Goal: Task Accomplishment & Management: Manage account settings

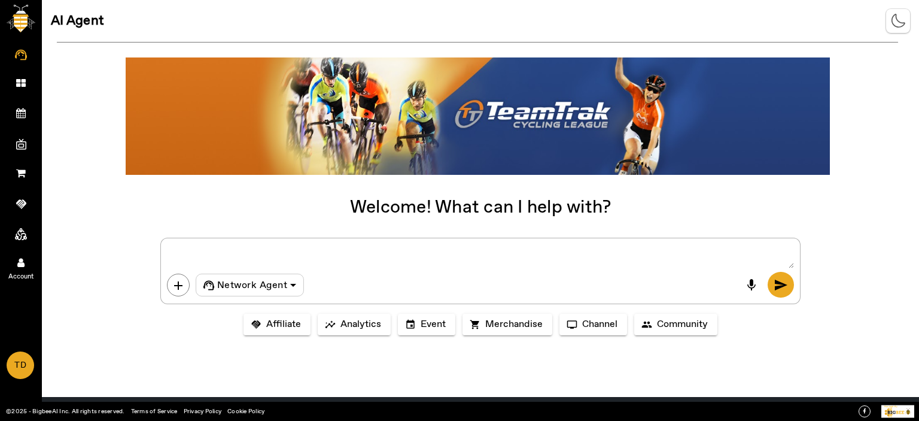
click at [18, 254] on link "Account" at bounding box center [21, 262] width 42 height 30
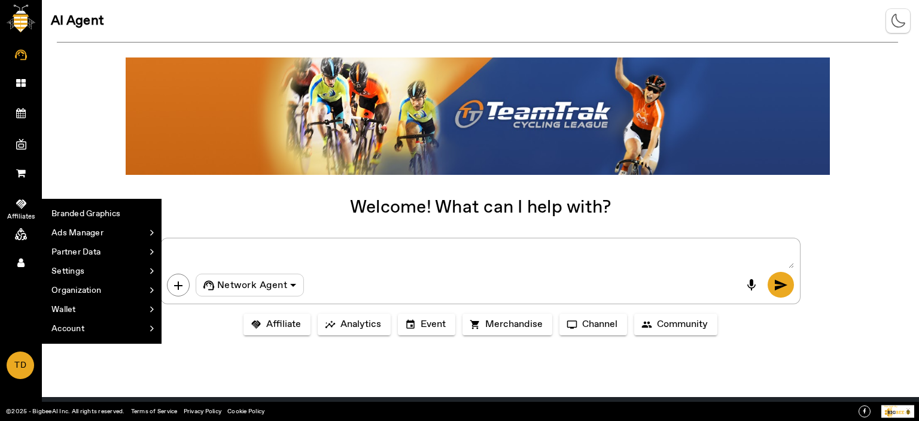
click at [25, 199] on icon at bounding box center [21, 204] width 10 height 12
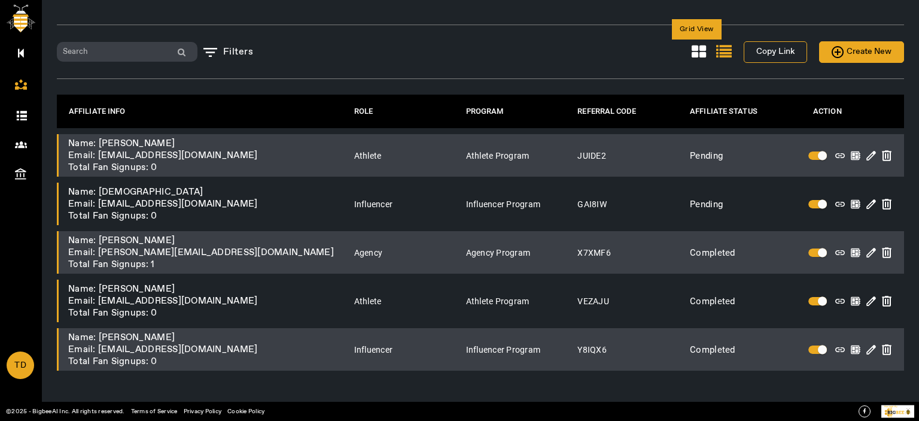
click at [697, 51] on icon at bounding box center [699, 52] width 14 height 16
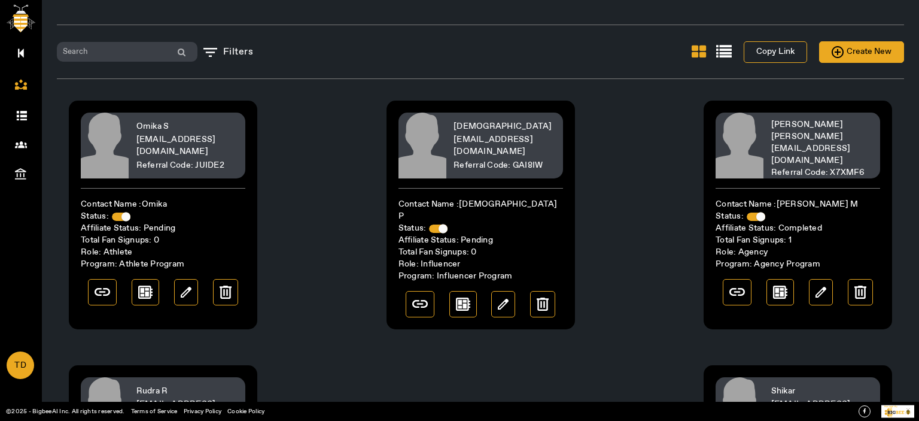
scroll to position [196, 0]
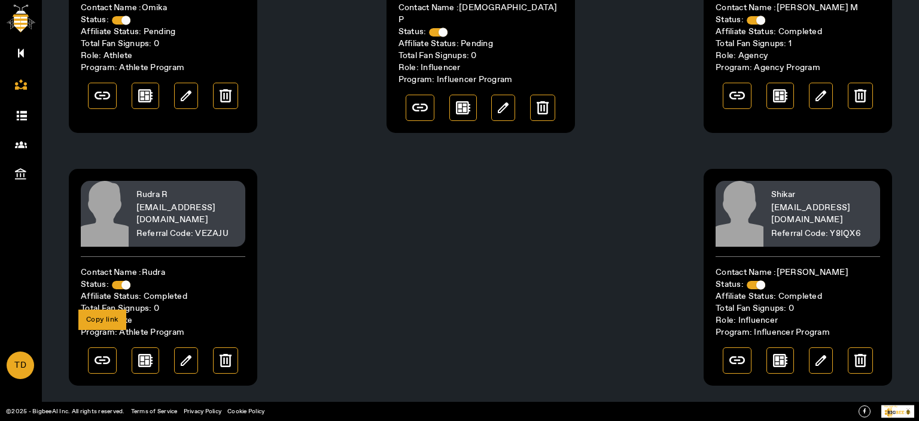
click at [105, 356] on img at bounding box center [103, 360] width 16 height 8
click at [144, 354] on img at bounding box center [145, 360] width 14 height 13
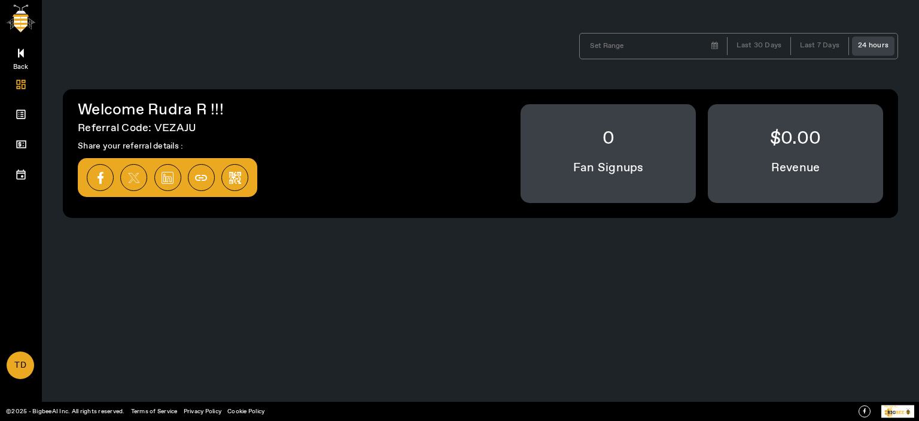
click at [25, 54] on link "Back" at bounding box center [21, 52] width 42 height 30
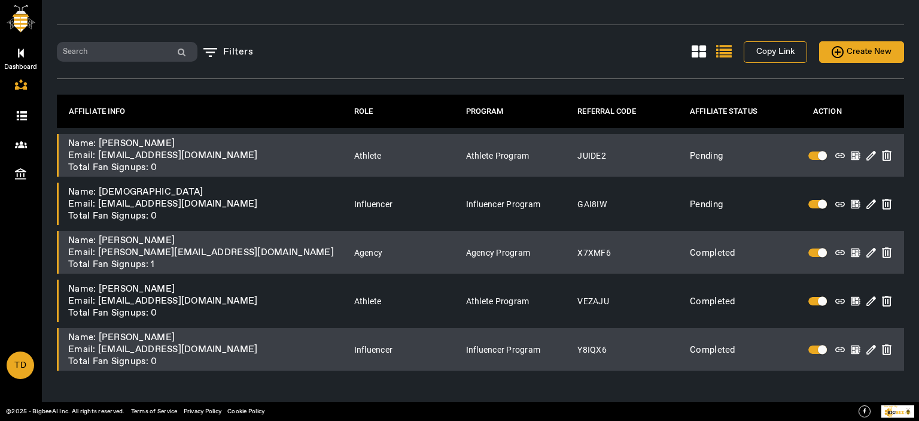
click at [34, 52] on link "Dashboard" at bounding box center [21, 52] width 42 height 30
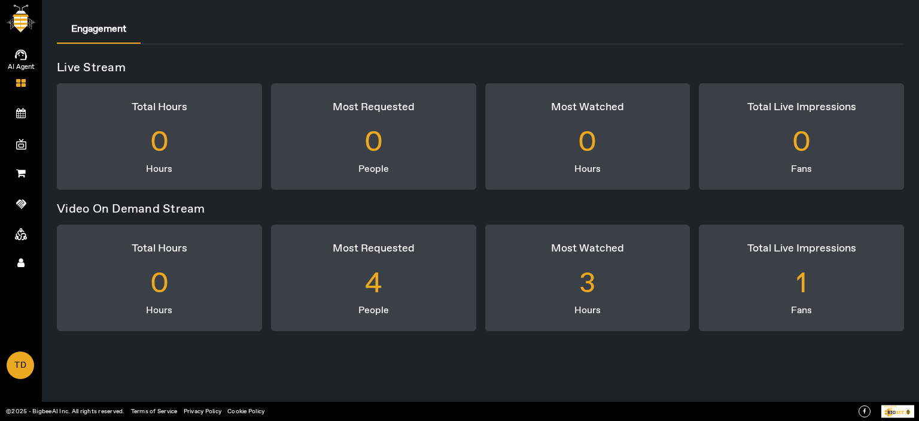
click at [12, 40] on link "AI Agent" at bounding box center [21, 52] width 42 height 30
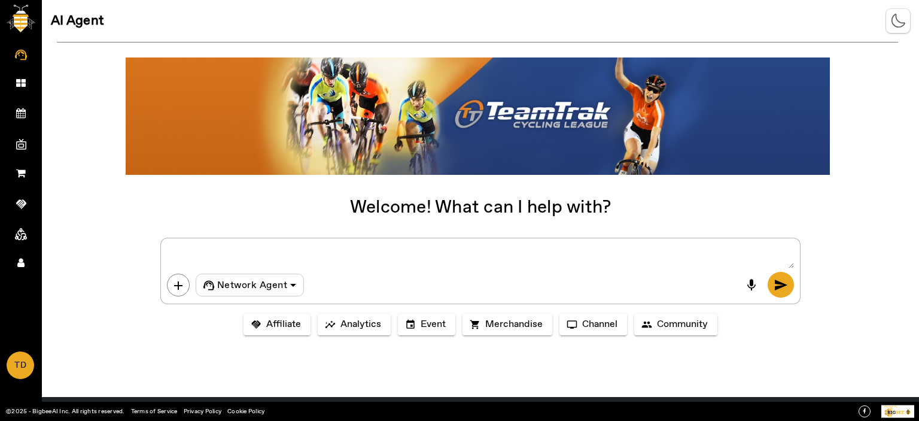
click at [258, 258] on textarea at bounding box center [480, 256] width 627 height 24
click at [251, 277] on div "Network Agent" at bounding box center [246, 285] width 87 height 16
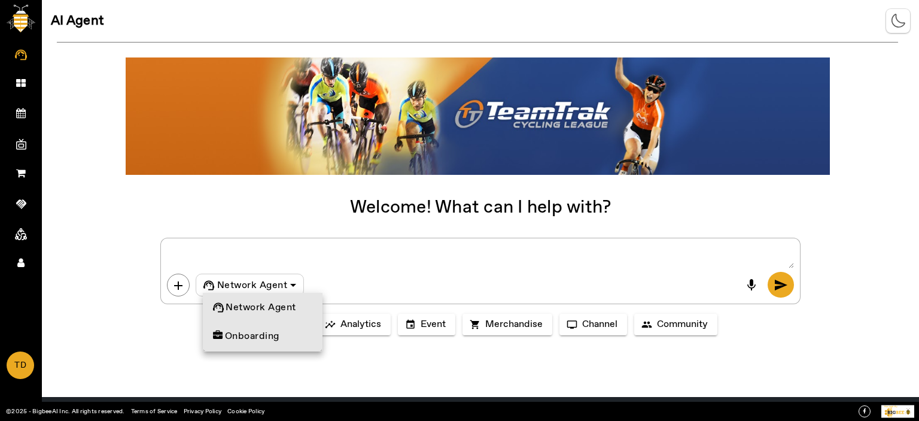
click at [244, 336] on span "Onboarding" at bounding box center [246, 336] width 66 height 14
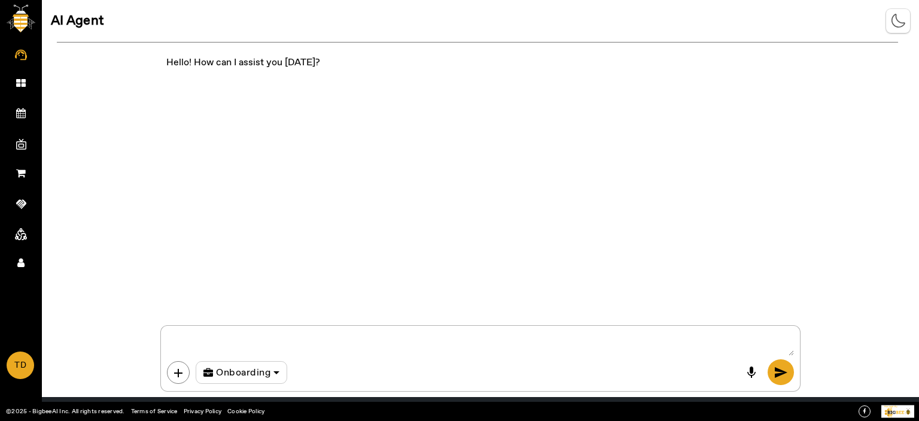
click at [279, 332] on textarea at bounding box center [480, 344] width 627 height 24
type textarea "Show me the business details"
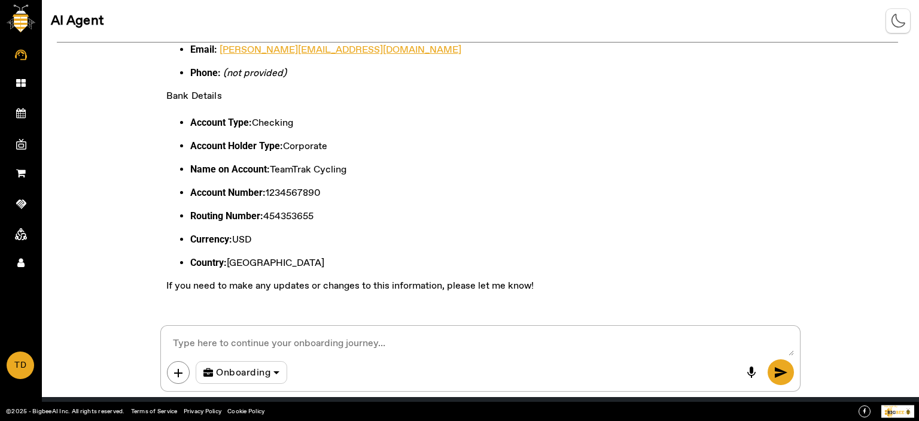
scroll to position [504, 0]
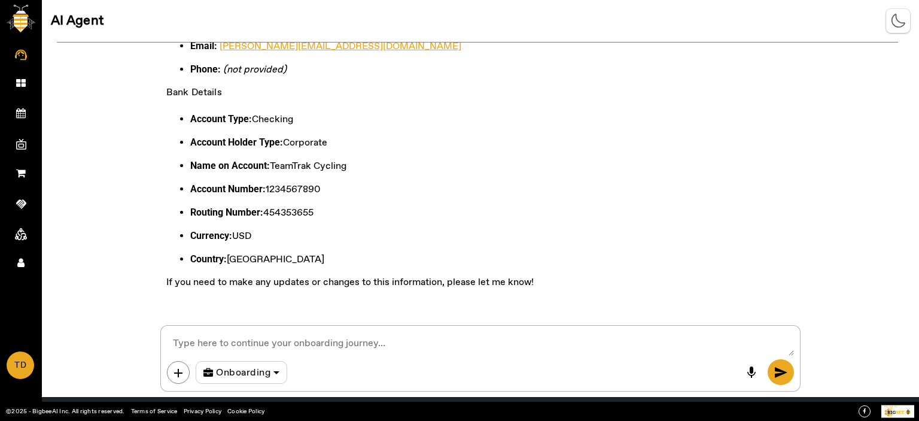
click at [335, 343] on textarea at bounding box center [480, 344] width 627 height 24
type textarea "nothing thank you"
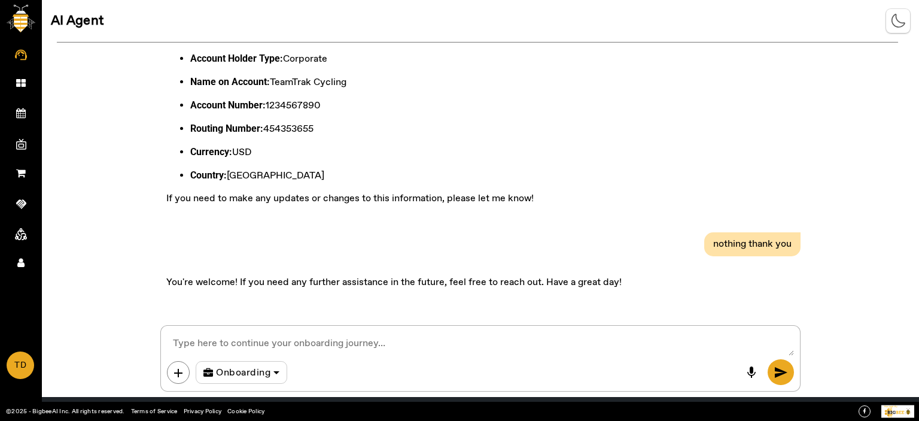
scroll to position [588, 0]
click at [250, 366] on span "Onboarding" at bounding box center [243, 373] width 54 height 14
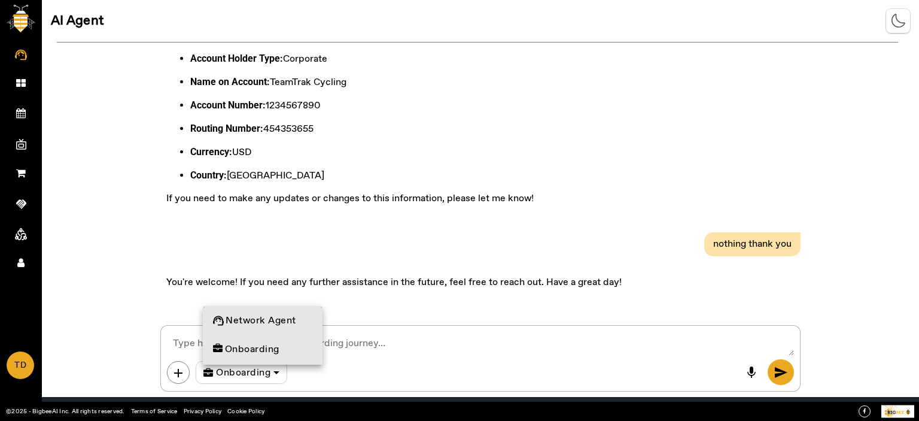
click at [270, 321] on span "Network Agent" at bounding box center [254, 321] width 83 height 14
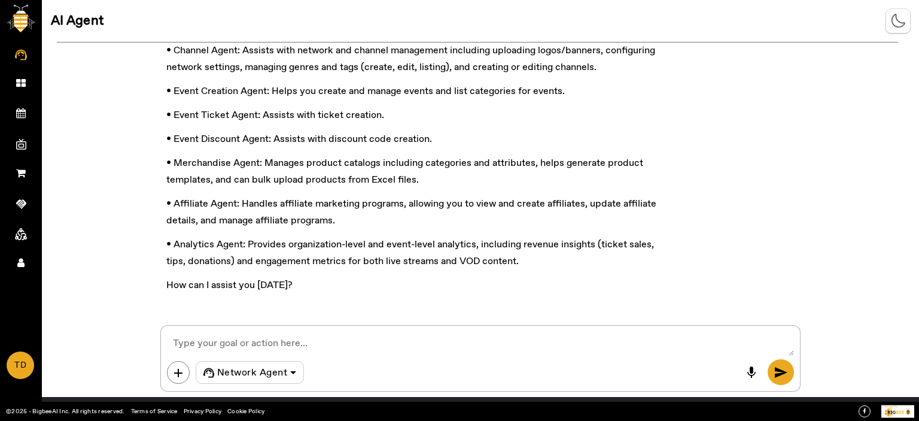
scroll to position [965, 0]
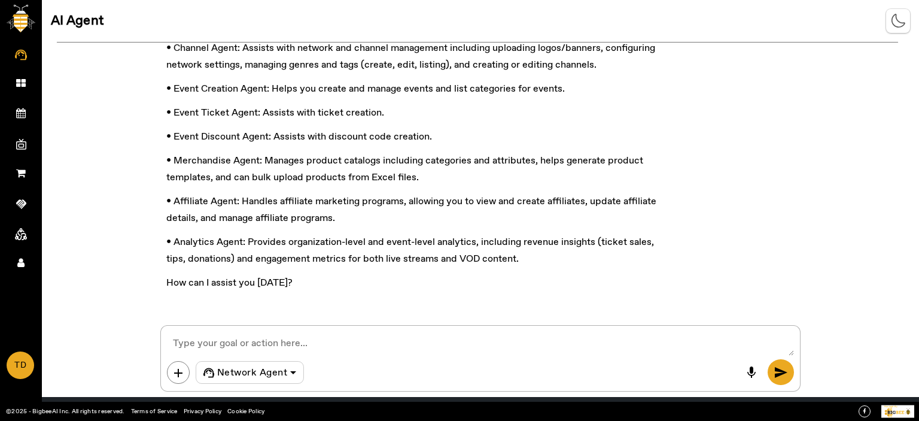
click at [266, 338] on textarea at bounding box center [480, 344] width 627 height 24
click at [268, 333] on textarea at bounding box center [480, 344] width 627 height 24
click at [236, 327] on div "add Network Agent mic send" at bounding box center [480, 358] width 640 height 66
click at [237, 335] on textarea at bounding box center [480, 344] width 627 height 24
paste textarea "I would like to create an event using the Test Network Event Agent Flow. The ev…"
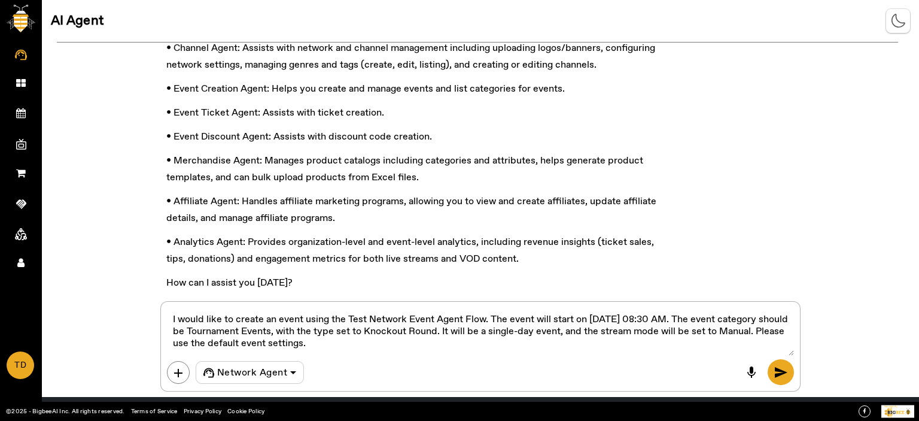
drag, startPoint x: 646, startPoint y: 318, endPoint x: 612, endPoint y: 314, distance: 33.8
click at [612, 314] on textarea at bounding box center [480, 332] width 627 height 48
click at [592, 315] on textarea at bounding box center [480, 332] width 627 height 48
click at [729, 319] on textarea at bounding box center [480, 332] width 627 height 48
drag, startPoint x: 520, startPoint y: 343, endPoint x: 340, endPoint y: 342, distance: 180.1
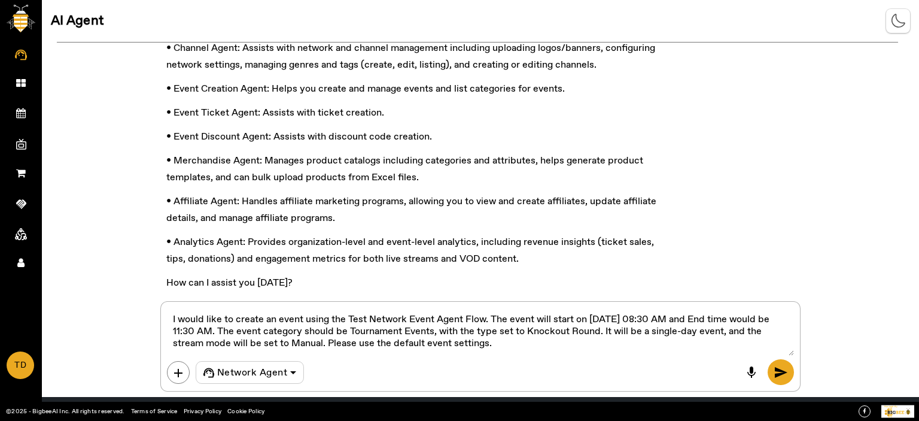
click at [340, 342] on textarea at bounding box center [480, 332] width 627 height 48
type textarea "I would like to create an event using the Test Network Event Agent Flow. The ev…"
click at [776, 372] on span "send" at bounding box center [781, 372] width 14 height 14
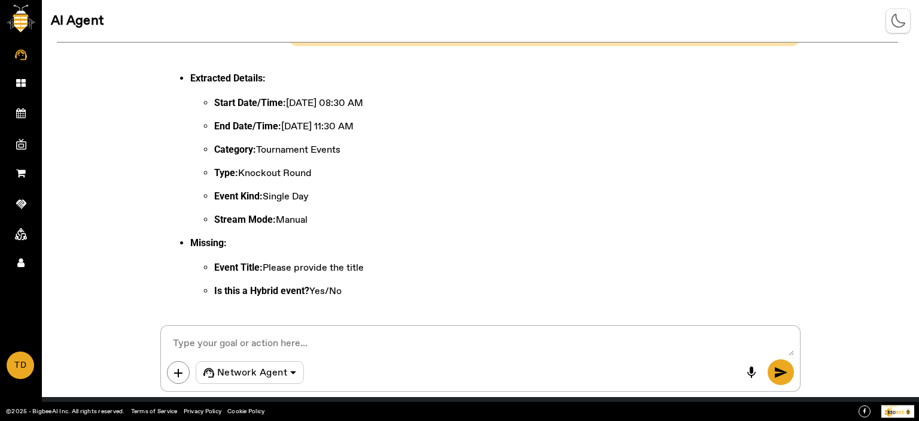
scroll to position [1290, 0]
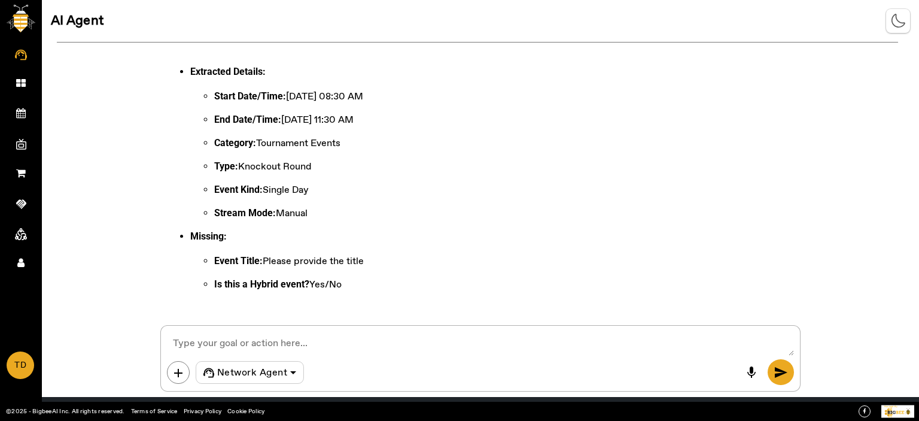
drag, startPoint x: 919, startPoint y: 282, endPoint x: 919, endPoint y: 213, distance: 68.8
click at [919, 213] on div "Hello! How can I assist you today? Show me the business details Here are the de…" at bounding box center [480, 177] width 877 height 270
click at [919, 47] on div "Hello! How can I assist you today? Show me the business details Here are the de…" at bounding box center [480, 177] width 877 height 270
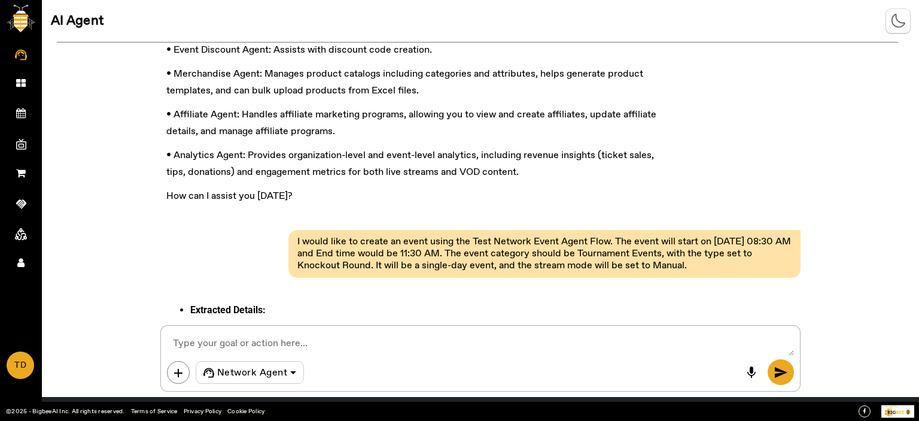
scroll to position [1058, 0]
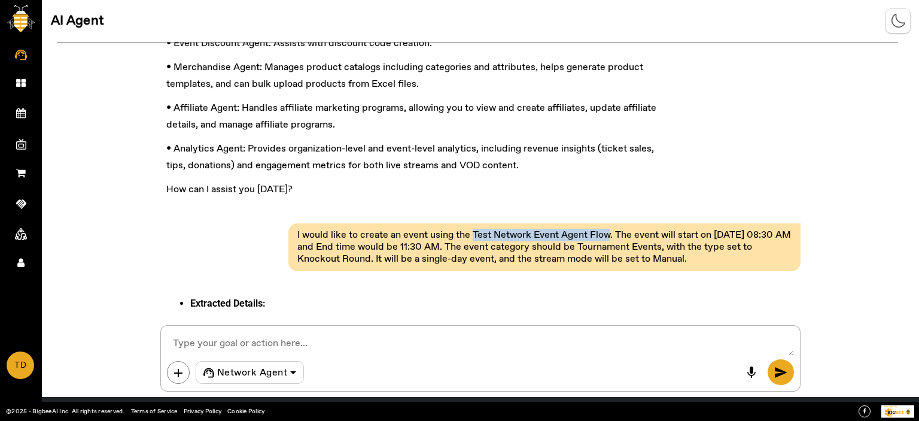
drag, startPoint x: 469, startPoint y: 228, endPoint x: 607, endPoint y: 226, distance: 137.7
click at [607, 226] on pre "I would like to create an event using the Test Network Event Agent Flow. The ev…" at bounding box center [544, 247] width 500 height 42
copy pre "Test Network Event Agent Flow"
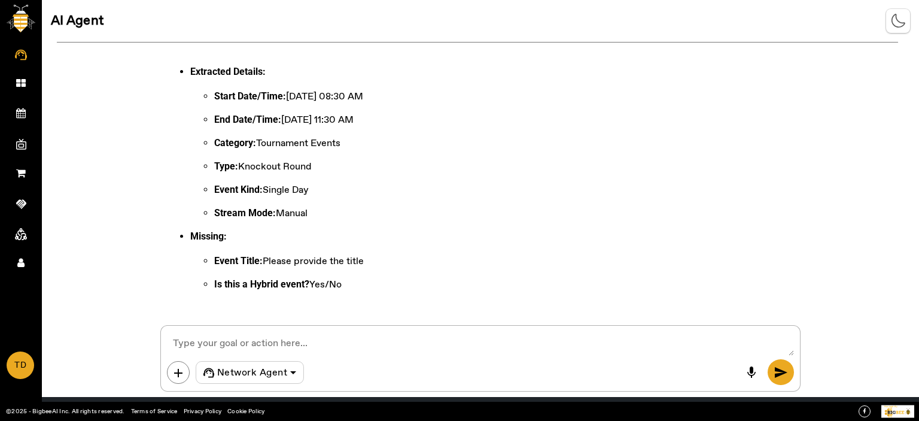
click at [329, 349] on textarea at bounding box center [480, 344] width 627 height 24
paste textarea "Test Network Event Agent Flow"
type textarea "Test Network Event Agent Flow No"
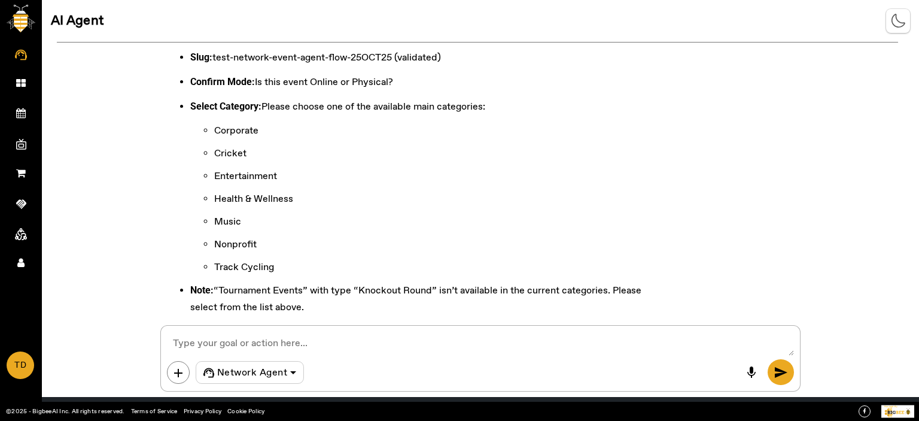
scroll to position [1865, 0]
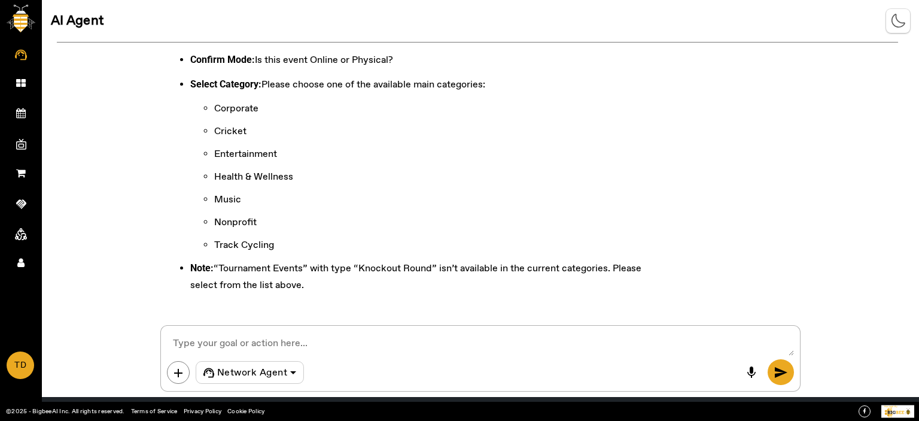
click at [326, 333] on textarea at bounding box center [480, 344] width 627 height 24
type textarea "Onlin3"
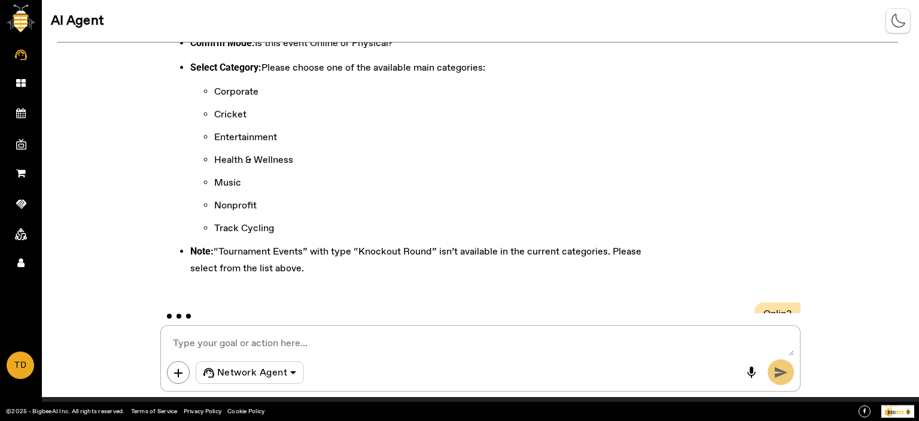
scroll to position [1904, 0]
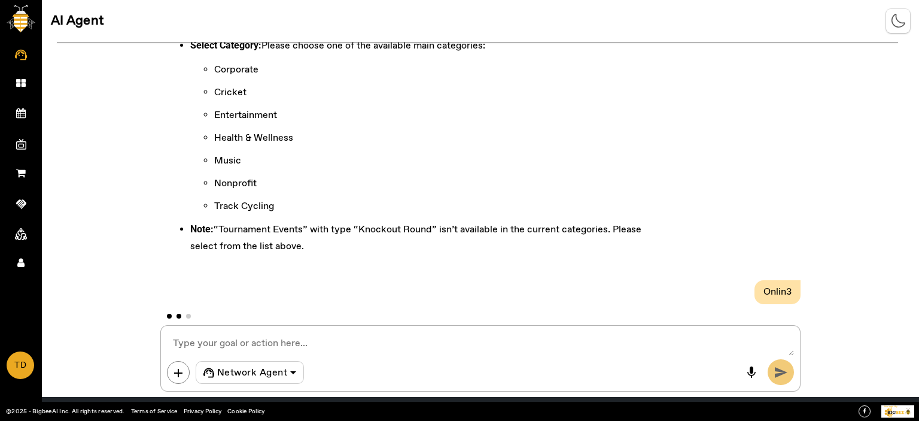
click at [232, 337] on textarea at bounding box center [480, 344] width 627 height 24
click at [233, 337] on textarea at bounding box center [480, 344] width 627 height 24
click at [234, 336] on textarea at bounding box center [480, 344] width 627 height 24
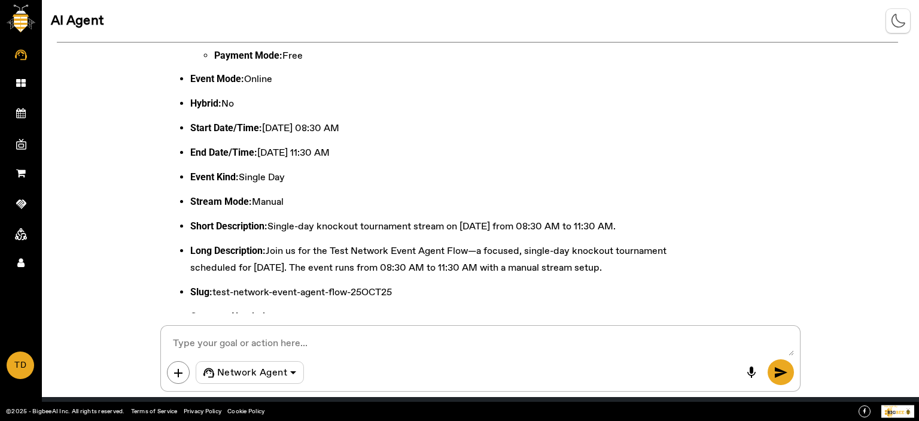
scroll to position [2556, 0]
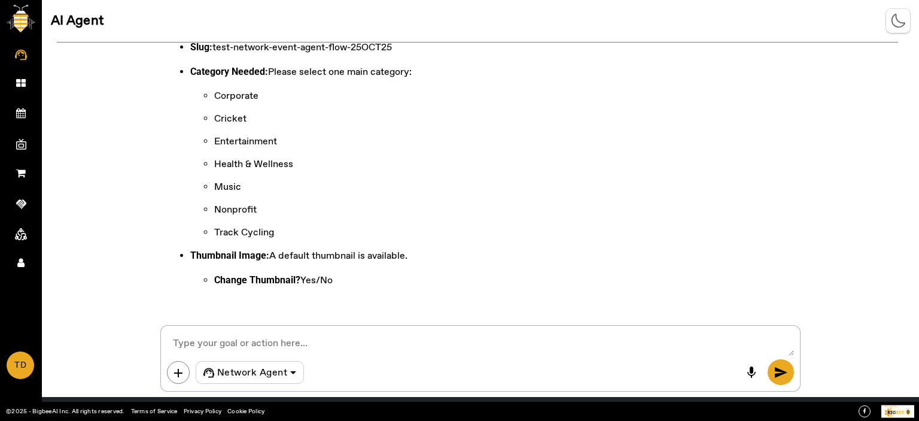
click at [919, 51] on div "Hello! How can I assist you today? Show me the business details Here are the de…" at bounding box center [480, 177] width 877 height 270
drag, startPoint x: 919, startPoint y: 297, endPoint x: 911, endPoint y: 272, distance: 26.1
click at [919, 245] on div "Hello! How can I assist you today? Show me the business details Here are the de…" at bounding box center [480, 177] width 877 height 270
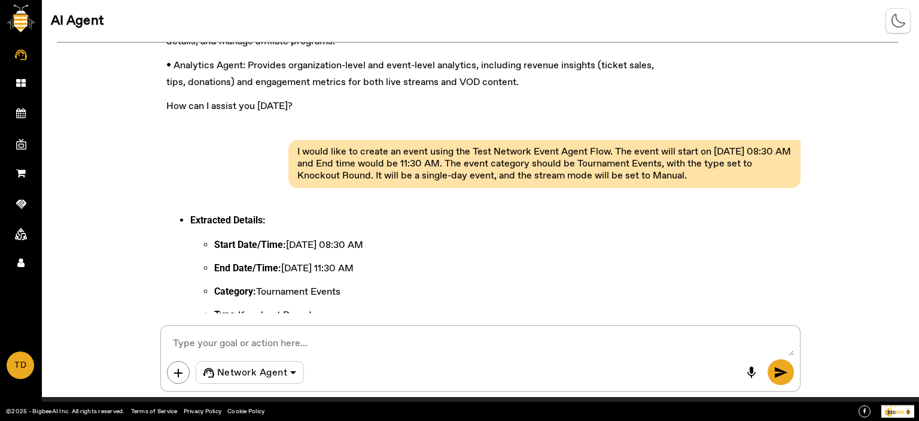
scroll to position [1086, 0]
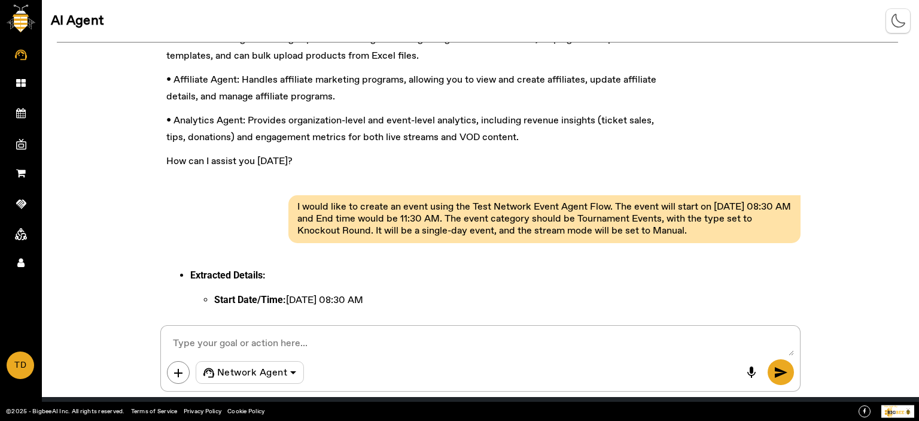
drag, startPoint x: 294, startPoint y: 202, endPoint x: 748, endPoint y: 231, distance: 455.1
click at [748, 233] on pre "I would like to create an event using the Test Network Event Agent Flow. The ev…" at bounding box center [544, 219] width 500 height 42
copy pre "I would like to create an event using the Test Network Event Agent Flow. The ev…"
click at [682, 270] on div "Extracted Details: Start Date/Time: 25 October 2025, 08:30 AM End Date/Time: 25…" at bounding box center [480, 382] width 640 height 260
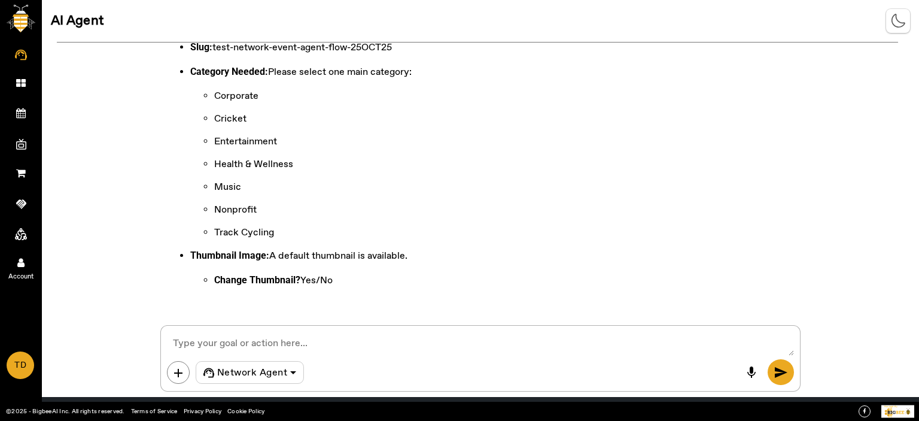
click at [22, 263] on icon at bounding box center [20, 262] width 7 height 10
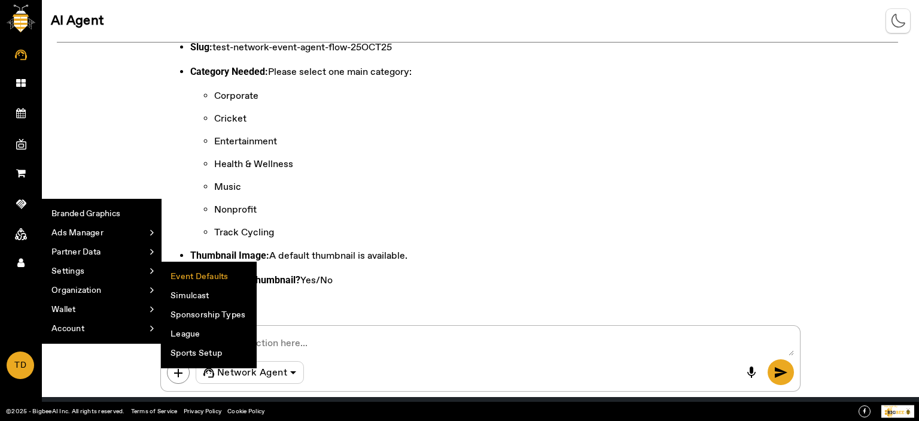
click at [200, 270] on li "Event Defaults" at bounding box center [209, 276] width 95 height 19
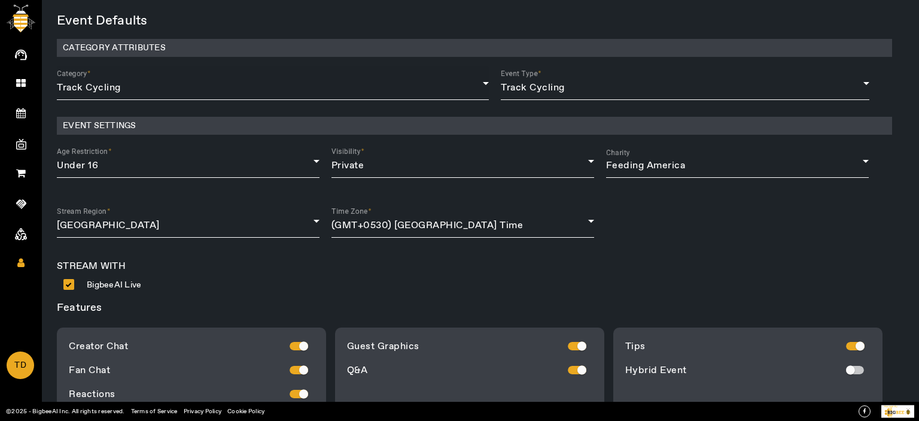
click at [292, 95] on div "Category Track Cycling" at bounding box center [273, 83] width 432 height 34
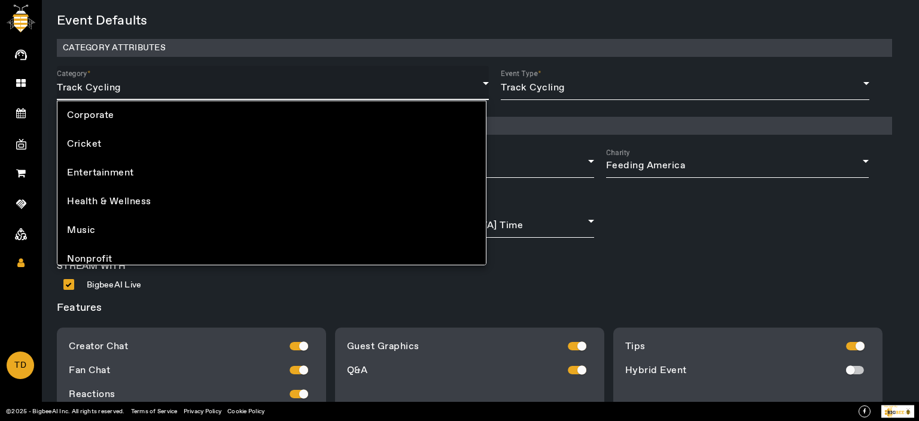
scroll to position [36, 0]
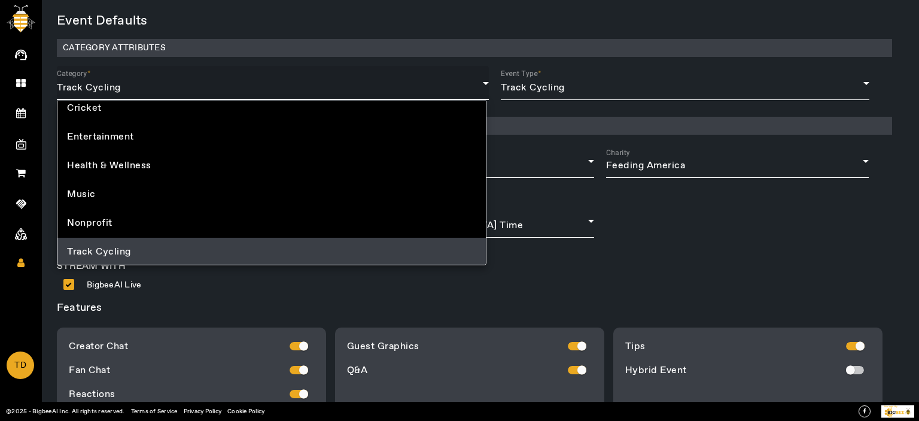
click at [293, 95] on div at bounding box center [459, 210] width 919 height 421
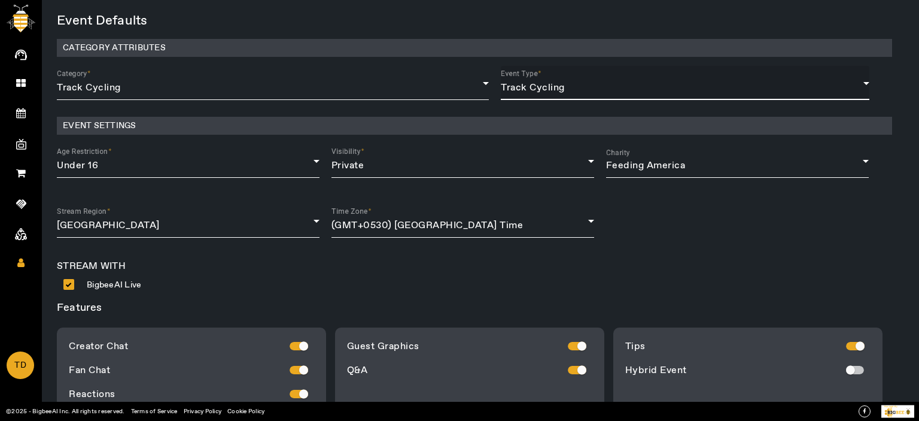
click at [623, 90] on div "Track Cycling" at bounding box center [682, 88] width 363 height 14
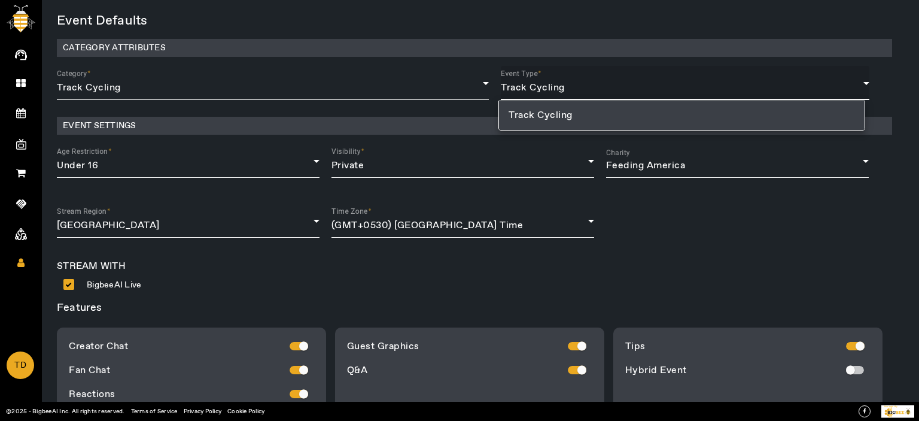
click at [718, 241] on div at bounding box center [459, 210] width 919 height 421
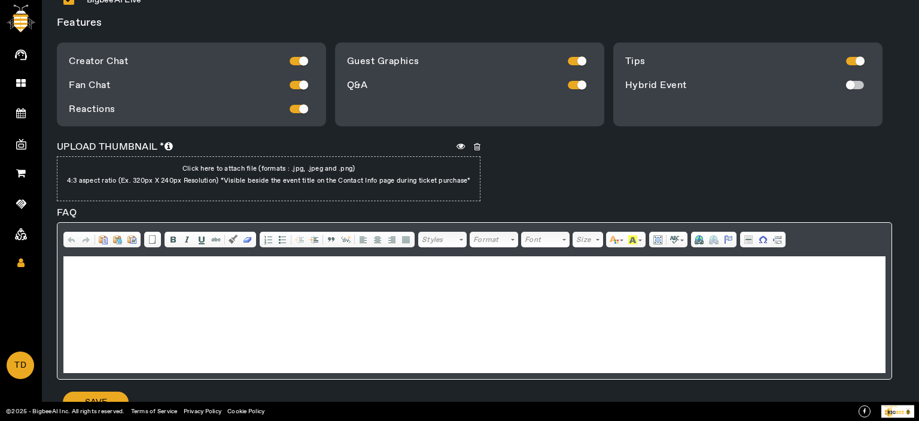
scroll to position [0, 0]
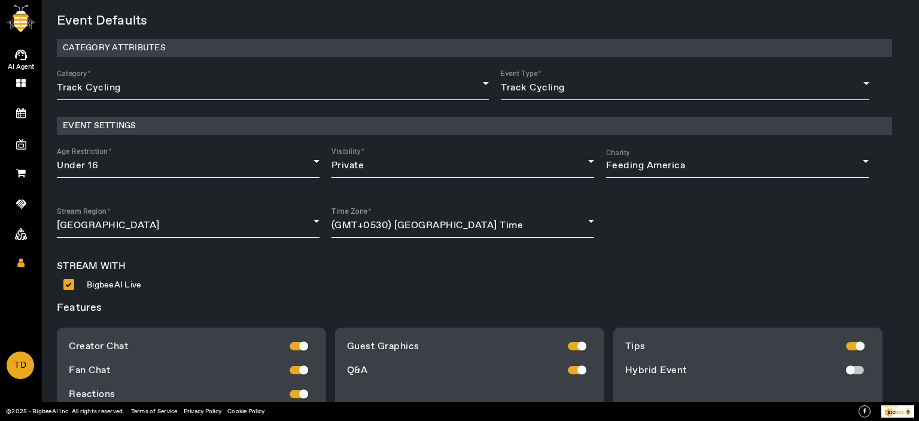
click at [20, 52] on icon at bounding box center [21, 55] width 12 height 14
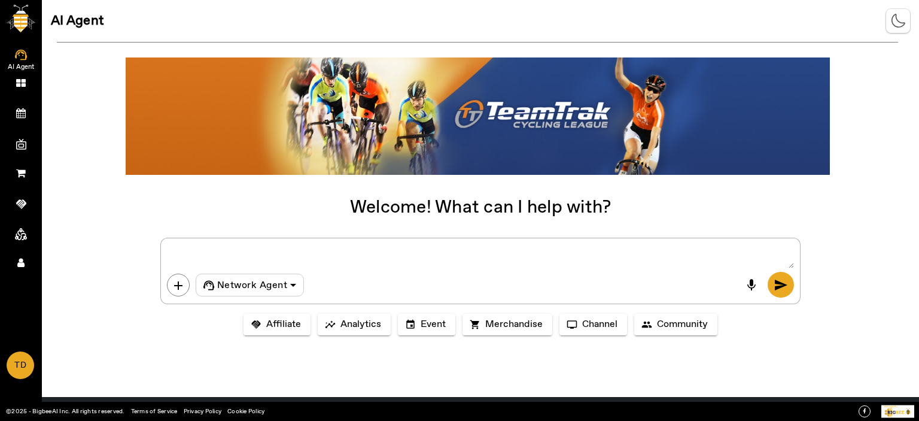
click at [237, 256] on textarea at bounding box center [480, 256] width 627 height 24
click at [24, 264] on icon at bounding box center [20, 262] width 7 height 10
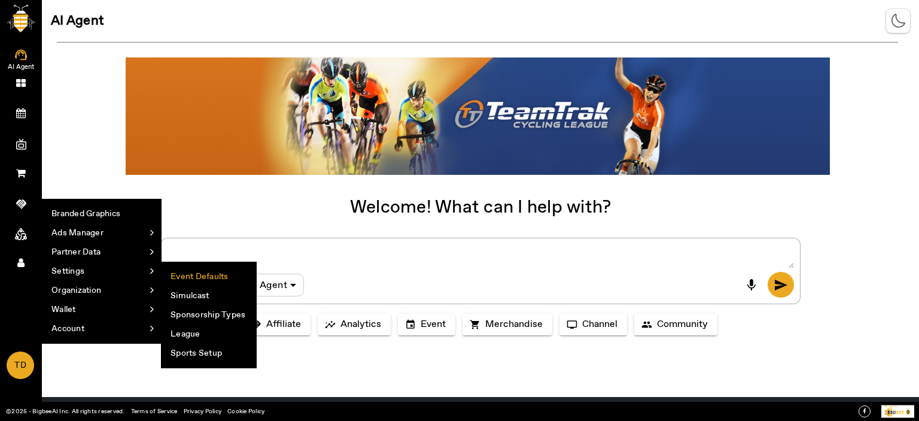
click at [197, 281] on li "Event Defaults" at bounding box center [209, 276] width 95 height 19
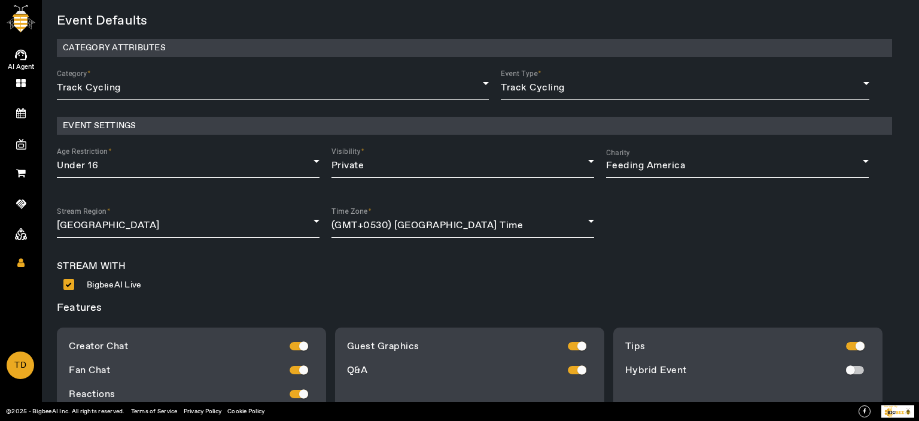
click at [26, 48] on icon at bounding box center [21, 55] width 12 height 14
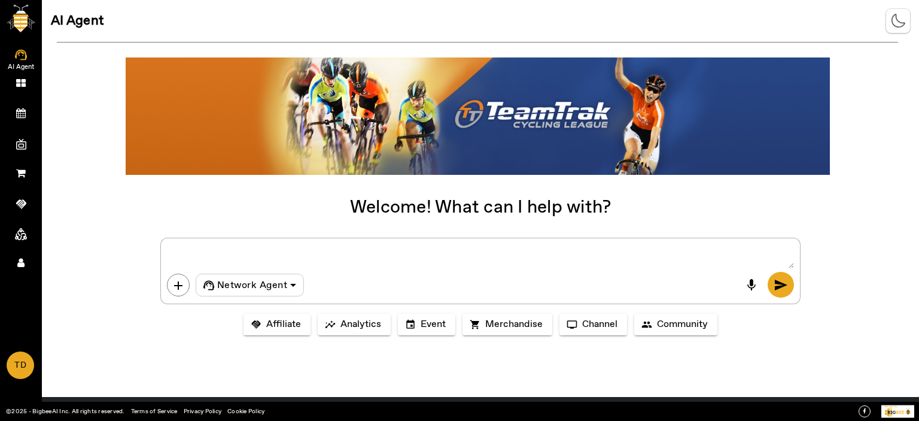
click at [218, 253] on textarea at bounding box center [480, 256] width 627 height 24
paste textarea "I would like to create an event using the Test Network Event Agent Flow. The ev…"
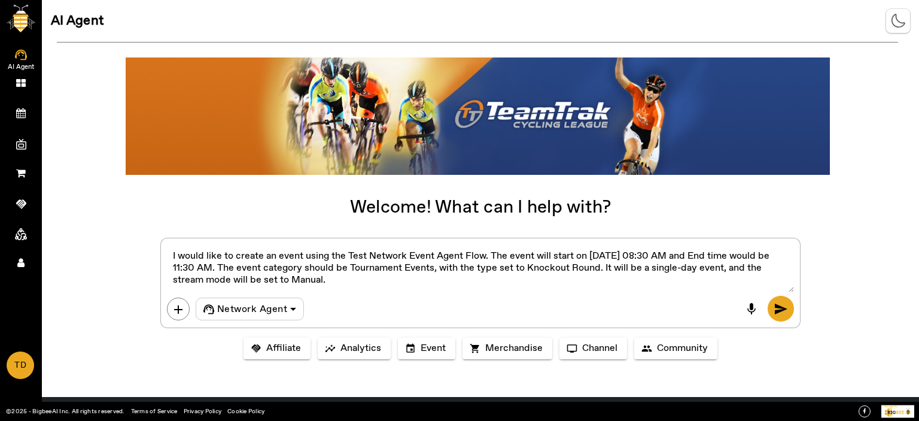
click at [345, 251] on textarea at bounding box center [480, 268] width 627 height 48
drag, startPoint x: 474, startPoint y: 266, endPoint x: 391, endPoint y: 265, distance: 82.6
click at [391, 265] on textarea at bounding box center [480, 268] width 627 height 48
type textarea "I would like to create an event using the Test Network Event Agent Flow. The ev…"
drag, startPoint x: 611, startPoint y: 265, endPoint x: 541, endPoint y: 266, distance: 70.0
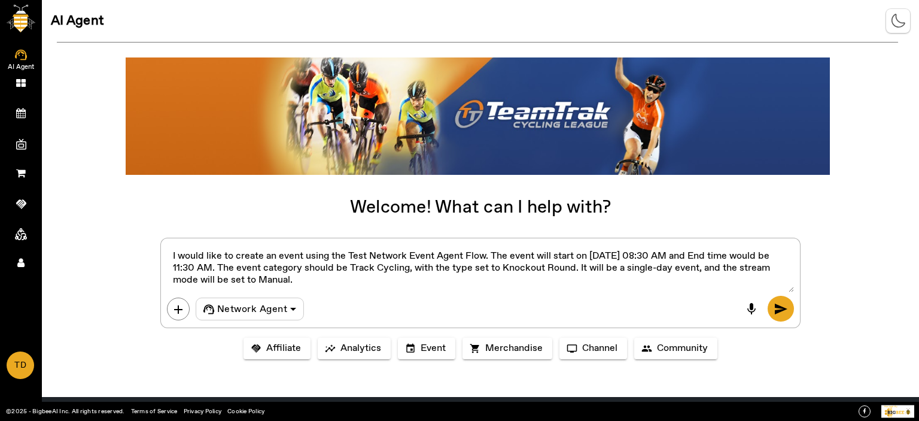
click at [541, 266] on textarea at bounding box center [480, 268] width 627 height 48
click at [333, 281] on textarea at bounding box center [480, 268] width 627 height 48
type textarea "I would like to create an event using the Test Network Event Agent Flow. The ev…"
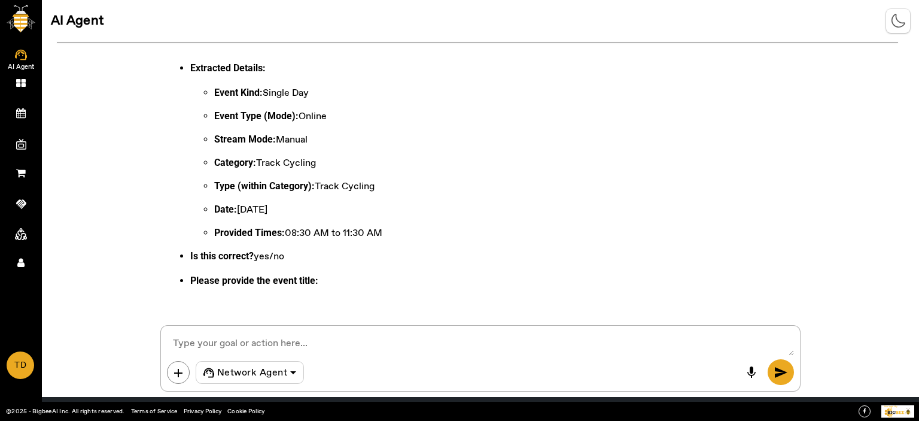
scroll to position [76, 0]
click at [235, 332] on textarea at bounding box center [480, 344] width 627 height 24
drag, startPoint x: 919, startPoint y: 212, endPoint x: 919, endPoint y: 145, distance: 67.0
click at [919, 145] on div "I would like to create an event using the Test Network Event Agent Flow. The ev…" at bounding box center [480, 177] width 877 height 270
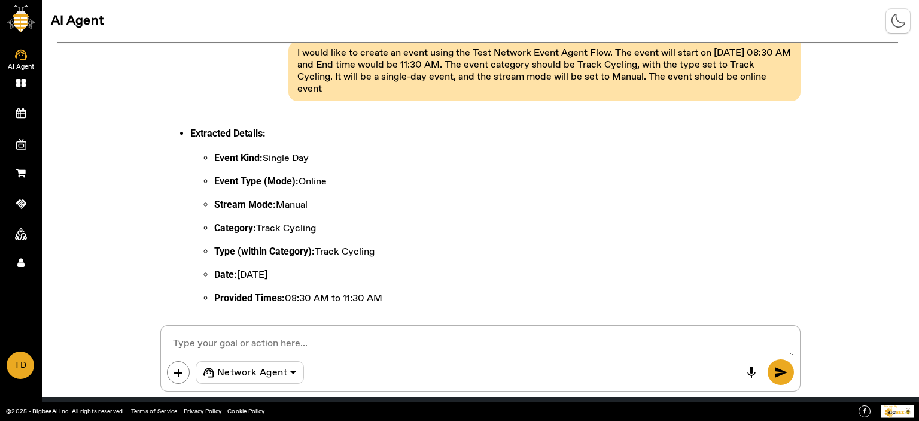
scroll to position [0, 0]
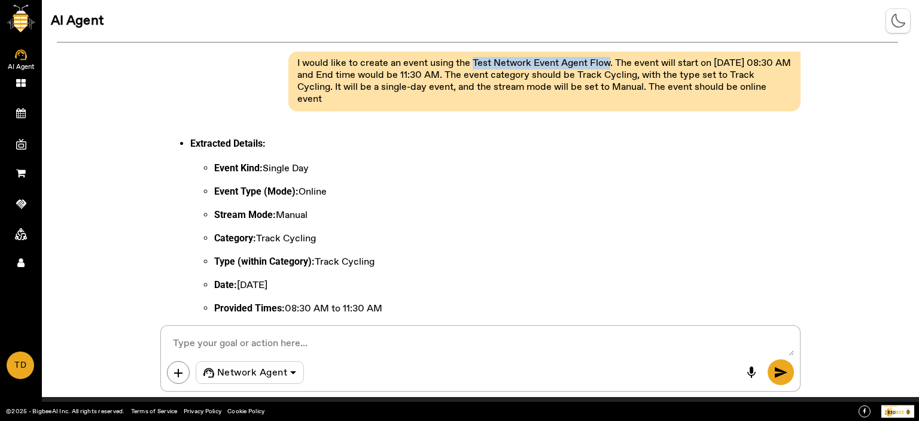
drag, startPoint x: 472, startPoint y: 60, endPoint x: 606, endPoint y: 63, distance: 134.1
click at [606, 63] on pre "I would like to create an event using the Test Network Event Agent Flow. The ev…" at bounding box center [544, 81] width 500 height 54
copy pre "Test Network Event Agent Flow"
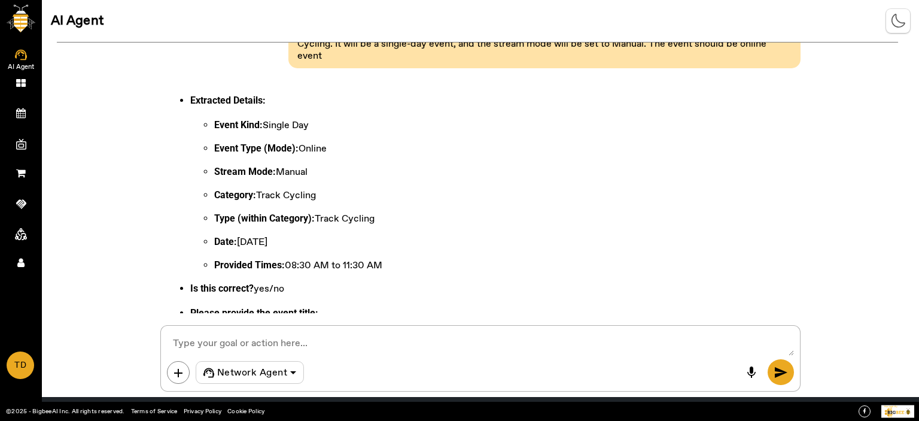
scroll to position [76, 0]
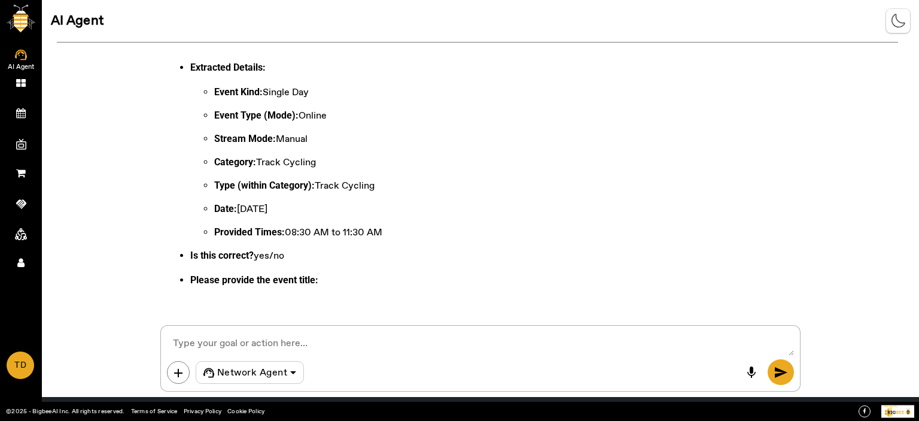
click at [247, 324] on div "I would like to create an event using the Test Network Event Agent Flow. The ev…" at bounding box center [480, 216] width 877 height 349
click at [245, 332] on textarea at bounding box center [480, 344] width 627 height 24
paste textarea "Test Network Event Agent Flow"
type textarea "Yes Test Network Event Agent Flow"
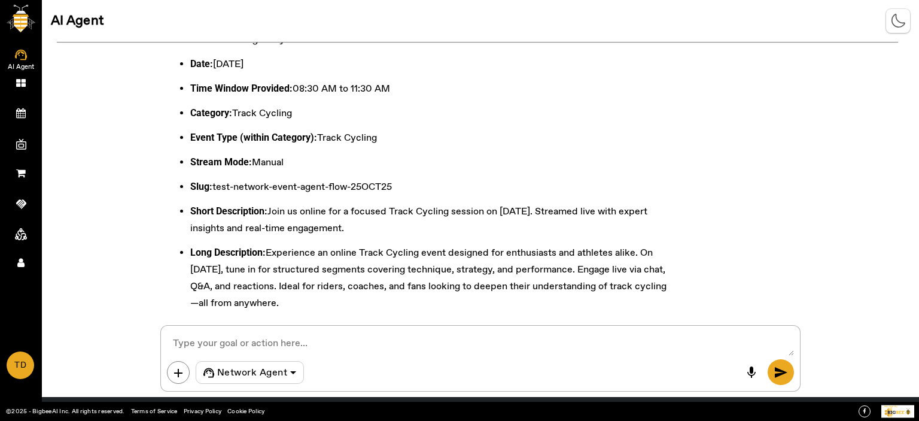
scroll to position [538, 0]
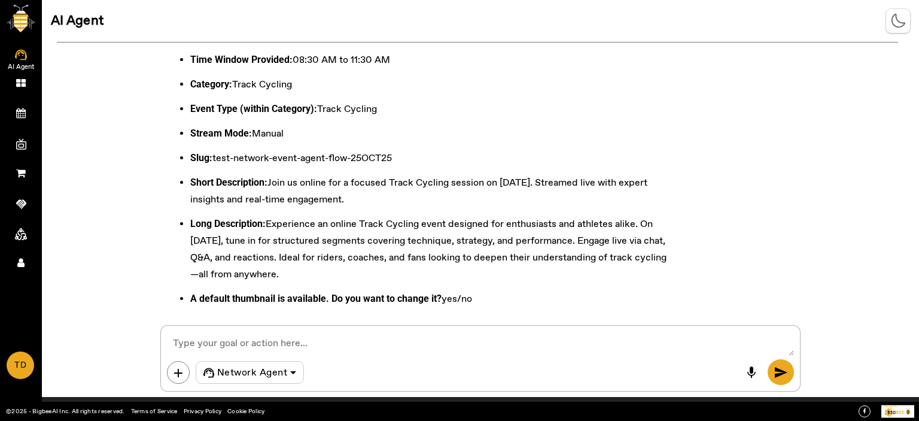
click at [236, 335] on textarea at bounding box center [480, 344] width 627 height 24
type textarea "No"
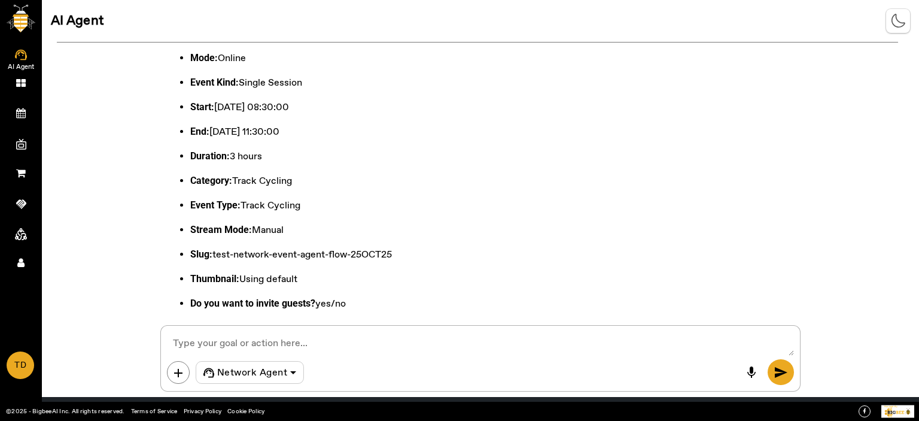
scroll to position [1045, 0]
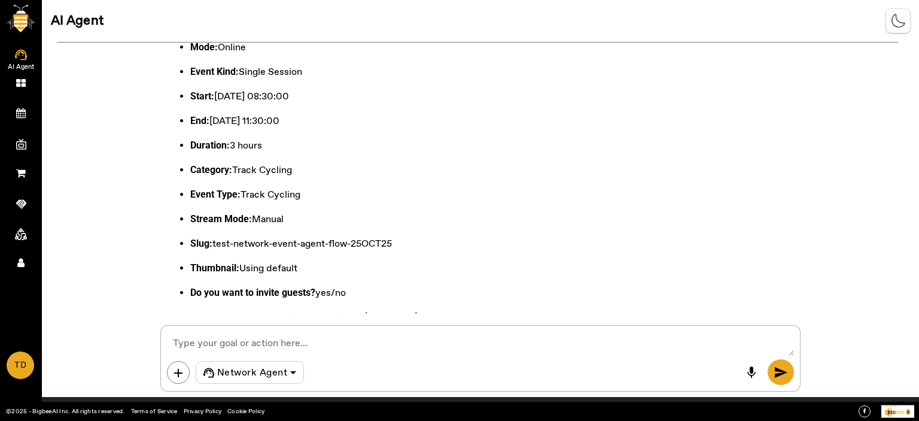
click at [206, 335] on textarea at bounding box center [480, 344] width 627 height 24
type textarea "No"
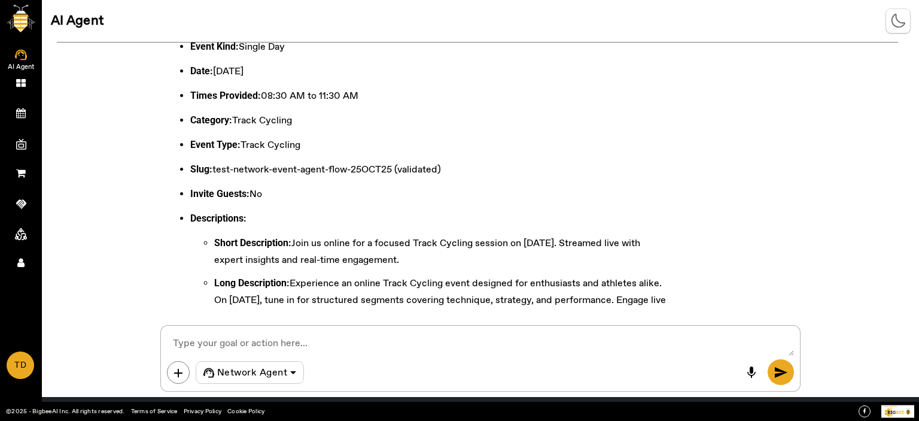
scroll to position [1500, 0]
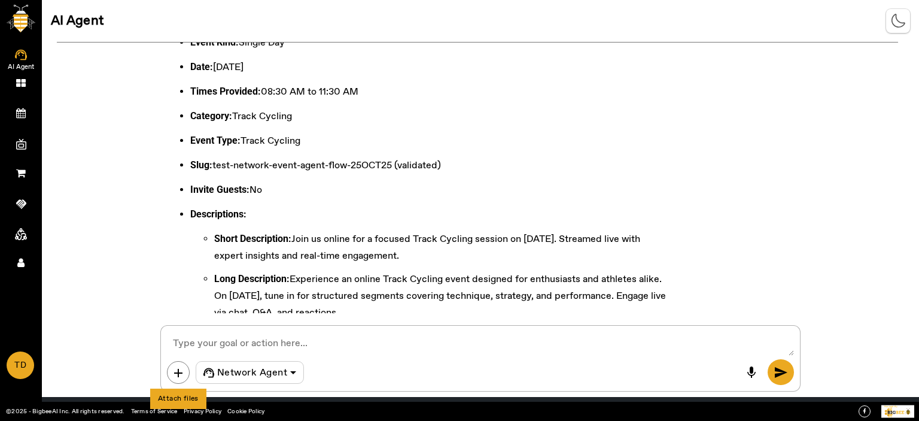
click at [171, 368] on span "add" at bounding box center [178, 373] width 14 height 14
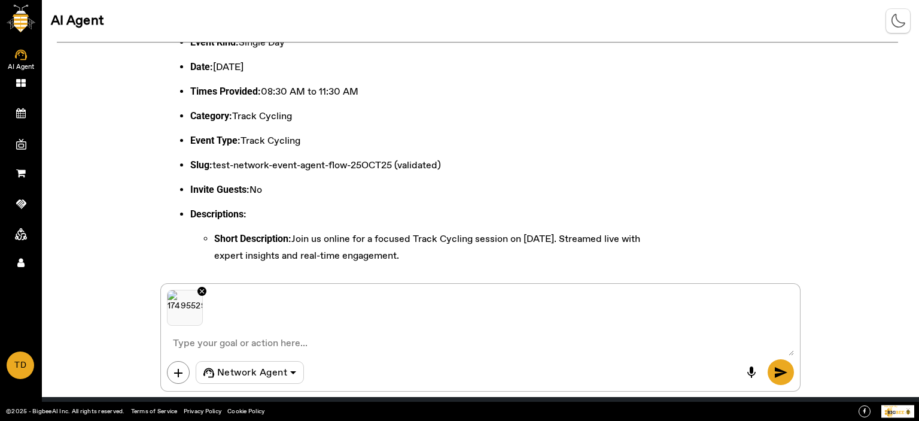
click at [780, 374] on span "send" at bounding box center [781, 372] width 14 height 14
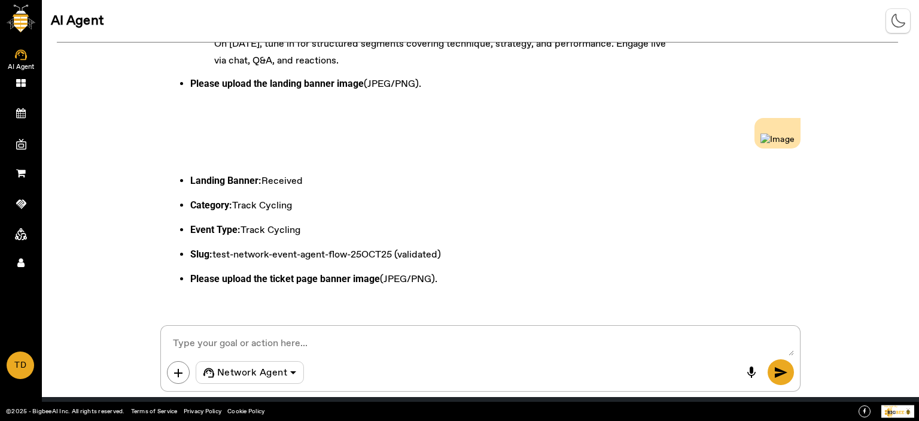
scroll to position [1831, 0]
click at [178, 368] on span "add" at bounding box center [178, 373] width 14 height 14
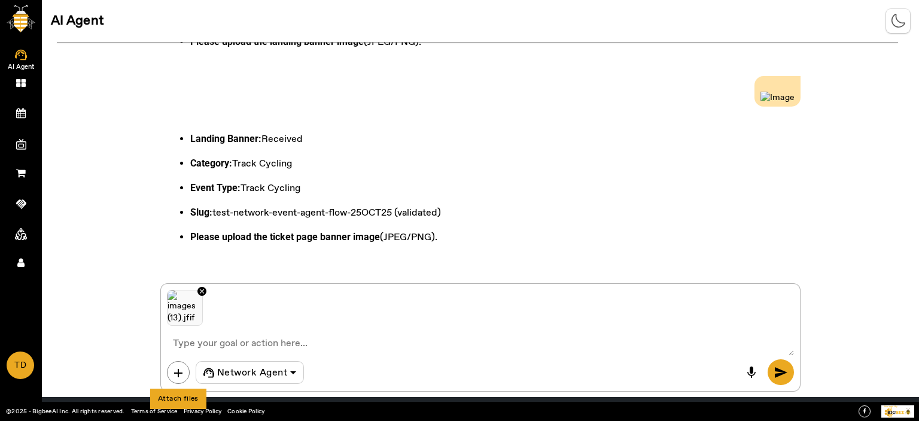
click at [176, 369] on span "add" at bounding box center [178, 373] width 14 height 14
click at [787, 372] on span "send" at bounding box center [781, 372] width 14 height 14
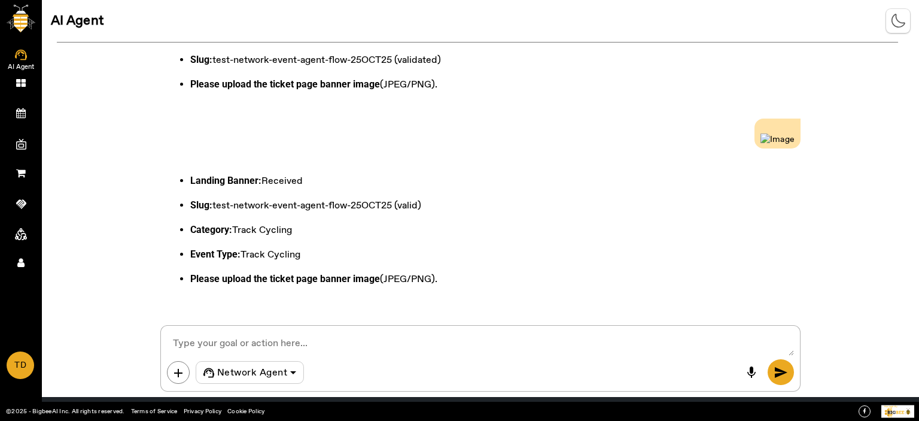
scroll to position [2163, 0]
click at [180, 370] on span "add" at bounding box center [178, 373] width 14 height 14
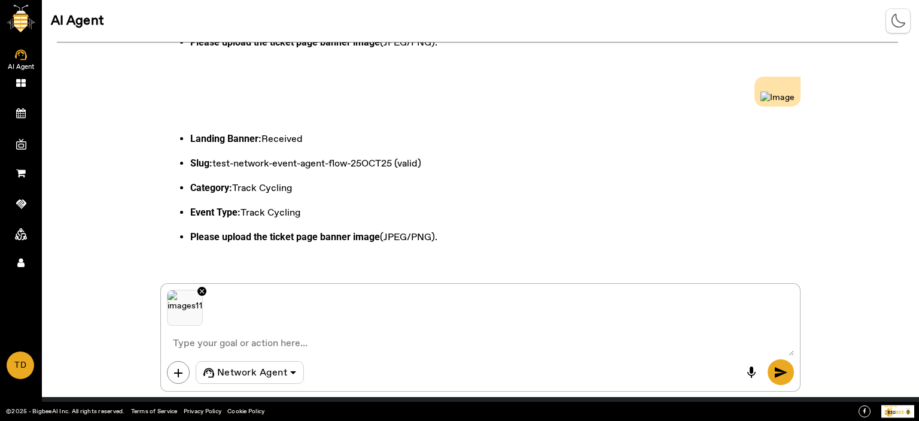
click at [778, 372] on span "send" at bounding box center [781, 372] width 14 height 14
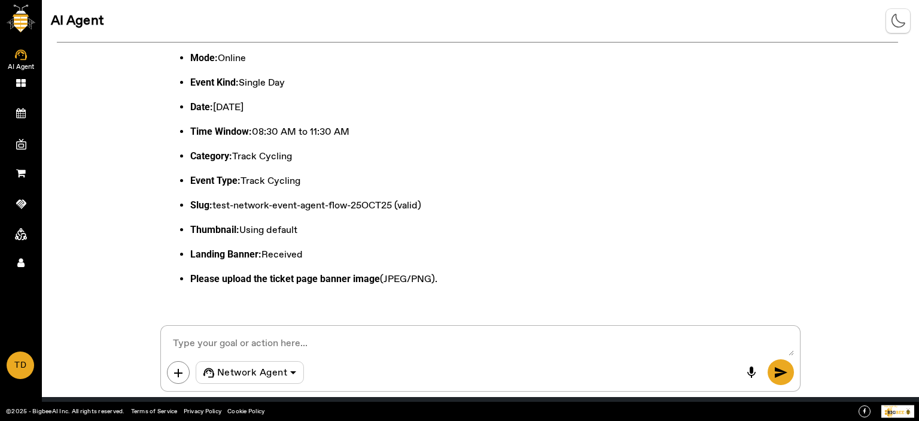
scroll to position [2666, 0]
click at [173, 369] on span "add" at bounding box center [178, 373] width 14 height 14
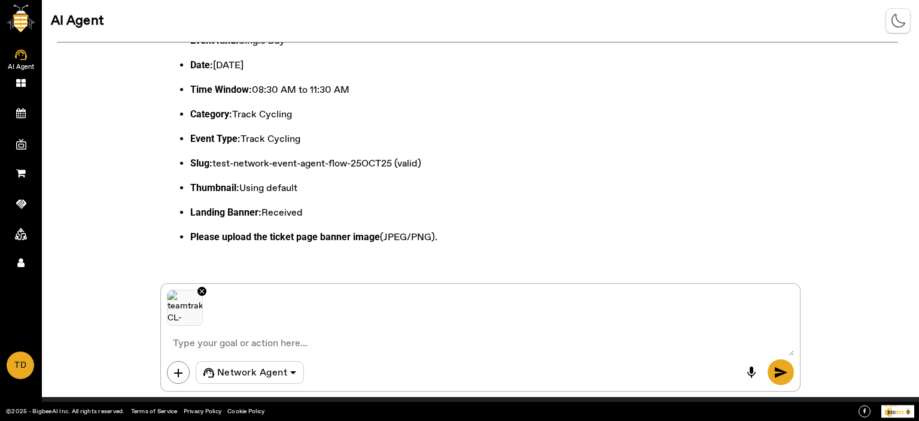
click at [780, 373] on span "send" at bounding box center [781, 372] width 14 height 14
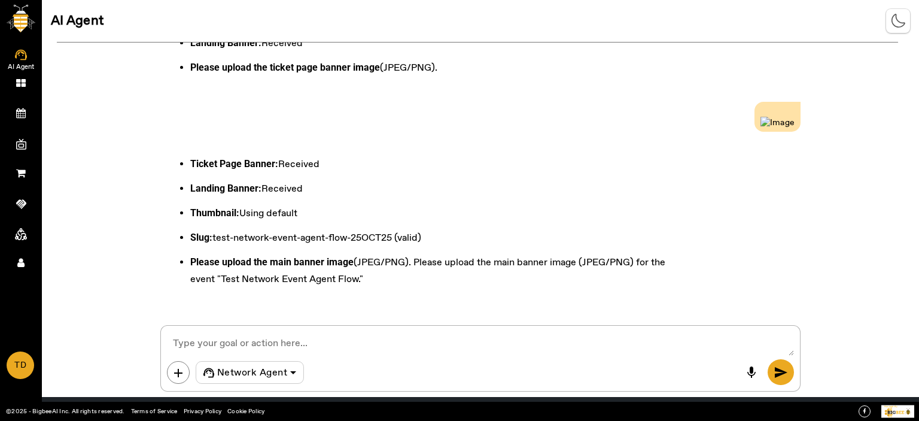
scroll to position [3014, 0]
click at [184, 371] on span "add" at bounding box center [178, 373] width 14 height 14
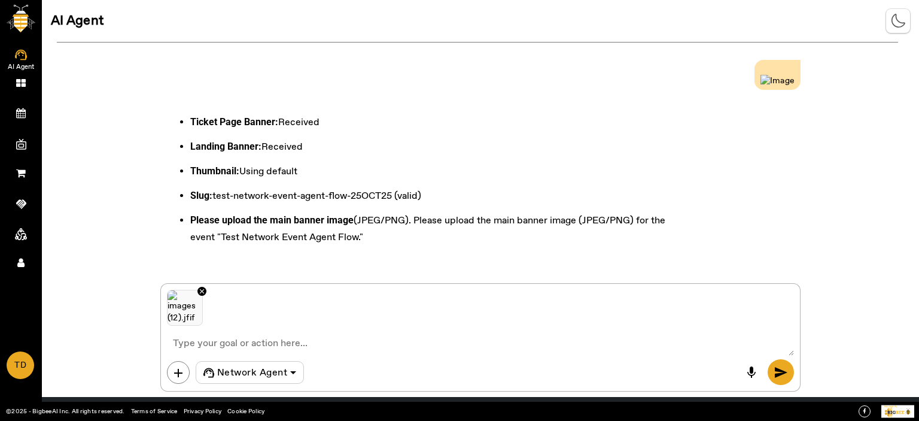
click at [767, 375] on div "mic send" at bounding box center [766, 372] width 56 height 26
click at [774, 381] on button "send" at bounding box center [781, 372] width 26 height 26
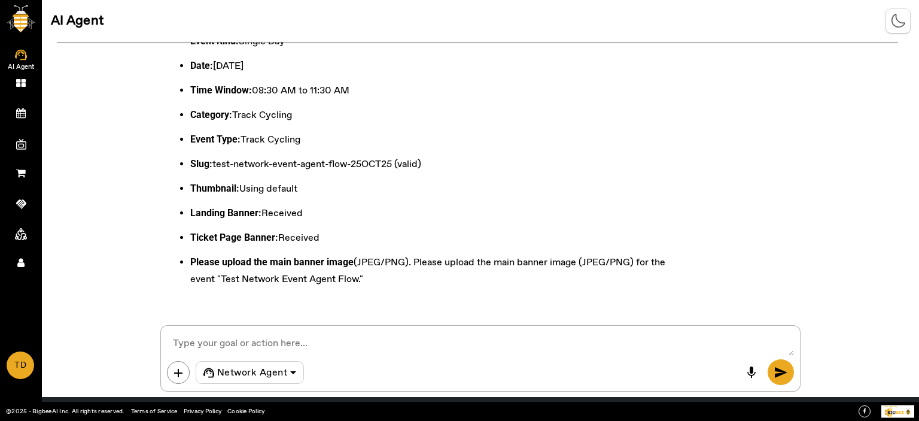
scroll to position [3682, 0]
click at [182, 367] on span "add" at bounding box center [178, 373] width 14 height 14
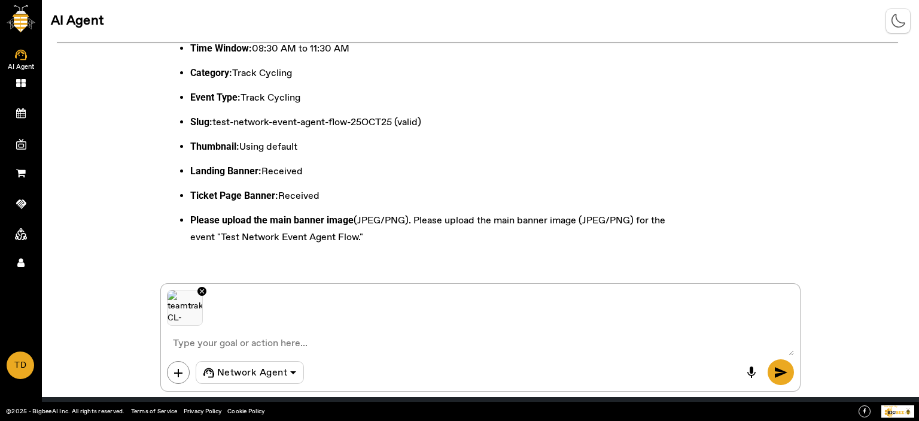
click at [781, 378] on span "send" at bounding box center [781, 372] width 14 height 14
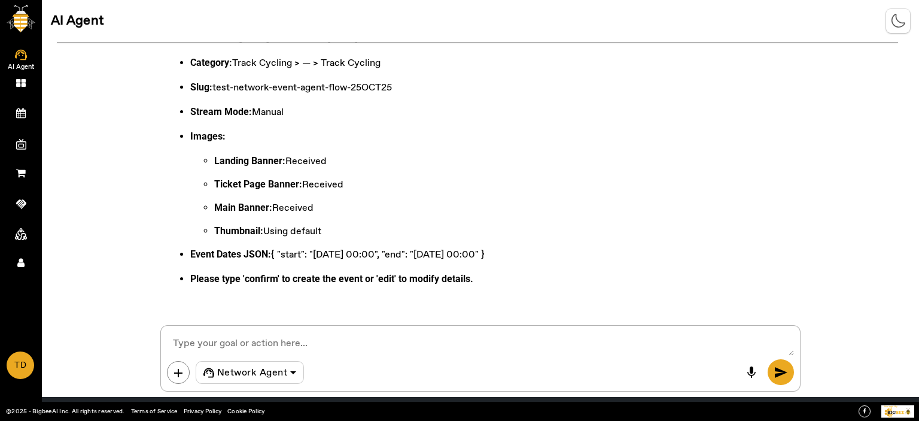
scroll to position [4352, 0]
click at [282, 341] on textarea at bounding box center [480, 344] width 627 height 24
type textarea "Confirm"
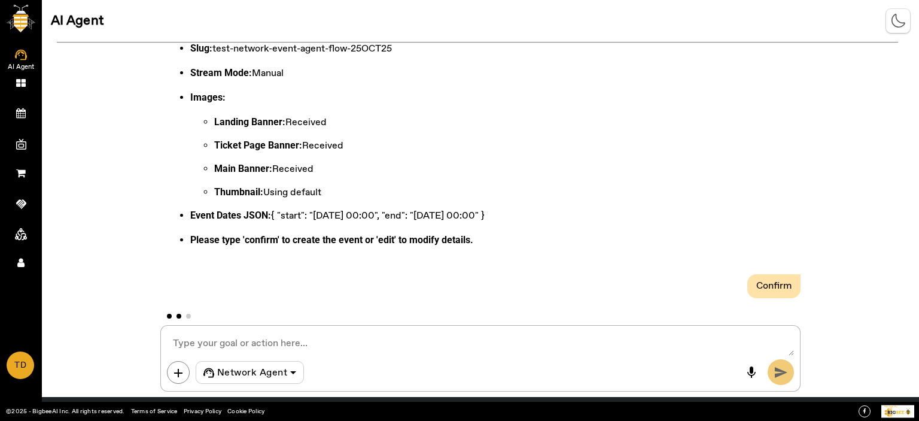
scroll to position [4390, 0]
click at [675, 183] on div "Defaults Used: Currency USD, Timezone Asia/Calcutta, Visibility Private, Paymen…" at bounding box center [480, 13] width 640 height 503
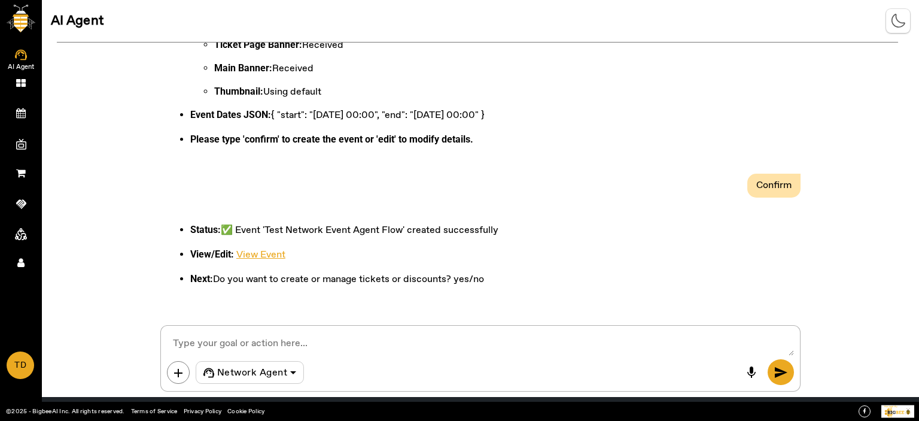
scroll to position [4491, 0]
click at [288, 344] on textarea at bounding box center [480, 344] width 627 height 24
type textarea "I want to create tickets"
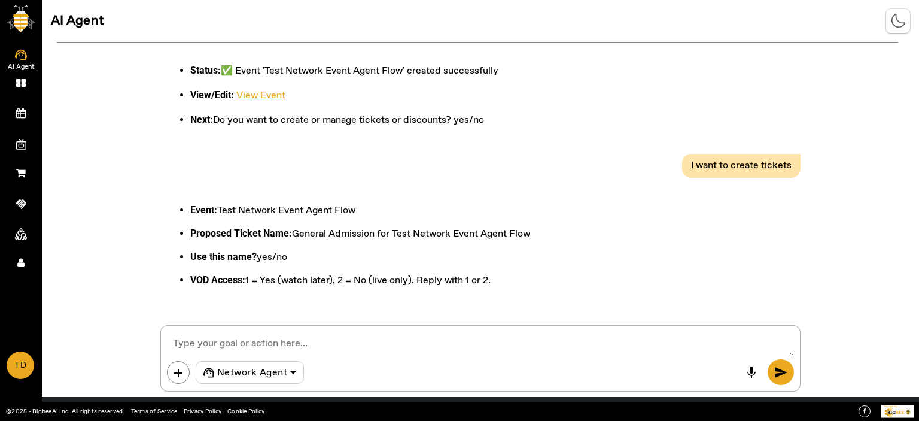
scroll to position [4649, 0]
click at [244, 340] on textarea at bounding box center [480, 344] width 627 height 24
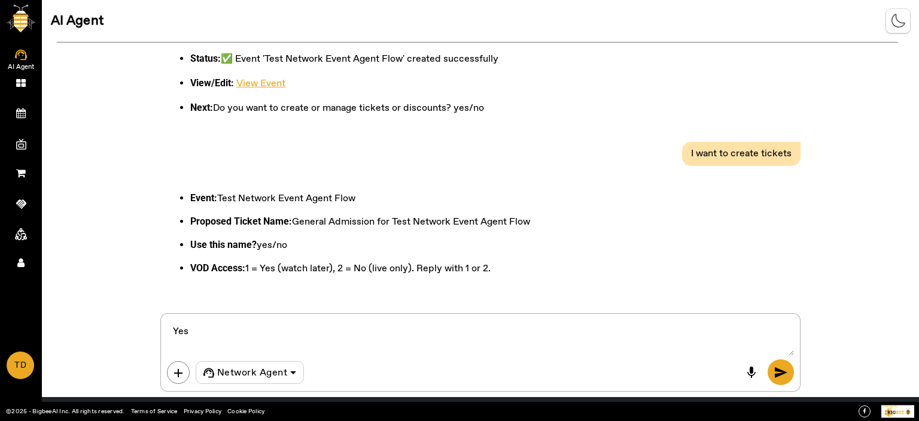
type textarea "Yes 2"
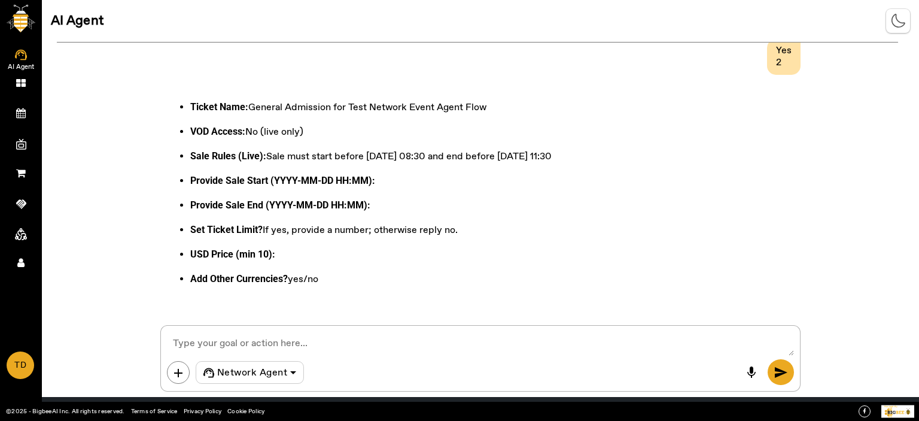
scroll to position [4923, 0]
click at [252, 343] on textarea at bounding box center [480, 344] width 627 height 24
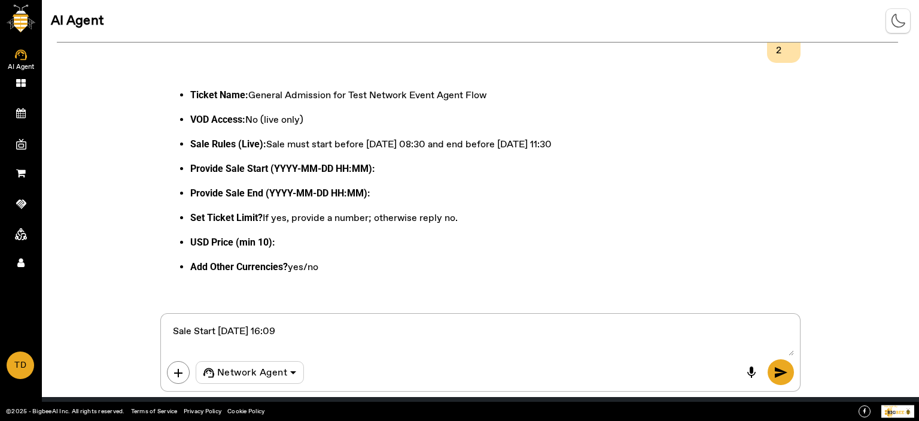
drag, startPoint x: 517, startPoint y: 154, endPoint x: 591, endPoint y: 159, distance: 74.3
click at [552, 153] on p "Sale Rules (Live): Sale must start before 2025-10-25 08:30 and end before 2025-…" at bounding box center [370, 144] width 361 height 17
copy p "2025-10-25 11:30"
click at [180, 342] on textarea at bounding box center [480, 338] width 627 height 36
paste textarea "2025-10-25 11:30"
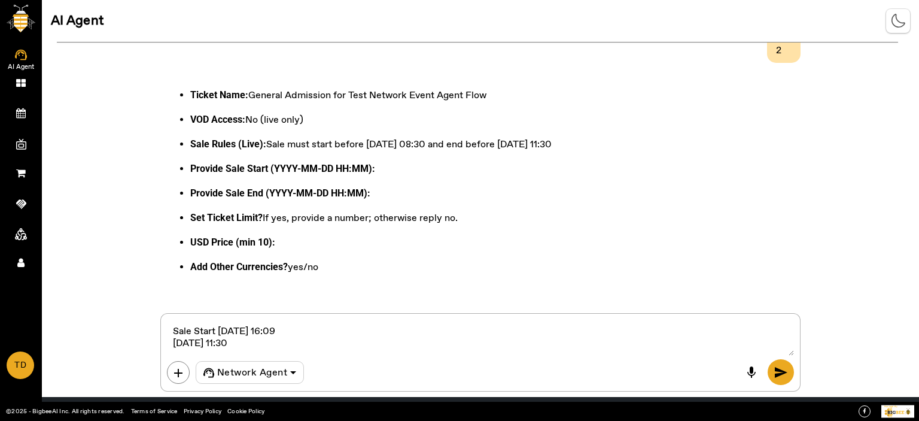
click at [173, 339] on textarea at bounding box center [480, 338] width 627 height 36
click at [299, 343] on textarea at bounding box center [480, 338] width 627 height 36
click at [302, 341] on textarea at bounding box center [480, 338] width 627 height 36
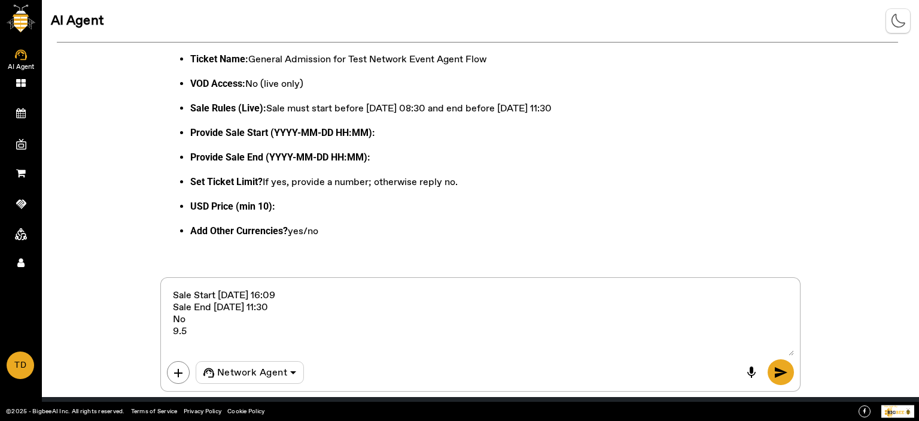
scroll to position [4971, 0]
type textarea "Sale Start [DATE] 16:09 Sale End [DATE] 11:30 No 9.5 No"
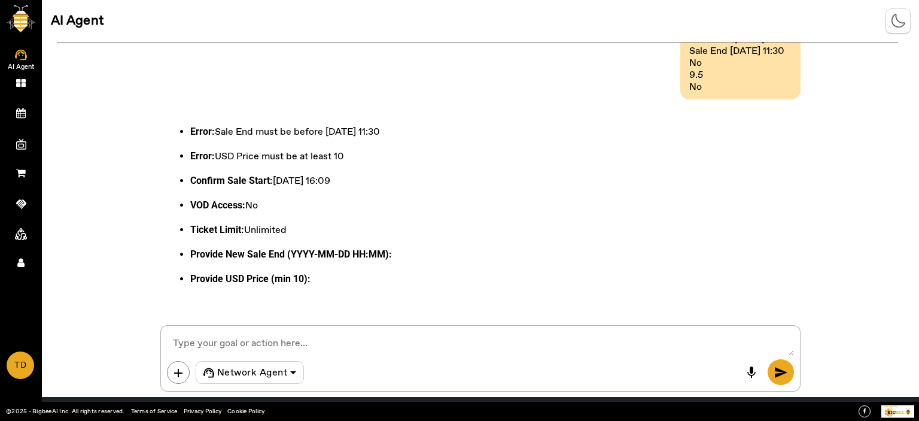
scroll to position [5207, 0]
drag, startPoint x: 217, startPoint y: 130, endPoint x: 400, endPoint y: 128, distance: 183.1
click at [392, 128] on p "Error: Sale End must be before 2025-10-25 11:30" at bounding box center [291, 131] width 202 height 17
copy p "Sale End must be before [DATE] 11:30"
click at [260, 346] on textarea at bounding box center [480, 344] width 627 height 24
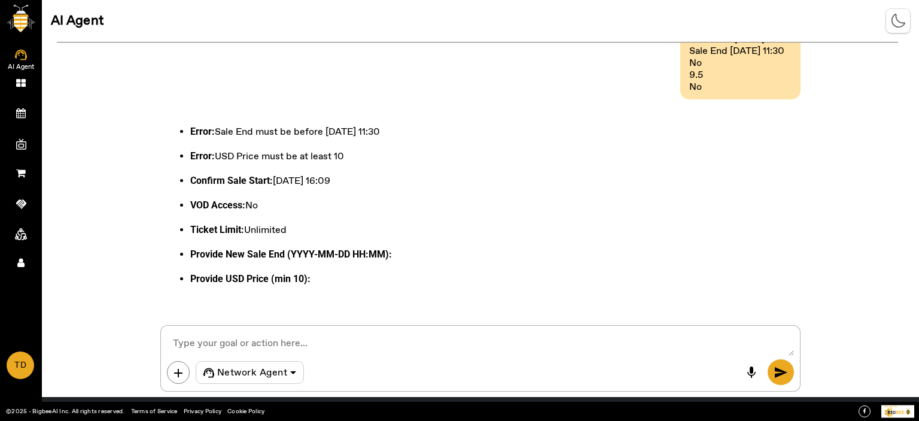
paste textarea "Sale End must be before [DATE] 11:30"
click at [368, 337] on textarea at bounding box center [480, 344] width 627 height 24
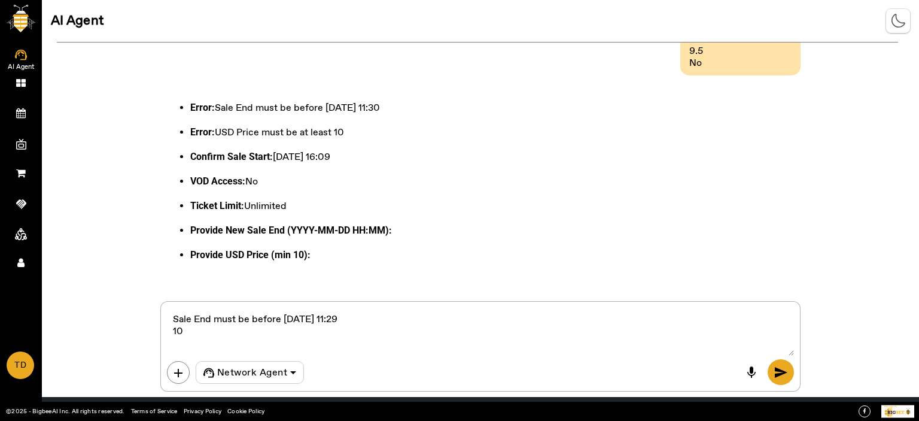
drag, startPoint x: 364, startPoint y: 180, endPoint x: 229, endPoint y: 184, distance: 135.3
click at [229, 166] on p "Confirm Sale Start: 2025-10-07 16:09" at bounding box center [291, 156] width 202 height 17
copy p "Sale Start: 2025-10-07 16:09"
click at [182, 339] on textarea at bounding box center [480, 332] width 627 height 48
paste textarea "Sale Start: 2025-10-07 16:09"
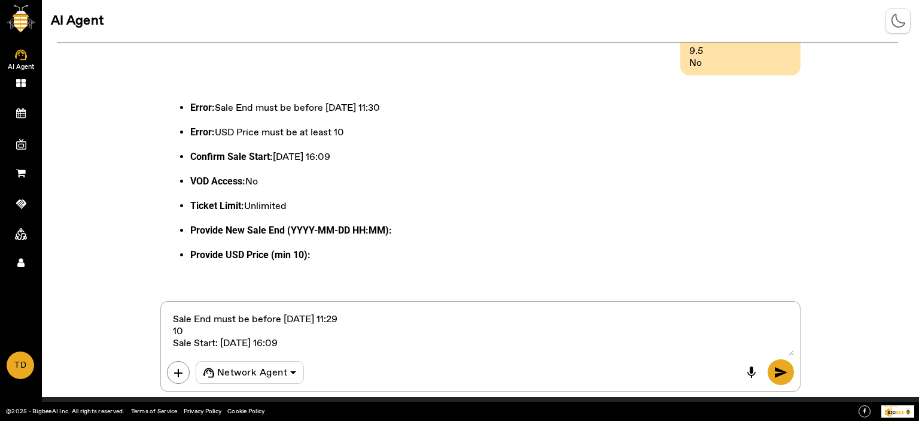
scroll to position [5231, 0]
click at [199, 330] on textarea at bounding box center [480, 332] width 627 height 48
type textarea "Sale End must be before [DATE] 11:29 12 Sale Start: [DATE] 16:09"
click at [776, 366] on span "send" at bounding box center [781, 372] width 14 height 14
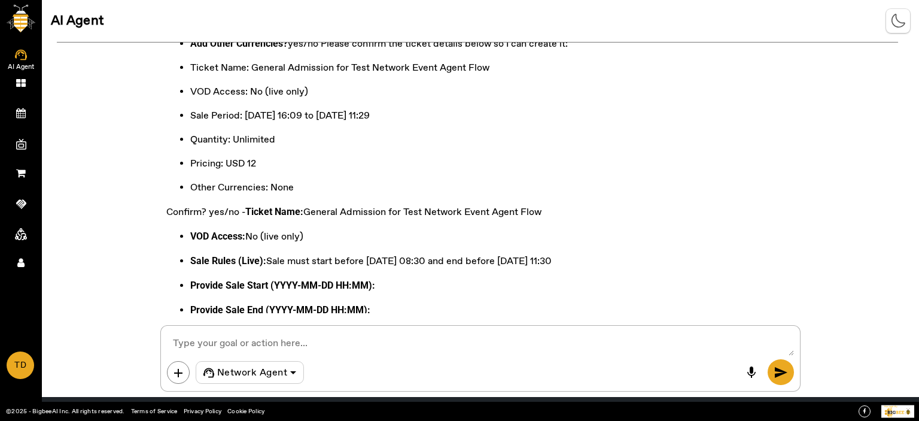
scroll to position [6619, 0]
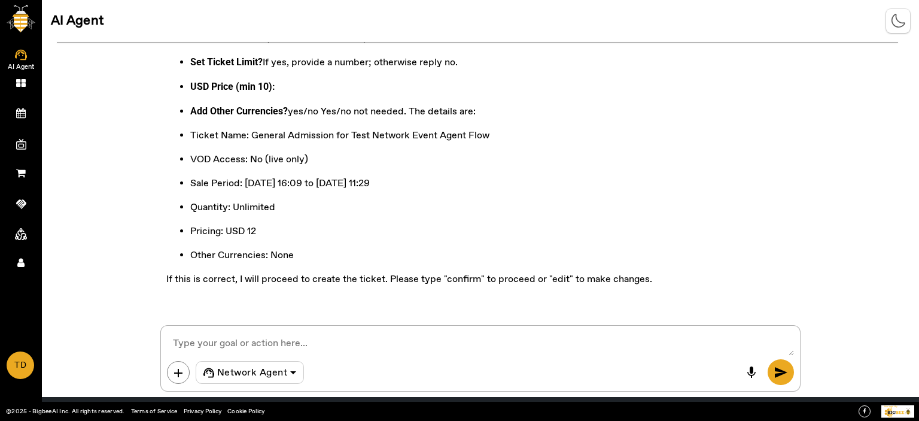
click at [330, 330] on div "add Network Agent mic send" at bounding box center [480, 358] width 640 height 66
click at [329, 336] on textarea at bounding box center [480, 344] width 627 height 24
type textarea "Confirm"
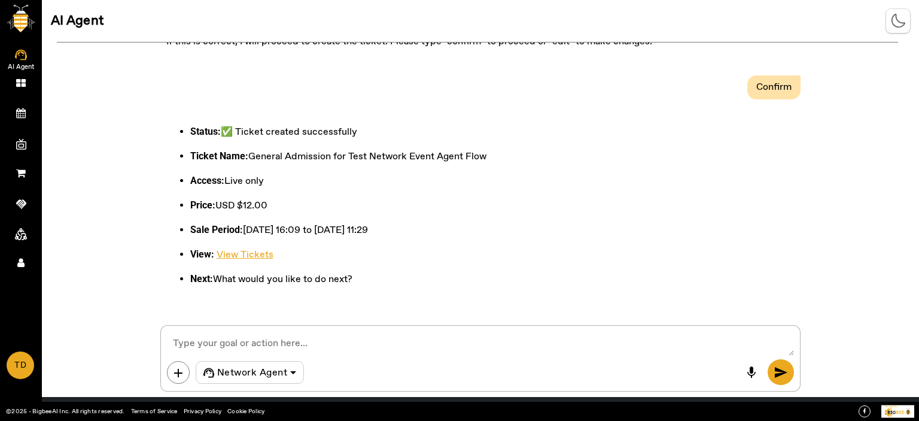
scroll to position [6856, 0]
click at [229, 335] on textarea at bounding box center [480, 344] width 627 height 24
type textarea "Publish the event"
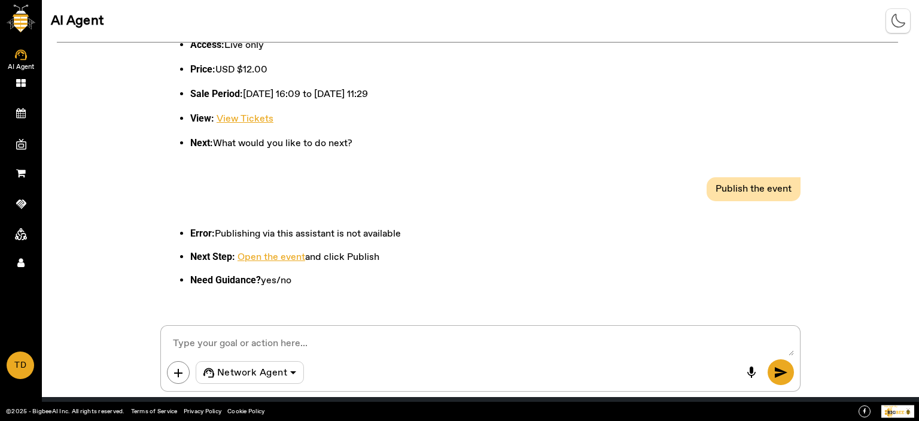
scroll to position [6991, 0]
click at [281, 255] on link "Open the event" at bounding box center [272, 257] width 68 height 13
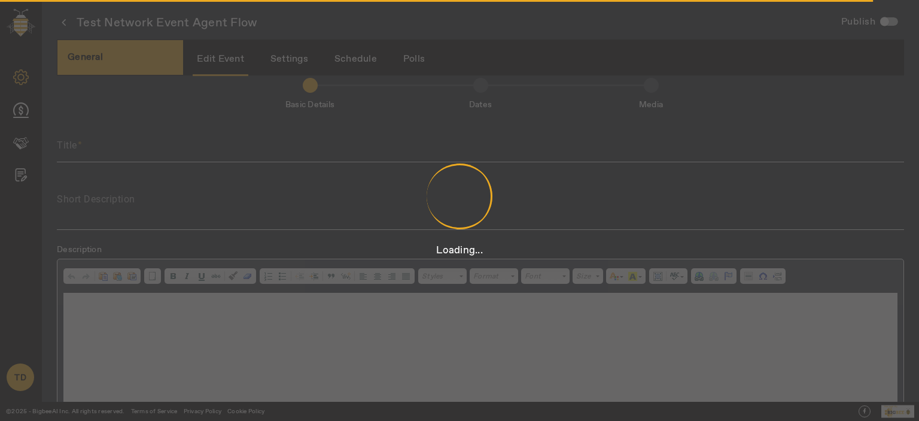
type input "Test Network Event Agent Flow"
type textarea "Join us online for a focused Track Cycling session on 25 Oct 2025. Streamed liv…"
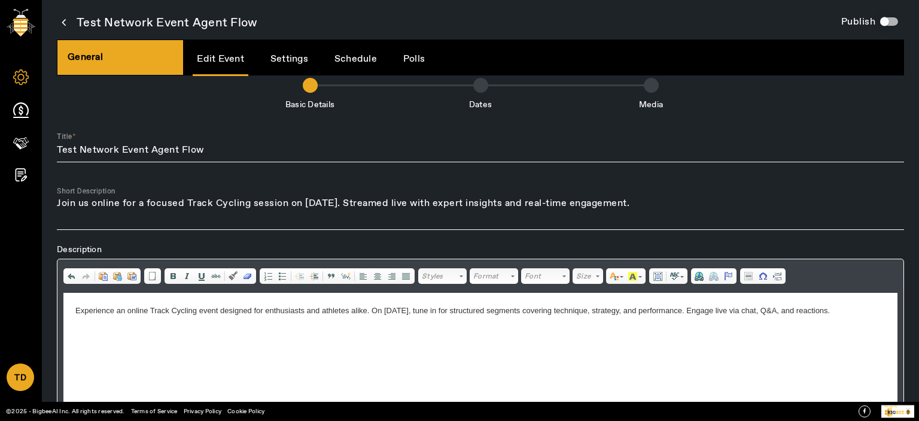
click at [889, 21] on div "button" at bounding box center [885, 22] width 24 height 24
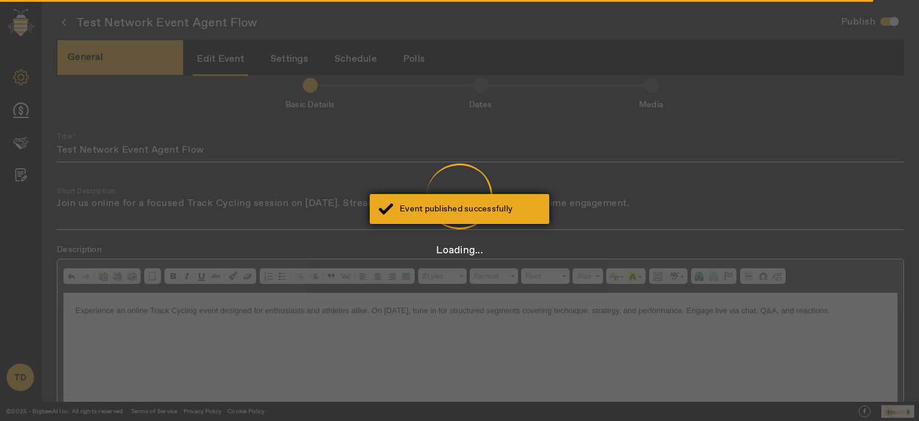
click at [481, 203] on div "Event published successfully" at bounding box center [470, 209] width 141 height 12
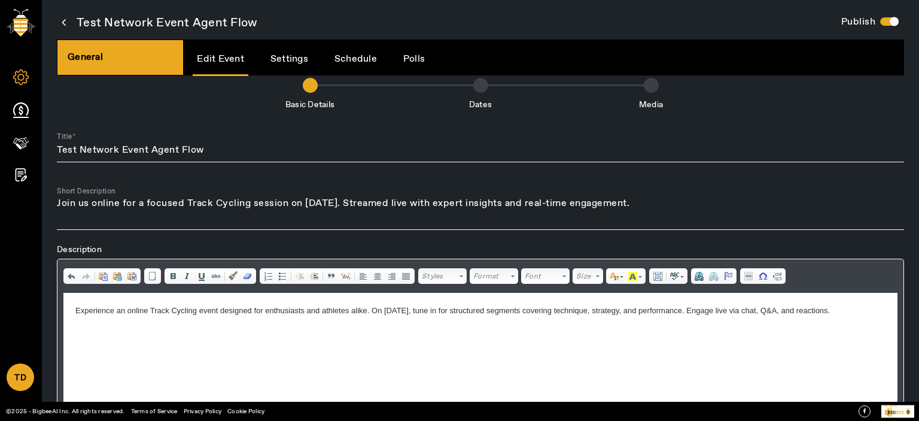
click at [366, 63] on link "Schedule" at bounding box center [355, 59] width 51 height 31
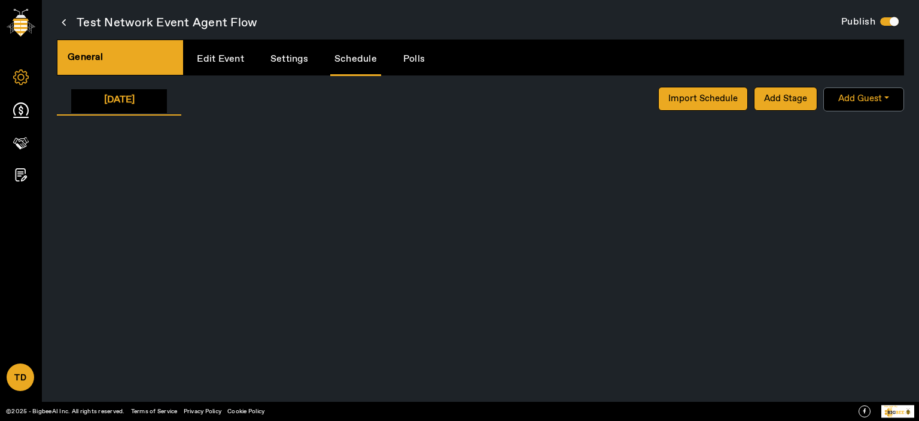
click at [208, 57] on link "Edit Event" at bounding box center [221, 59] width 56 height 31
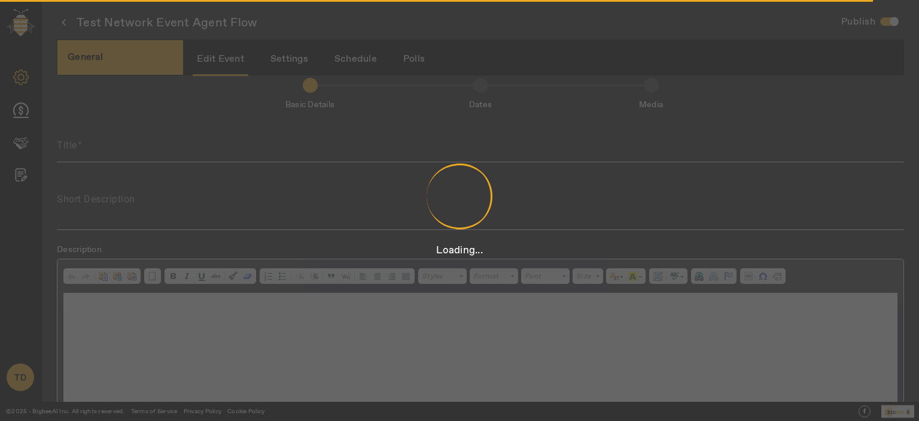
scroll to position [2, 0]
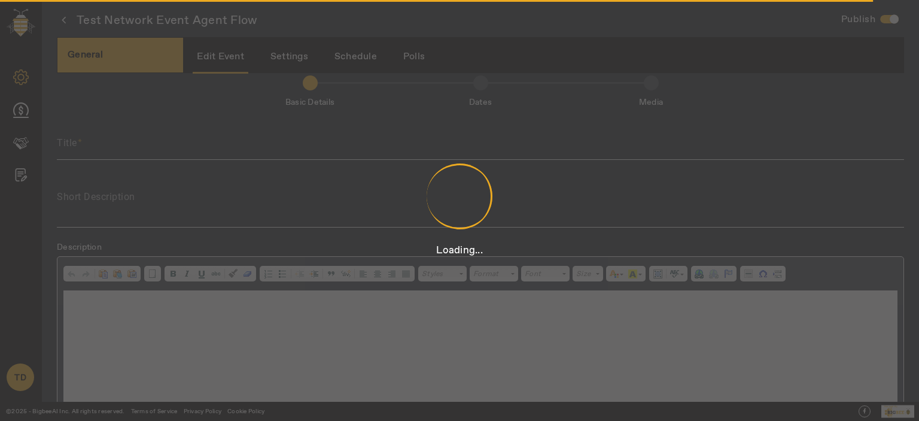
type input "Test Network Event Agent Flow"
type textarea "Join us online for a focused Track Cycling session on [DATE]. Streamed live wit…"
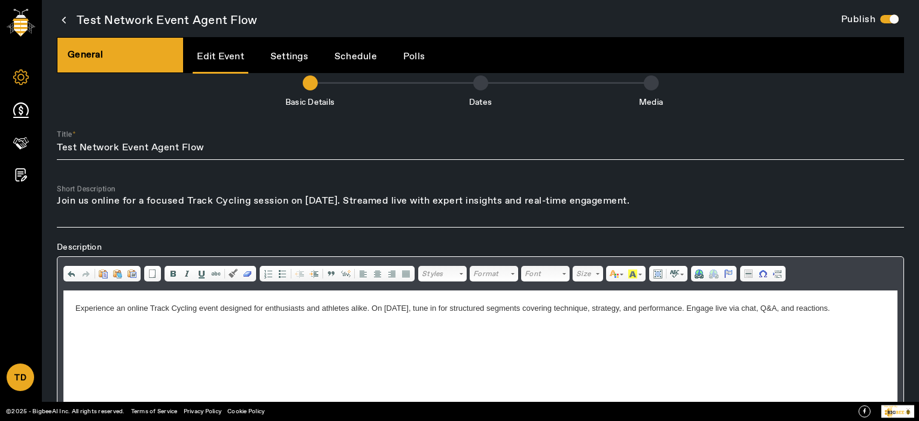
click at [289, 57] on link "Settings" at bounding box center [289, 56] width 46 height 31
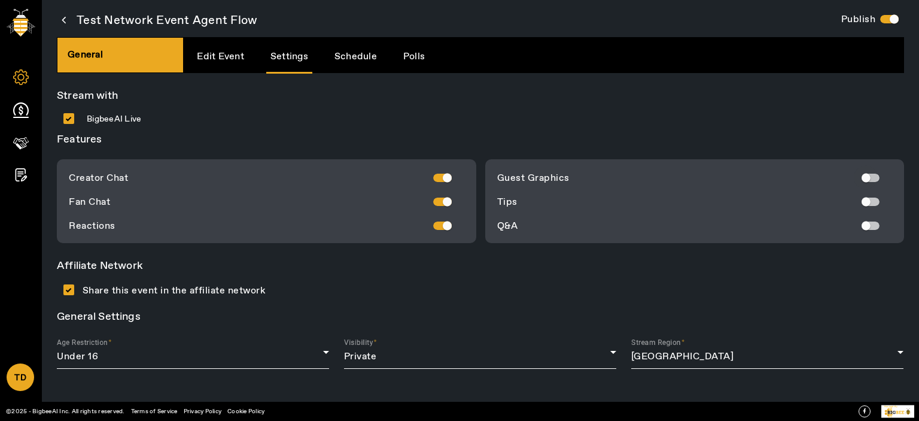
click at [874, 177] on div "button" at bounding box center [871, 178] width 18 height 8
click at [873, 194] on div "button" at bounding box center [866, 202] width 24 height 24
click at [873, 222] on div "button" at bounding box center [866, 226] width 24 height 24
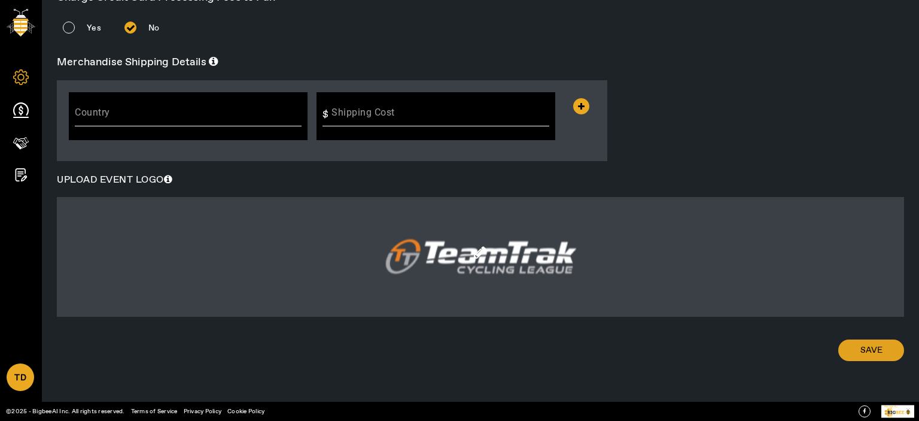
click at [861, 352] on span "Save" at bounding box center [872, 350] width 22 height 12
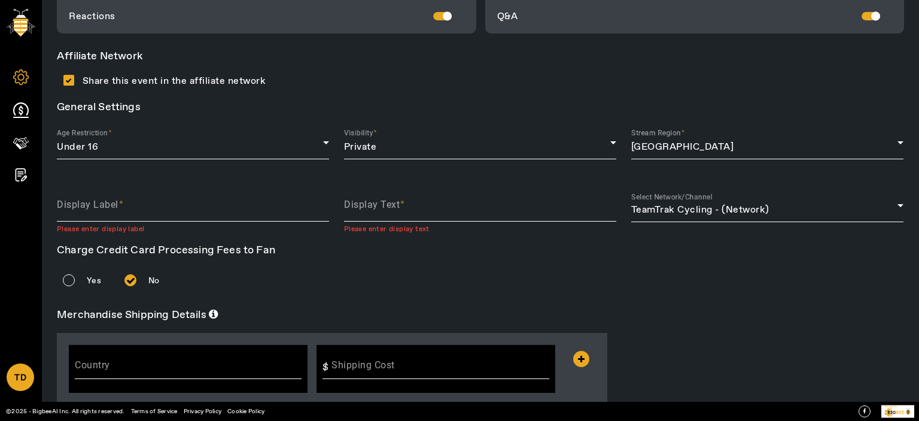
scroll to position [211, 0]
click at [95, 200] on mat-label "Display Label" at bounding box center [88, 204] width 62 height 11
click at [95, 203] on input "Display Label" at bounding box center [193, 210] width 272 height 14
click at [95, 200] on label "Display Label" at bounding box center [90, 205] width 66 height 13
click at [95, 203] on input "Display Label" at bounding box center [193, 210] width 272 height 14
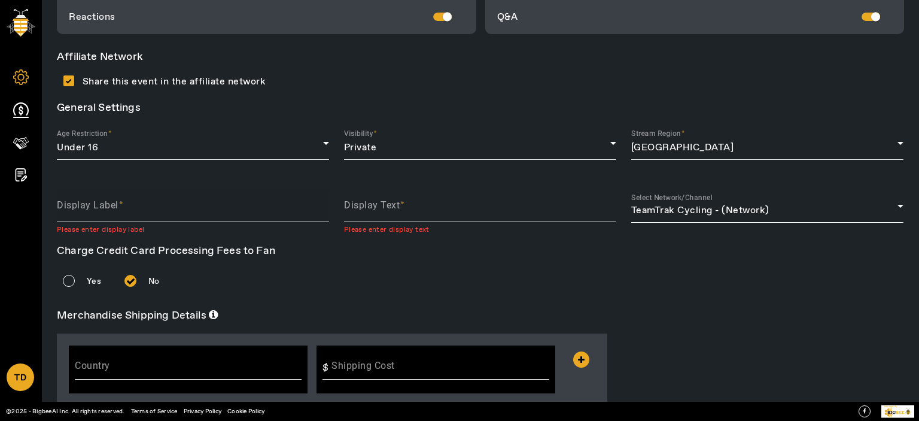
click at [95, 200] on mat-label "Display Label" at bounding box center [88, 204] width 62 height 11
click at [95, 203] on input "Display Label" at bounding box center [193, 210] width 272 height 14
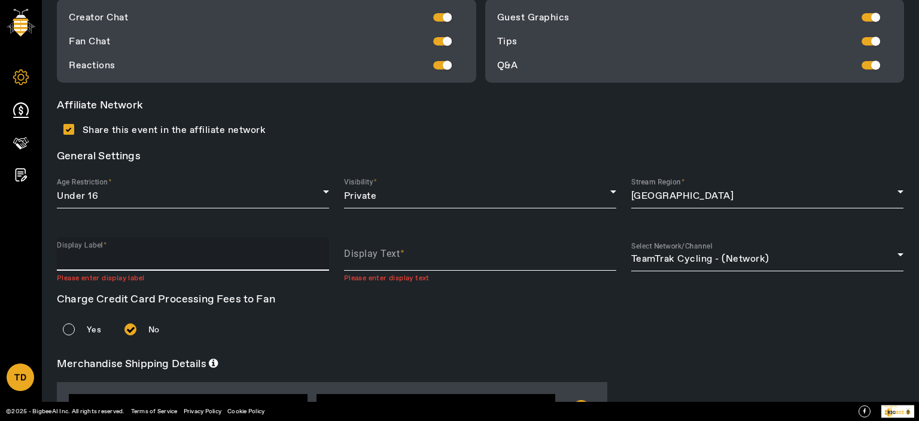
scroll to position [150, 0]
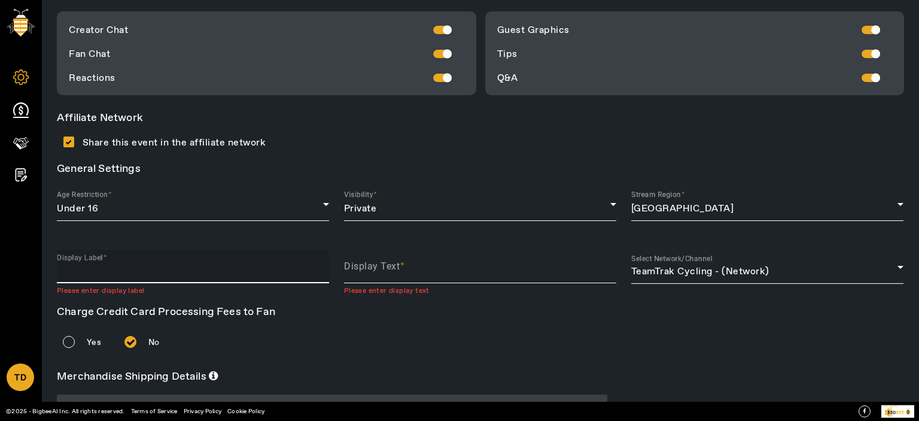
click at [115, 270] on input "Display Label" at bounding box center [193, 271] width 272 height 14
type input "Thomas"
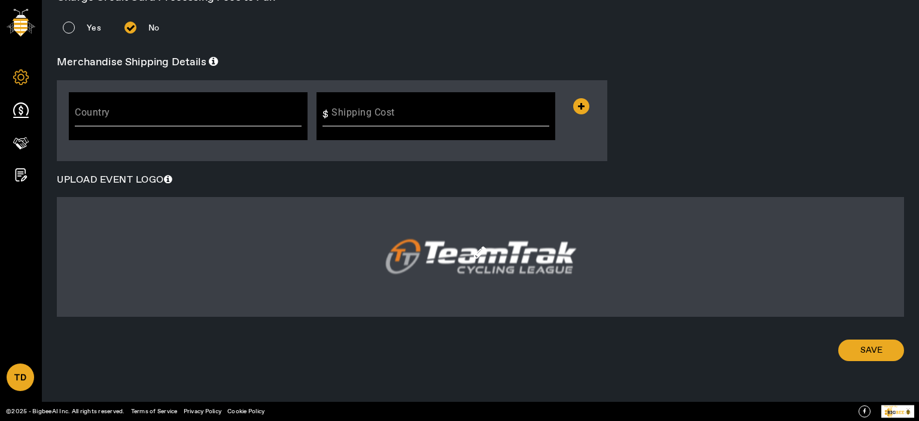
scroll to position [0, 0]
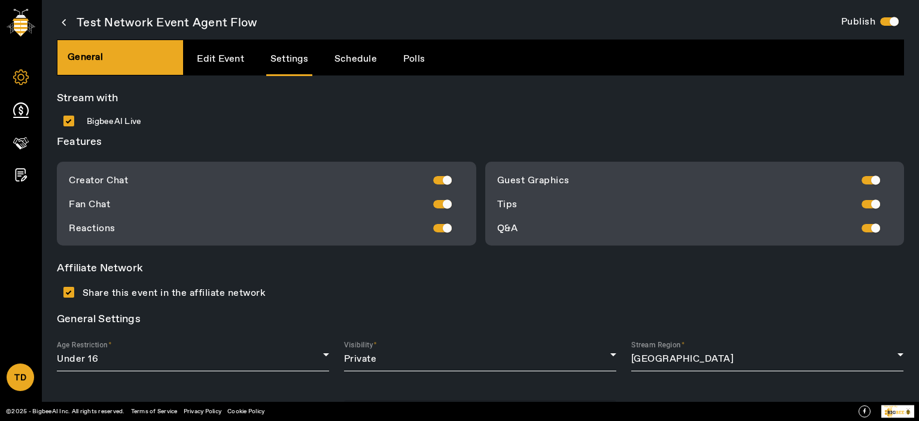
type input "Thomas"
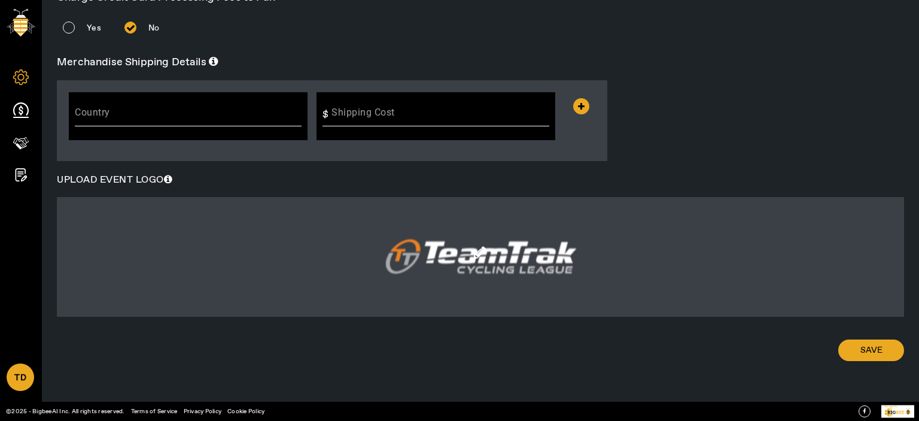
click at [853, 351] on span at bounding box center [871, 350] width 66 height 29
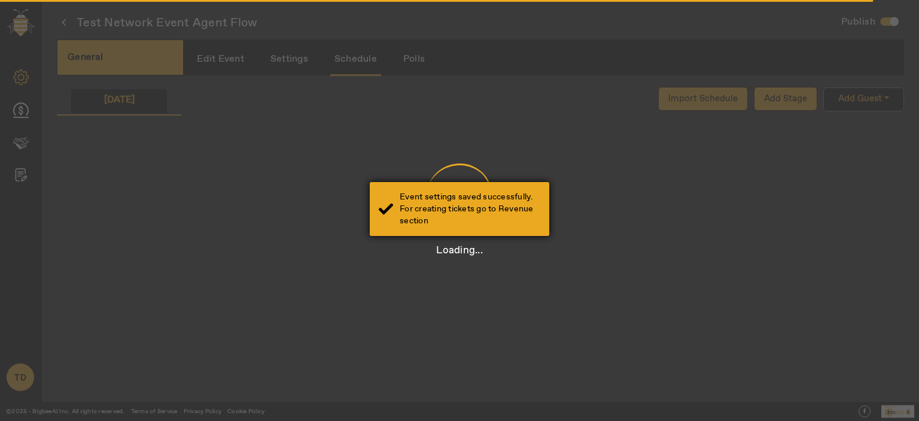
click at [411, 203] on div "Event settings saved successfully. For creating tickets go to Revenue section" at bounding box center [470, 209] width 141 height 36
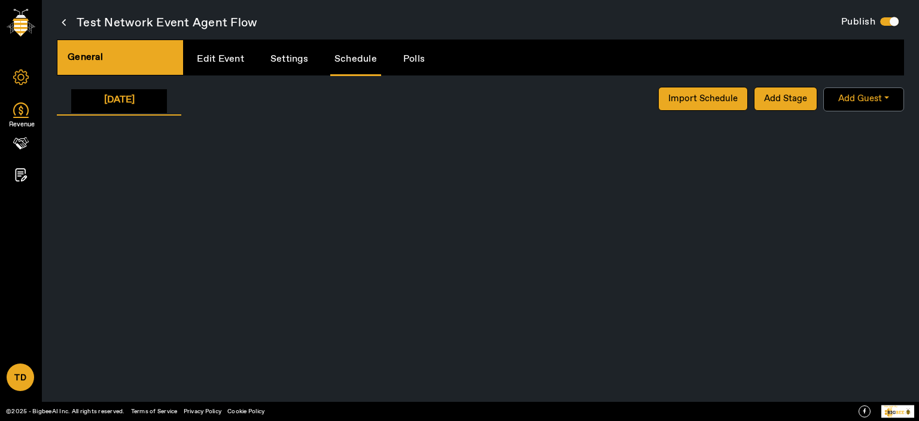
click at [14, 109] on icon at bounding box center [21, 108] width 16 height 13
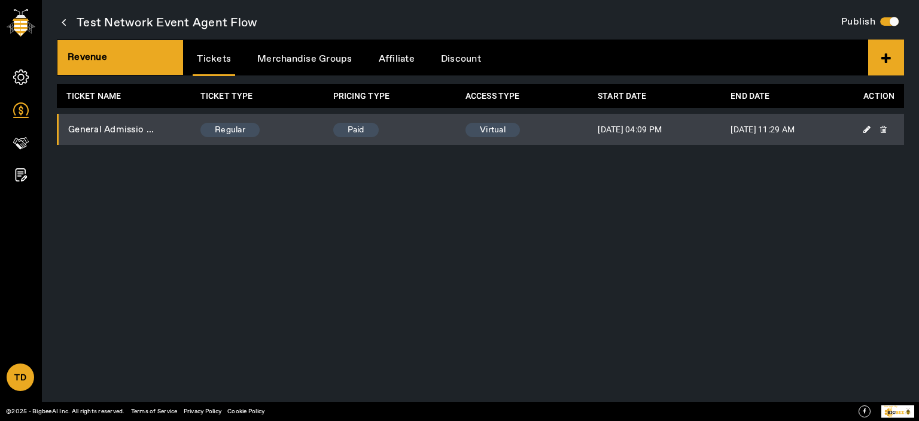
click at [864, 126] on td at bounding box center [879, 129] width 50 height 31
click at [864, 127] on icon at bounding box center [867, 129] width 7 height 8
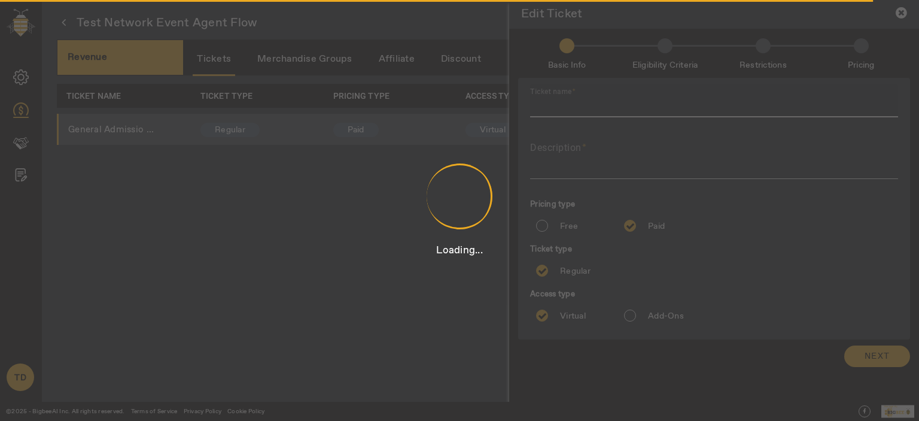
type input "General Admission for Test Network Event Agent Flow"
type textarea "Live-access ticket for Test Network Event Agent Flow. Watch the event live on O…"
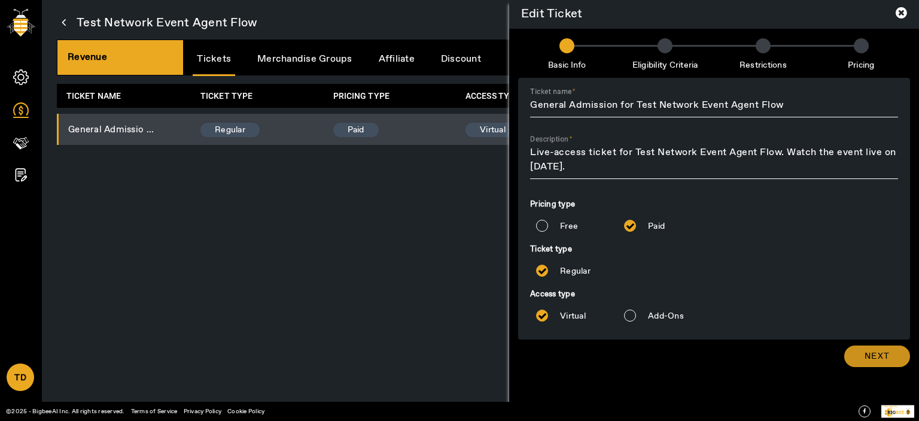
click at [868, 354] on span "Next" at bounding box center [877, 356] width 25 height 12
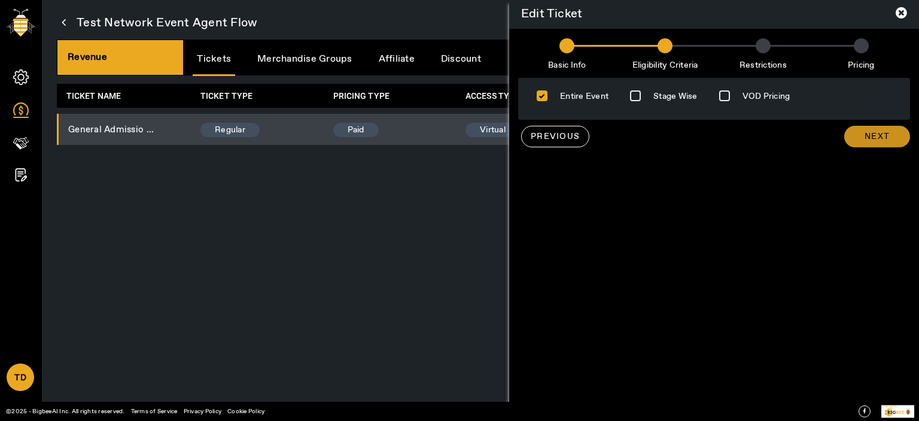
click at [883, 143] on span at bounding box center [877, 136] width 66 height 29
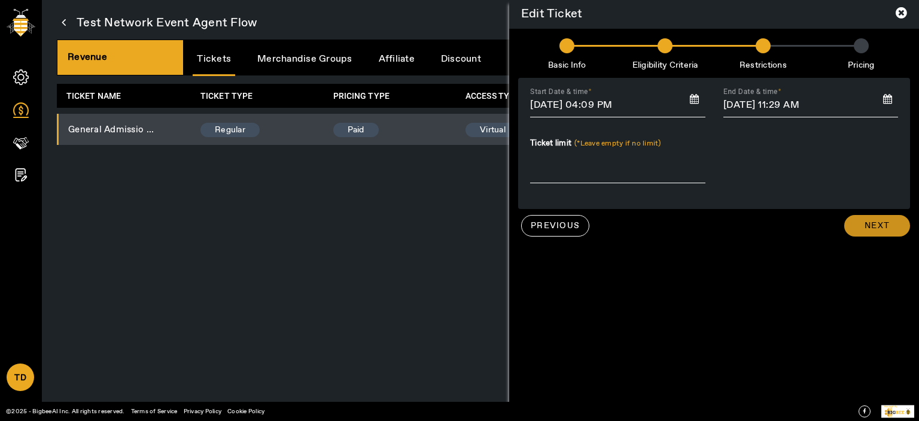
click at [886, 223] on span "Next" at bounding box center [877, 226] width 25 height 12
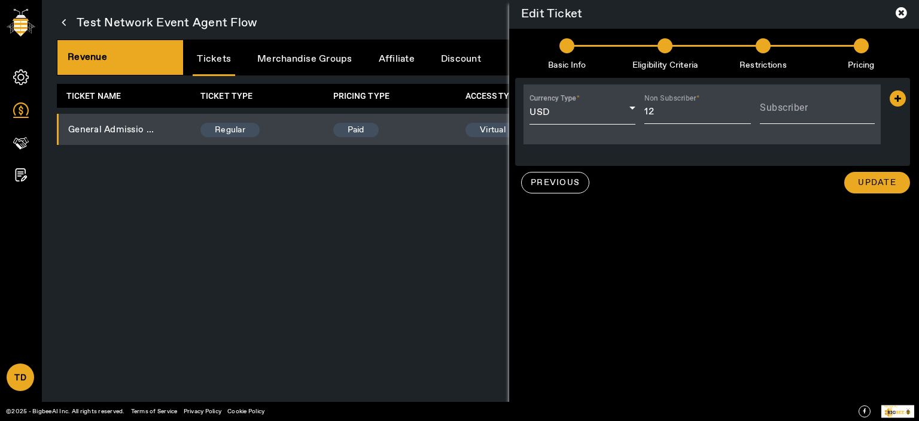
click at [902, 9] on icon at bounding box center [901, 12] width 11 height 13
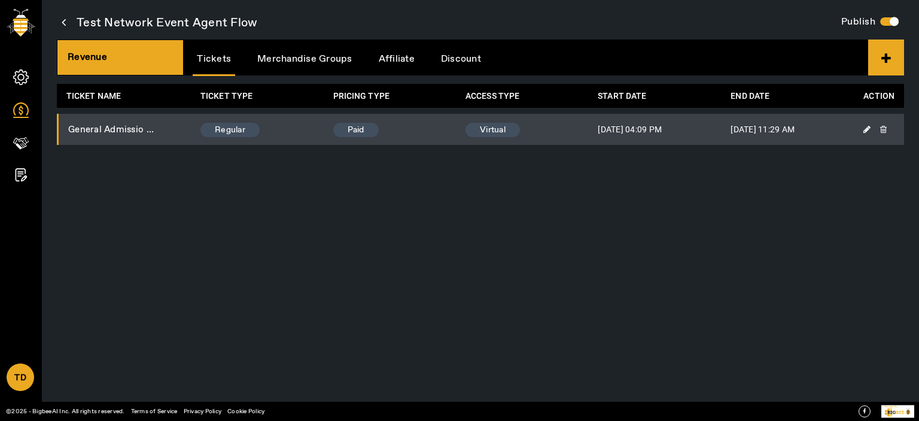
click at [291, 54] on link "Merchandise Groups" at bounding box center [305, 59] width 104 height 31
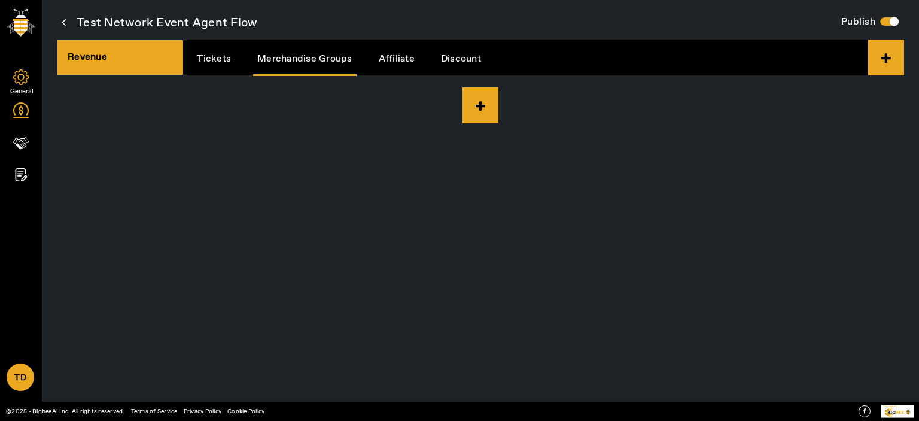
click at [19, 74] on icon at bounding box center [20, 77] width 7 height 7
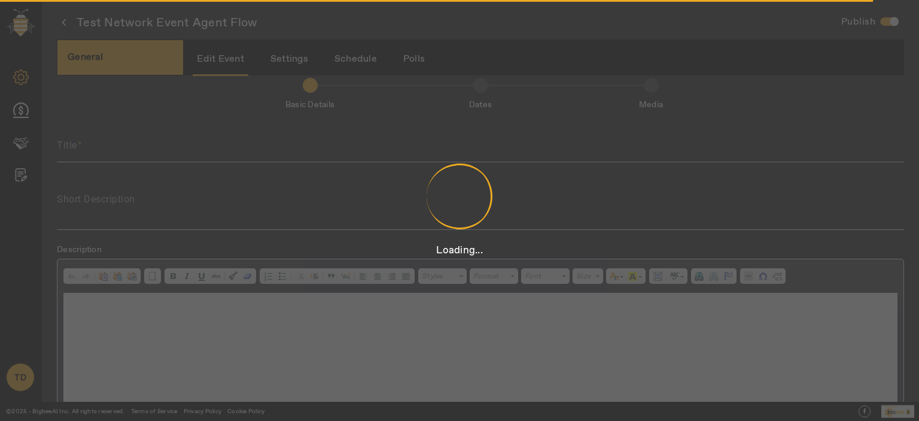
scroll to position [2, 0]
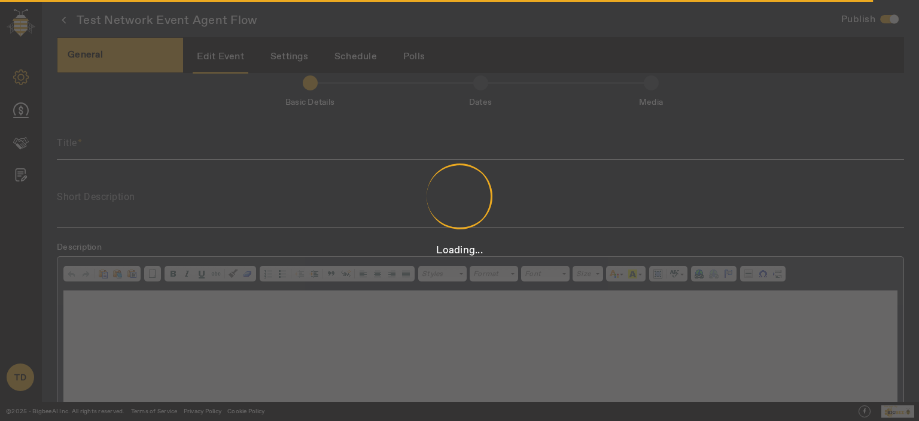
type input "Test Network Event Agent Flow"
type textarea "Join us online for a focused Track Cycling session on [DATE]. Streamed live wit…"
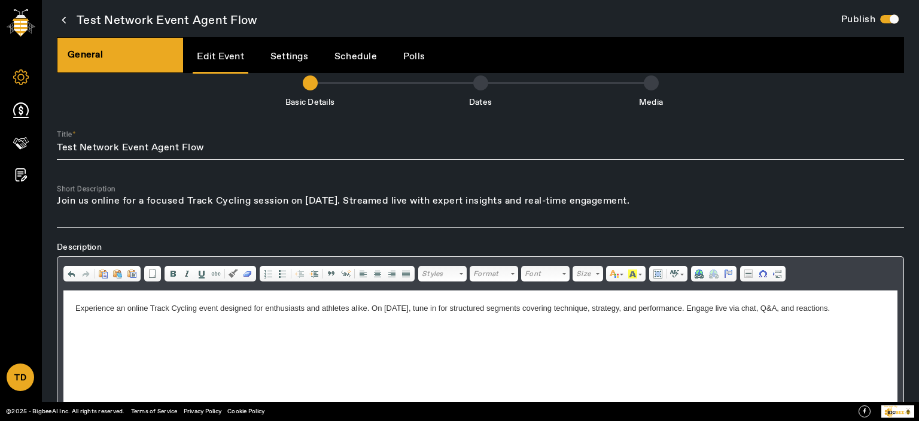
click at [353, 56] on link "Schedule" at bounding box center [355, 56] width 51 height 31
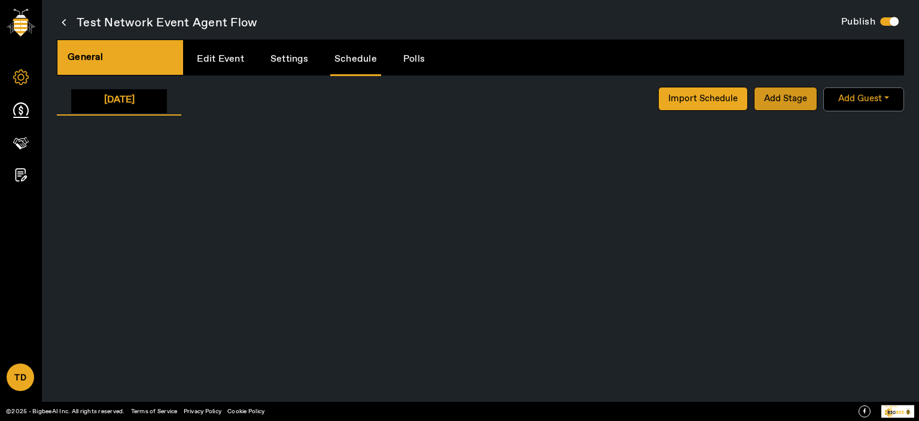
click at [791, 98] on span "Add Stage" at bounding box center [785, 99] width 43 height 12
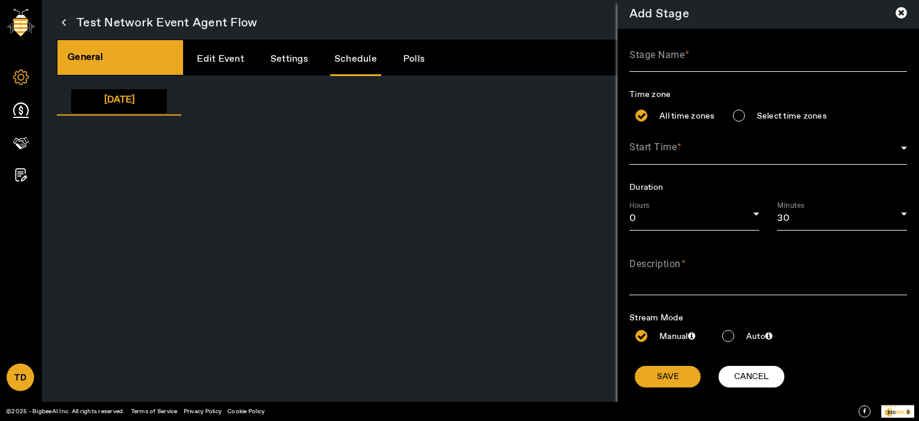
click at [896, 13] on icon at bounding box center [901, 12] width 11 height 13
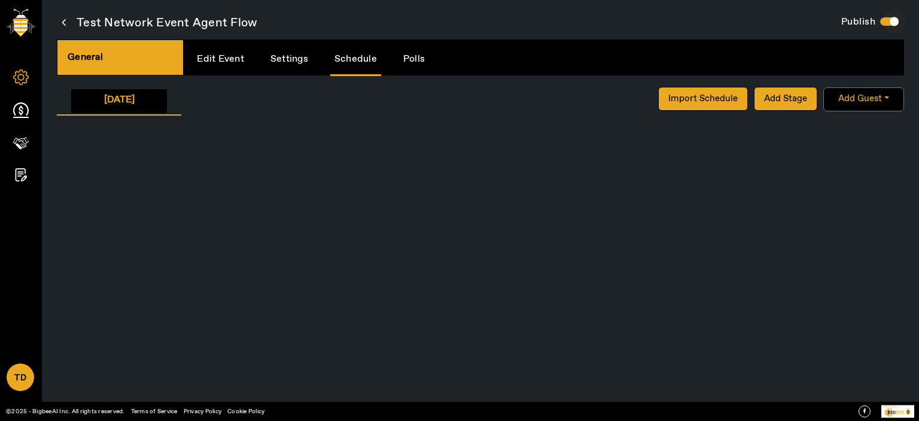
click at [892, 22] on div "button" at bounding box center [894, 21] width 9 height 9
click at [65, 17] on icon at bounding box center [64, 22] width 4 height 15
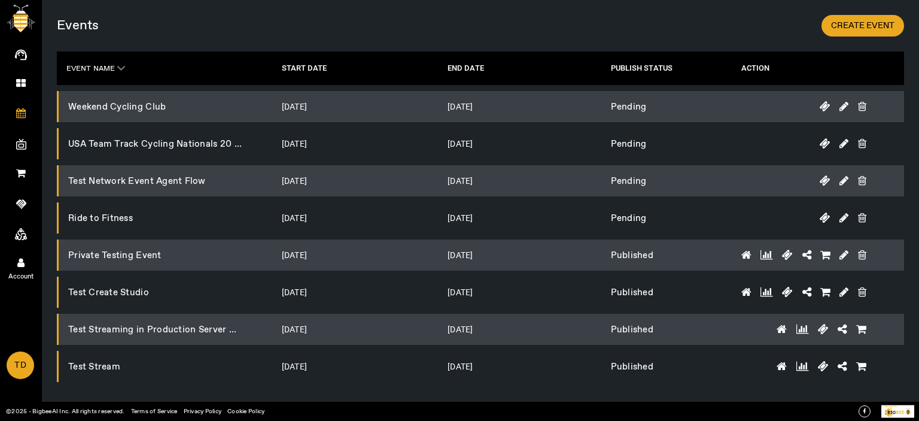
click at [22, 256] on link "Account" at bounding box center [21, 262] width 42 height 30
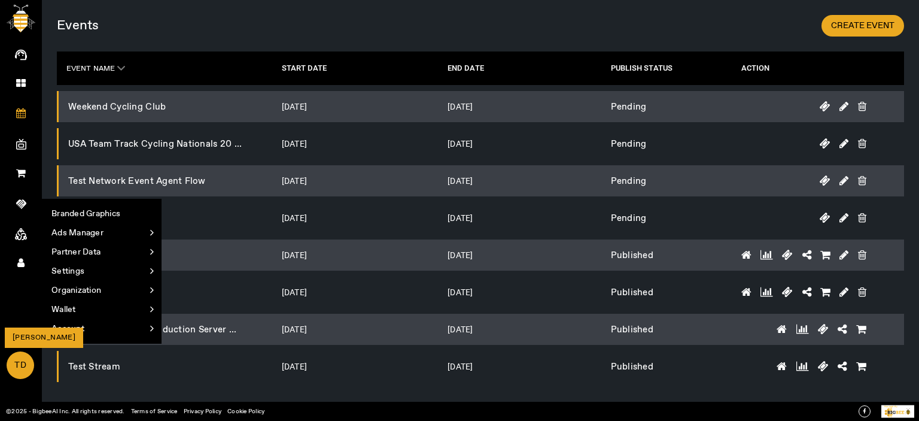
click at [18, 369] on span "TD" at bounding box center [20, 365] width 25 height 26
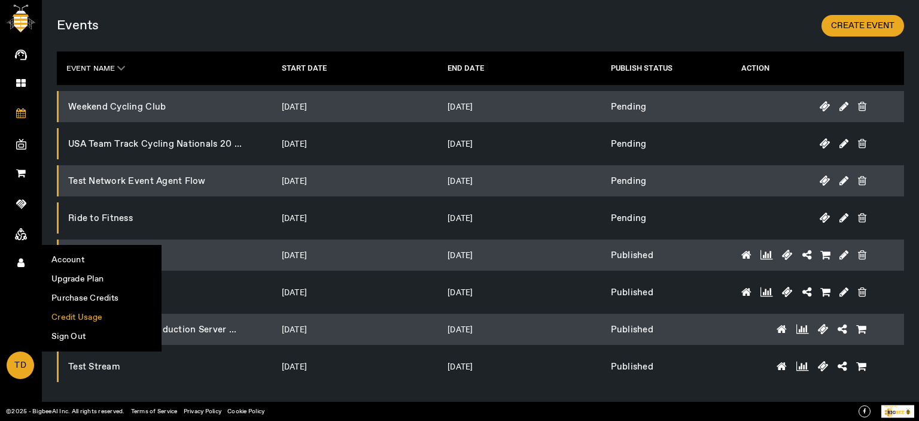
click at [65, 320] on li "Credit Usage" at bounding box center [101, 317] width 118 height 19
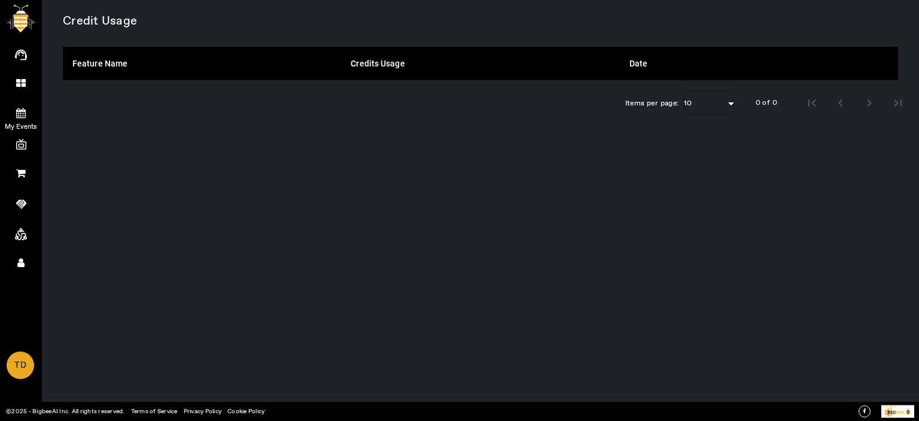
click at [19, 114] on icon at bounding box center [21, 113] width 10 height 10
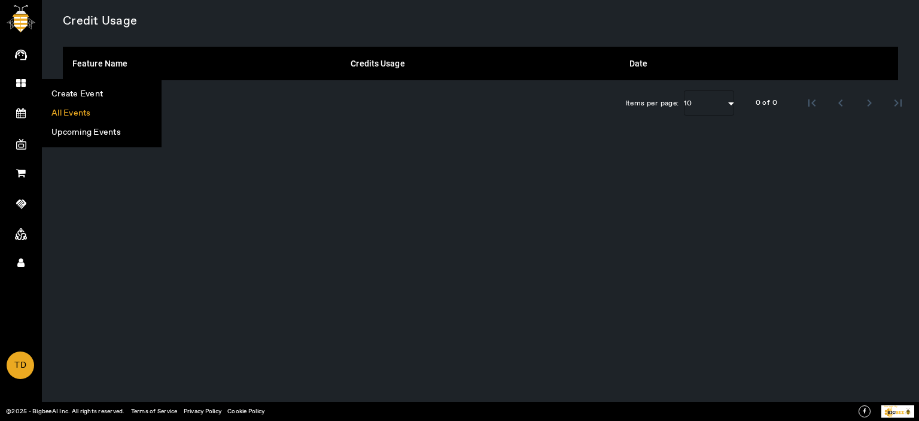
drag, startPoint x: 65, startPoint y: 112, endPoint x: 309, endPoint y: 113, distance: 244.2
click at [65, 111] on li "All Events" at bounding box center [101, 113] width 118 height 19
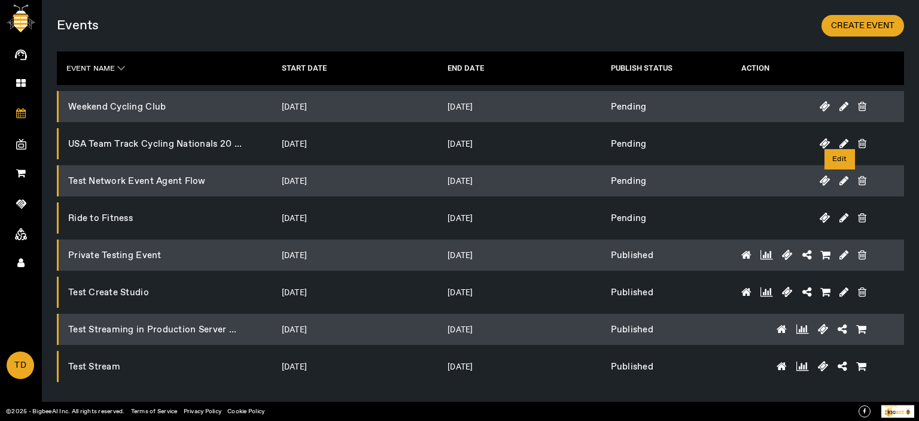
click at [841, 178] on icon at bounding box center [844, 180] width 9 height 11
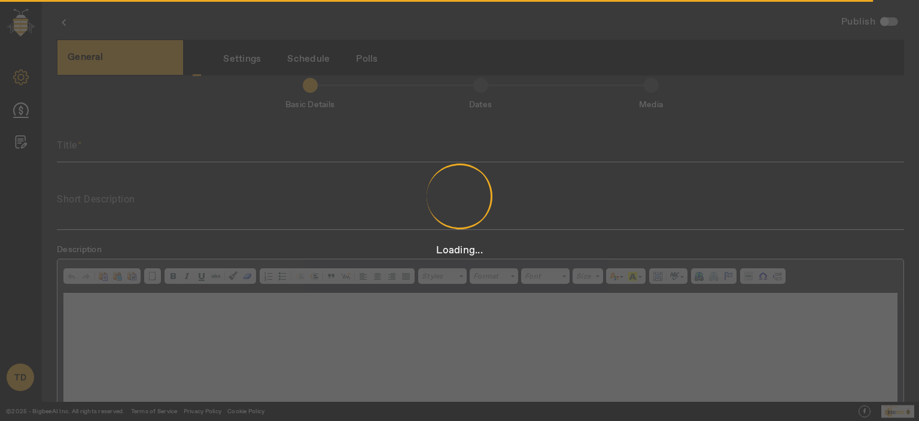
scroll to position [2, 0]
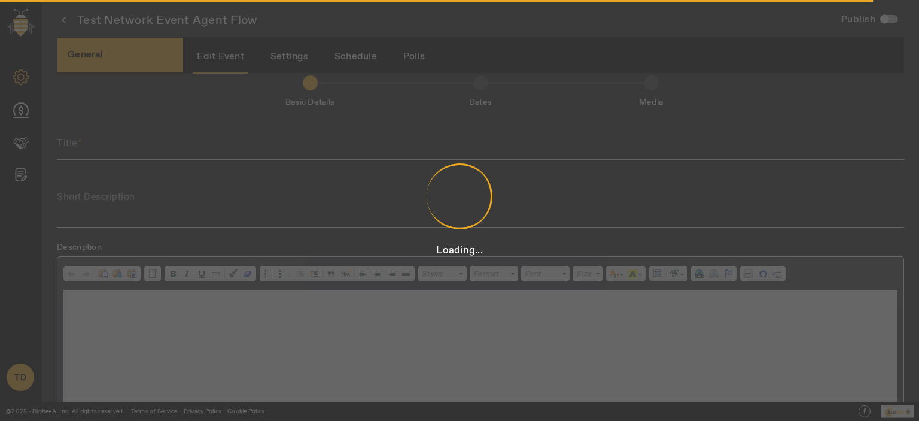
type input "Test Network Event Agent Flow"
type textarea "Join us online for a focused Track Cycling session on 25 Oct 2025. Streamed liv…"
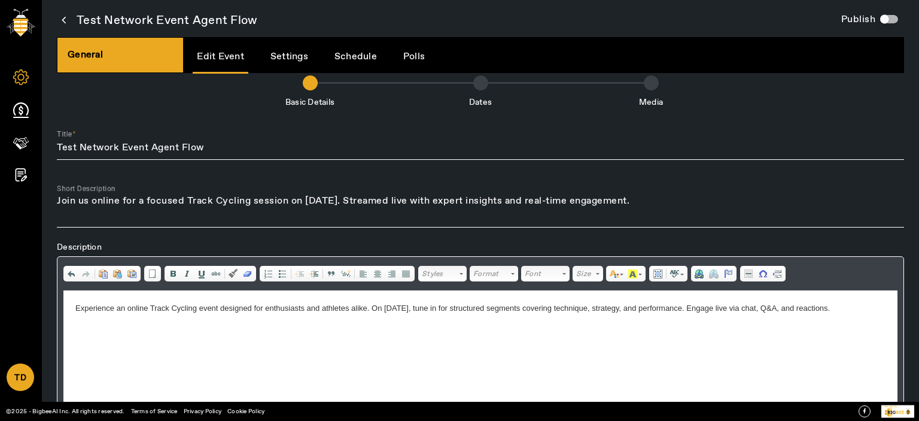
click at [889, 19] on div "button" at bounding box center [885, 19] width 24 height 24
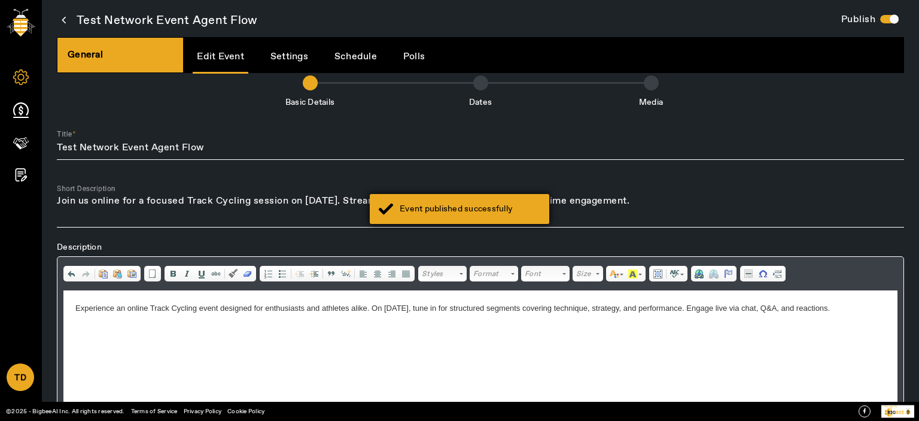
click at [460, 205] on div "Event published successfully" at bounding box center [470, 209] width 141 height 12
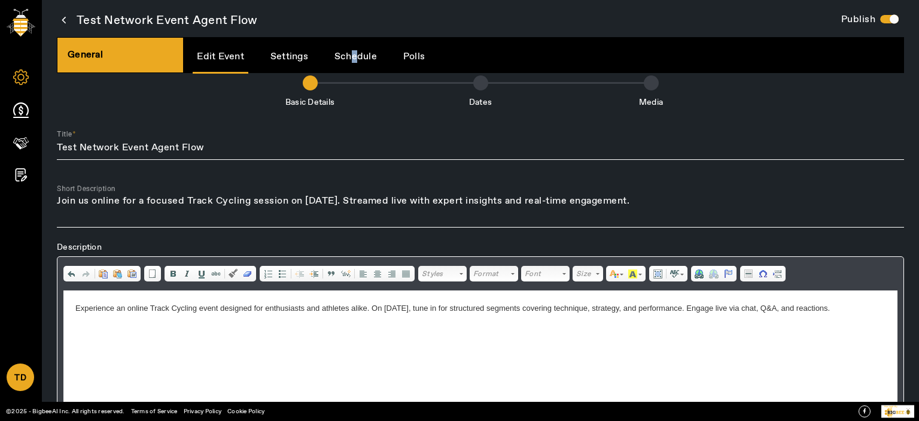
click at [354, 63] on link "Schedule" at bounding box center [355, 56] width 51 height 31
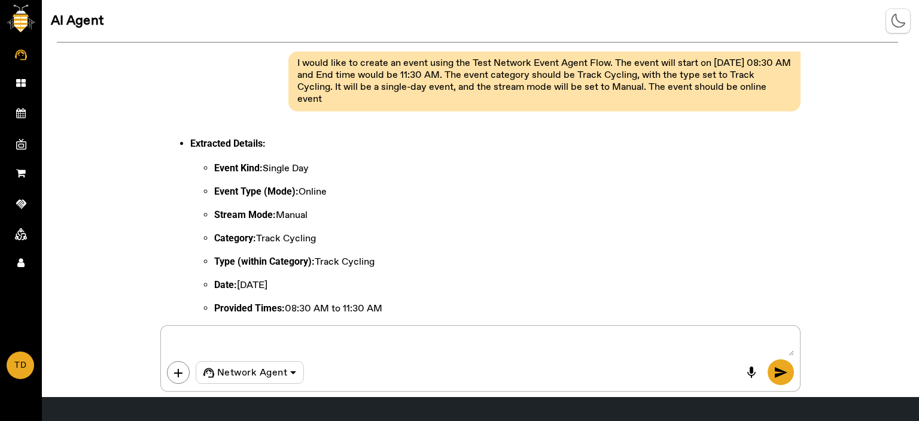
click at [795, 88] on div "I would like to create an event using the Test Network Event Agent Flow. The ev…" at bounding box center [544, 81] width 512 height 60
click at [494, 165] on div "Extracted Details: Event Kind: Single Day Event Type (Mode): Online Stream Mode…" at bounding box center [480, 250] width 640 height 261
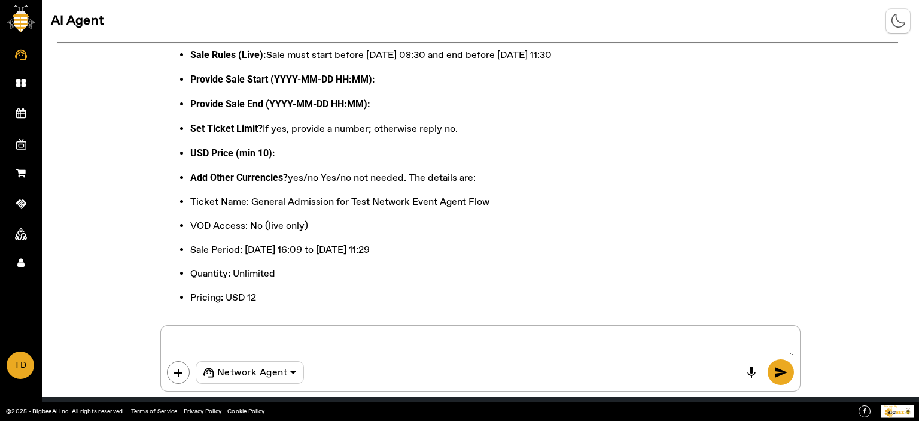
scroll to position [6991, 0]
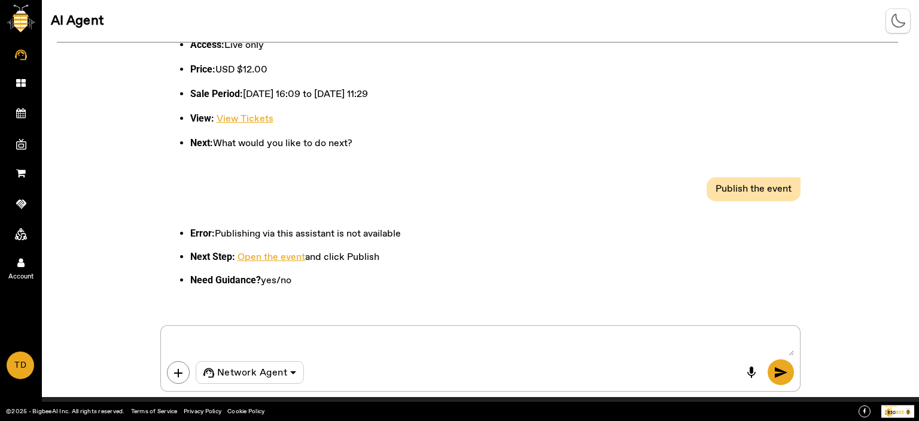
click at [22, 260] on icon at bounding box center [20, 262] width 7 height 10
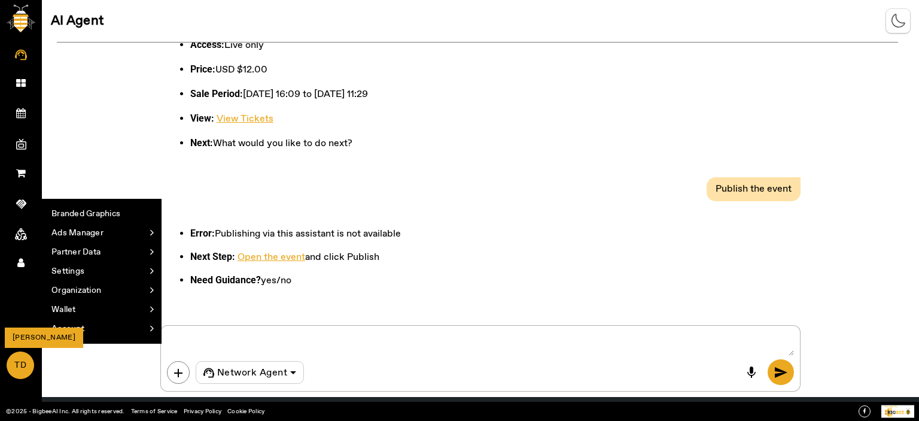
click at [26, 363] on span "TD" at bounding box center [20, 365] width 25 height 26
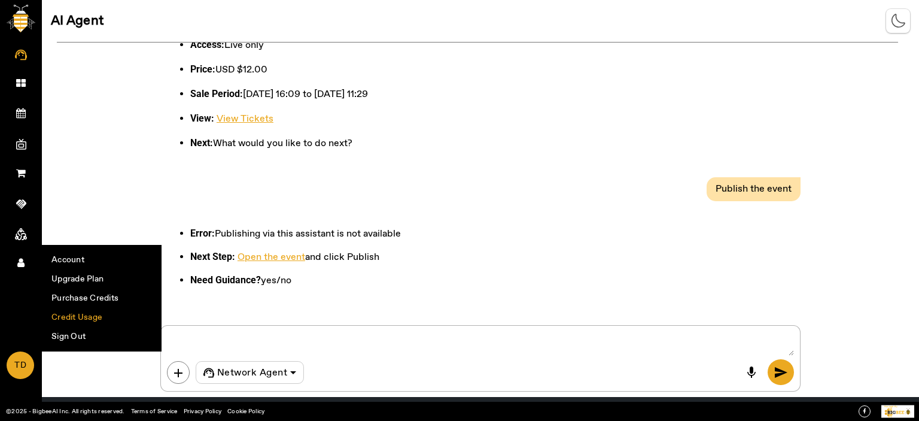
click at [77, 315] on li "Credit Usage" at bounding box center [101, 317] width 118 height 19
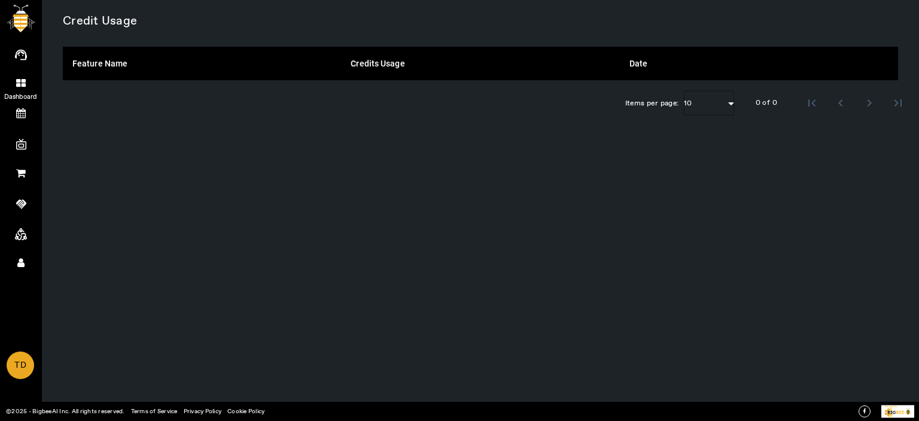
click at [18, 80] on icon at bounding box center [21, 83] width 10 height 10
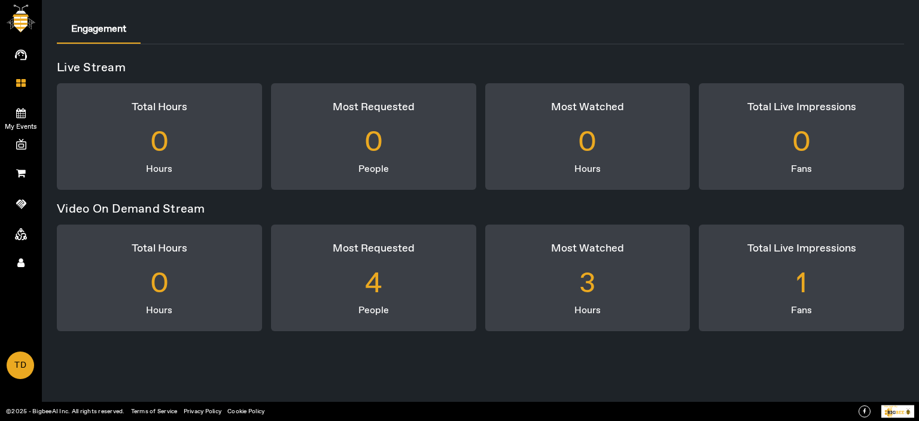
click at [20, 112] on icon at bounding box center [21, 113] width 10 height 10
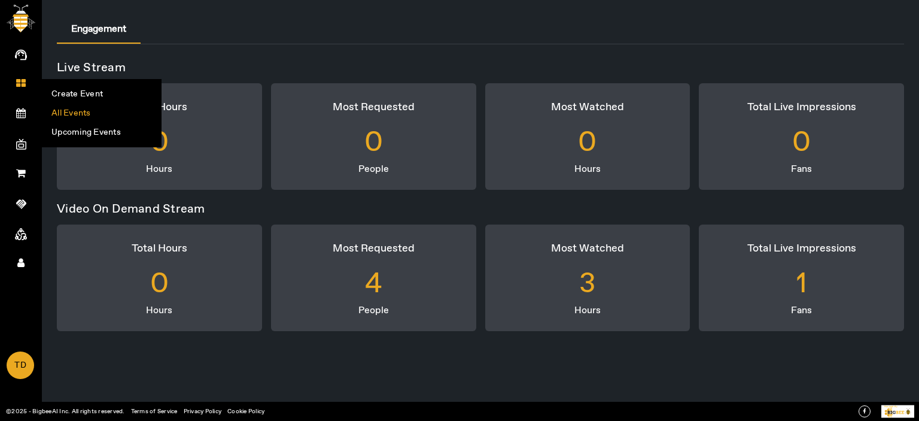
click at [83, 110] on li "All Events" at bounding box center [101, 113] width 118 height 19
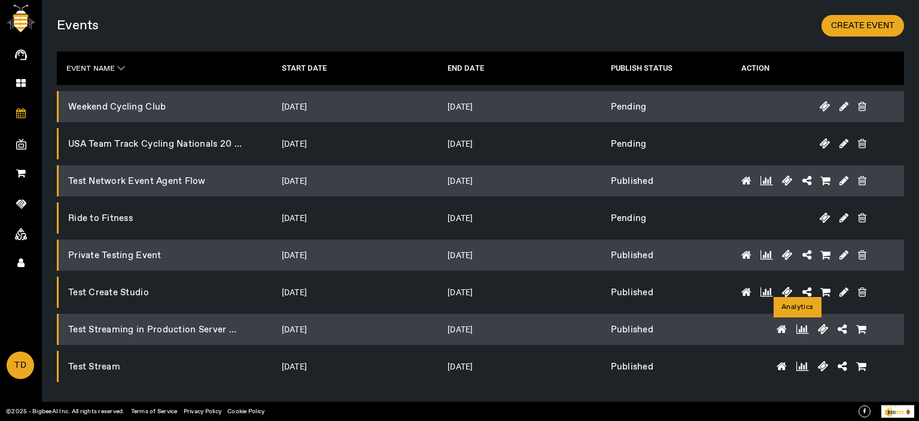
click at [799, 325] on icon at bounding box center [803, 329] width 13 height 11
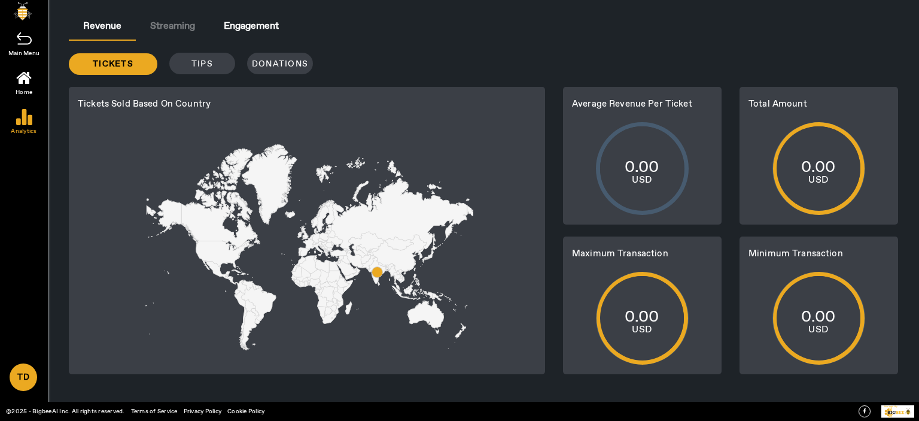
drag, startPoint x: 194, startPoint y: 59, endPoint x: 197, endPoint y: 66, distance: 7.8
click at [196, 62] on div "tickets tips Donations" at bounding box center [307, 64] width 494 height 22
click at [197, 66] on div "tickets tips Donations" at bounding box center [307, 64] width 494 height 22
click at [287, 64] on div "tickets tips Donations" at bounding box center [307, 64] width 494 height 22
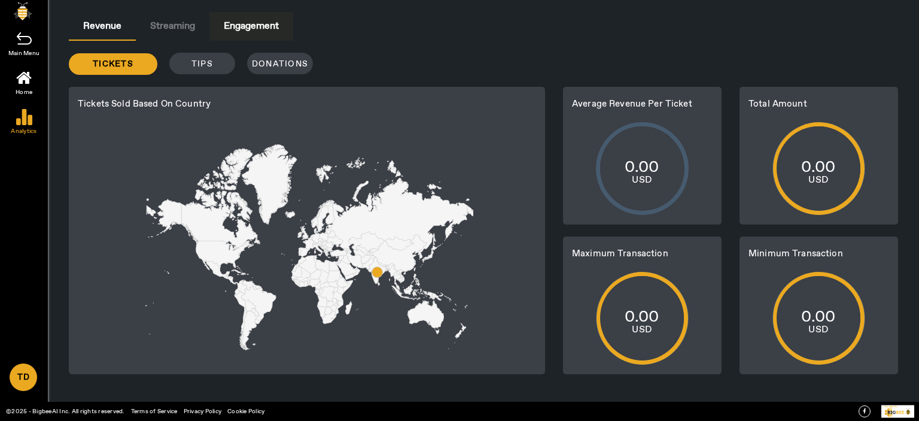
click at [262, 31] on span "Engagement" at bounding box center [251, 27] width 55 height 10
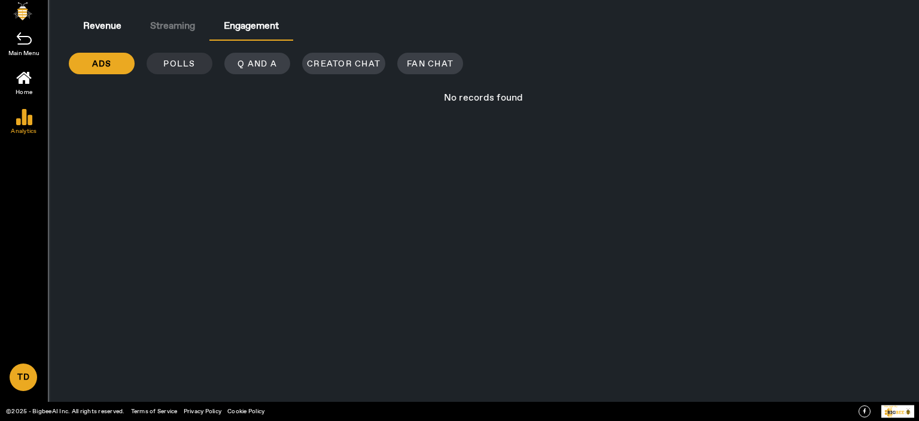
click at [195, 66] on span at bounding box center [180, 63] width 66 height 29
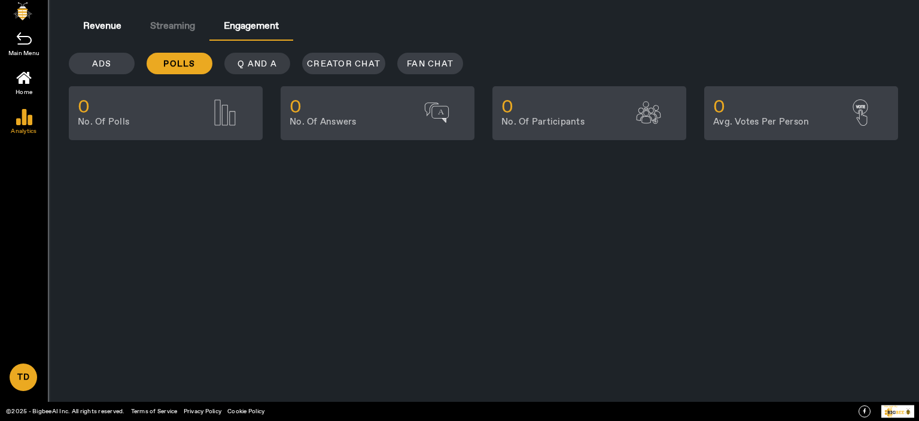
click at [242, 64] on span "Q and A" at bounding box center [257, 64] width 39 height 12
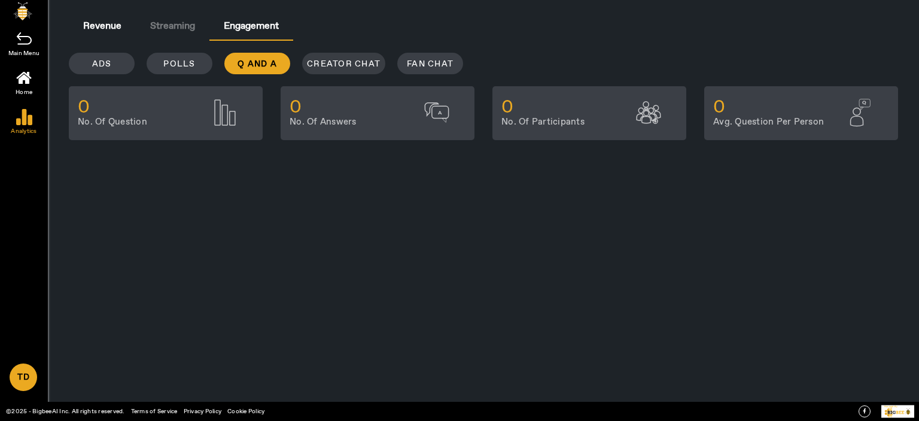
click at [329, 64] on span "Creator Chat" at bounding box center [344, 64] width 74 height 12
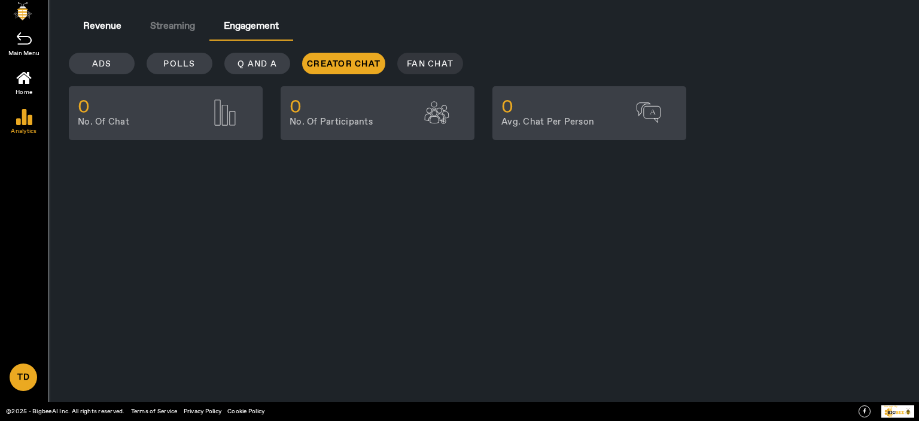
click at [422, 62] on span "Fan Chat" at bounding box center [430, 64] width 47 height 12
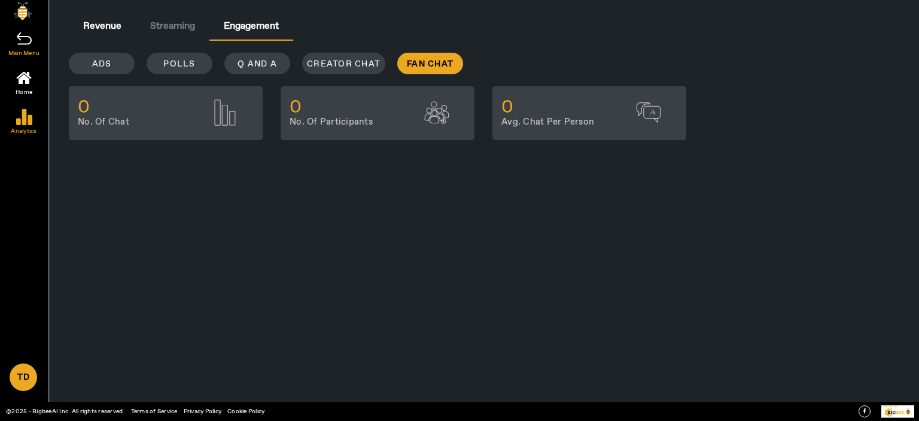
click at [24, 48] on span "Main Menu" at bounding box center [24, 53] width 48 height 12
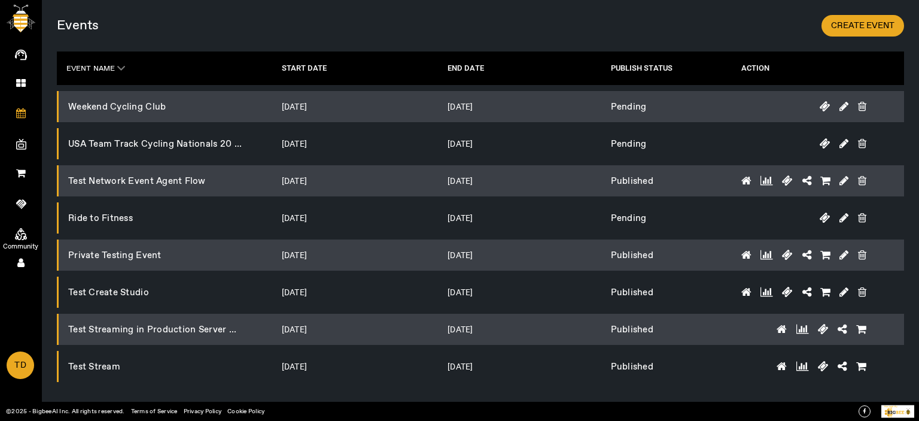
click at [15, 238] on span "Community" at bounding box center [20, 247] width 69 height 18
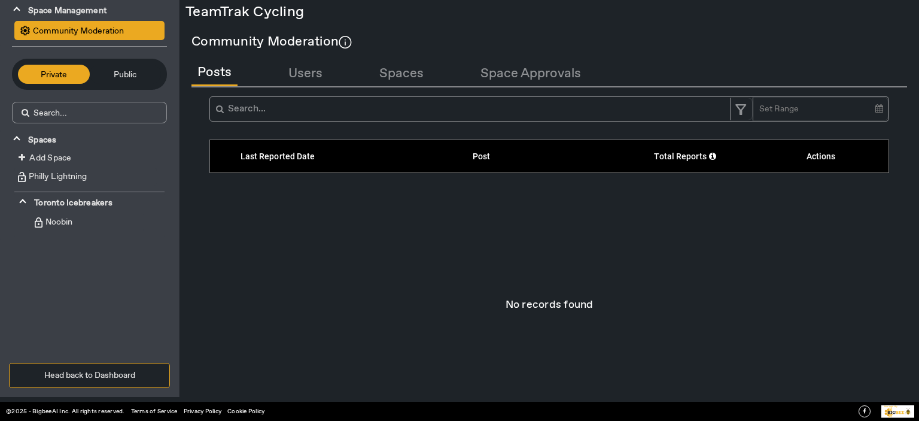
click at [113, 377] on button "Head back to Dashboard" at bounding box center [89, 375] width 161 height 25
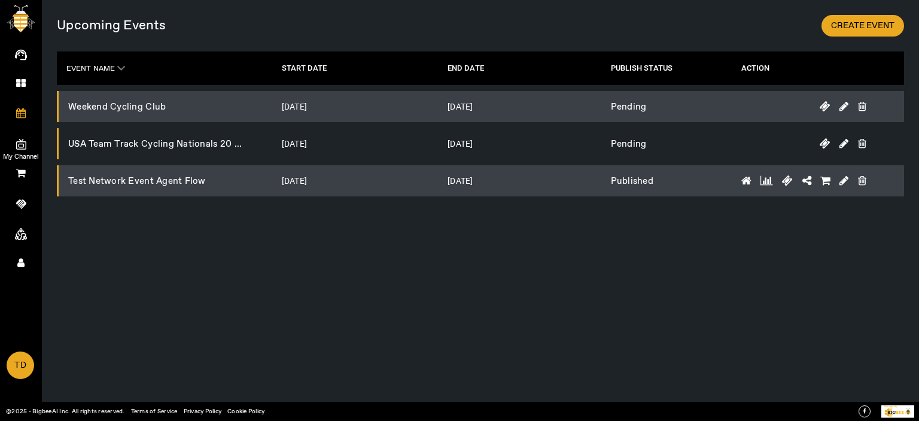
click at [11, 142] on span at bounding box center [21, 144] width 23 height 13
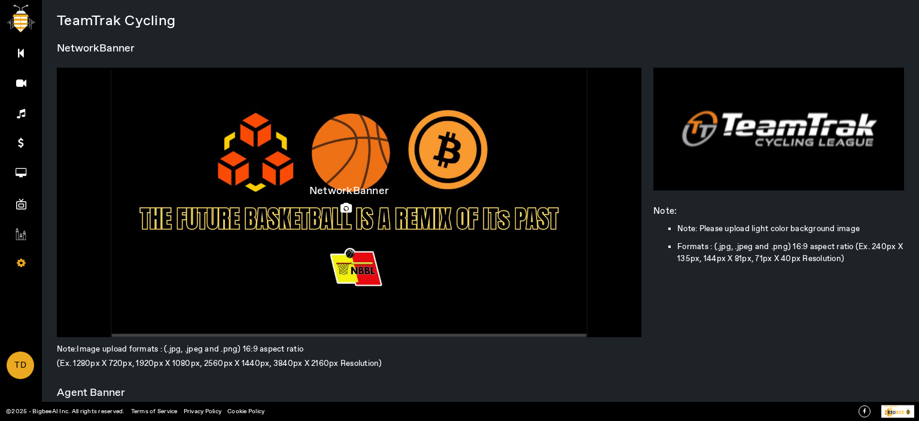
click at [342, 203] on icon at bounding box center [349, 208] width 17 height 11
click at [0, 0] on input "file" at bounding box center [0, 0] width 0 height 0
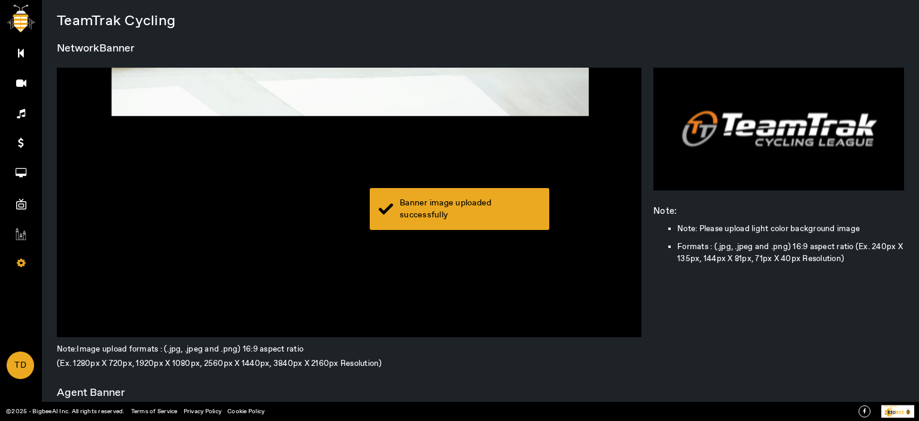
click at [463, 215] on div "Banner image uploaded successfully" at bounding box center [470, 209] width 141 height 24
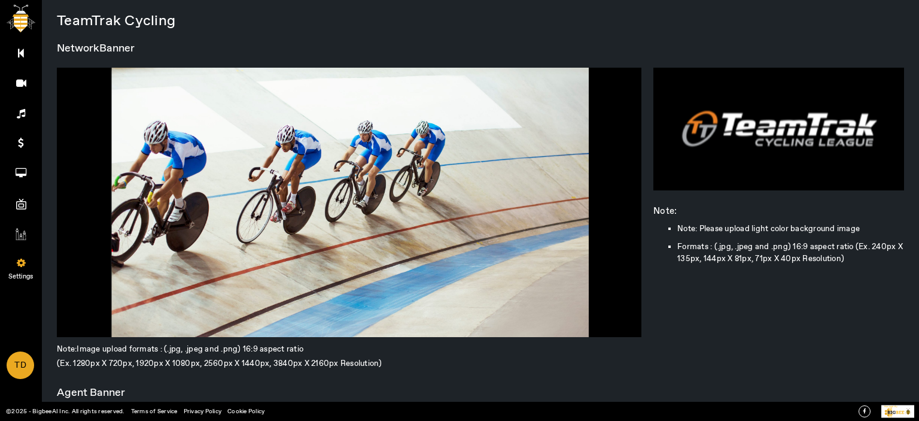
click at [17, 265] on icon at bounding box center [21, 262] width 9 height 10
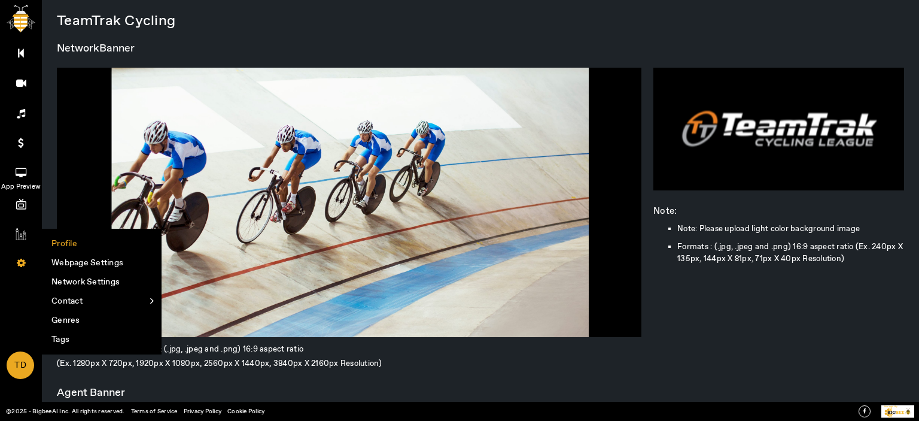
click at [17, 169] on icon at bounding box center [21, 173] width 11 height 10
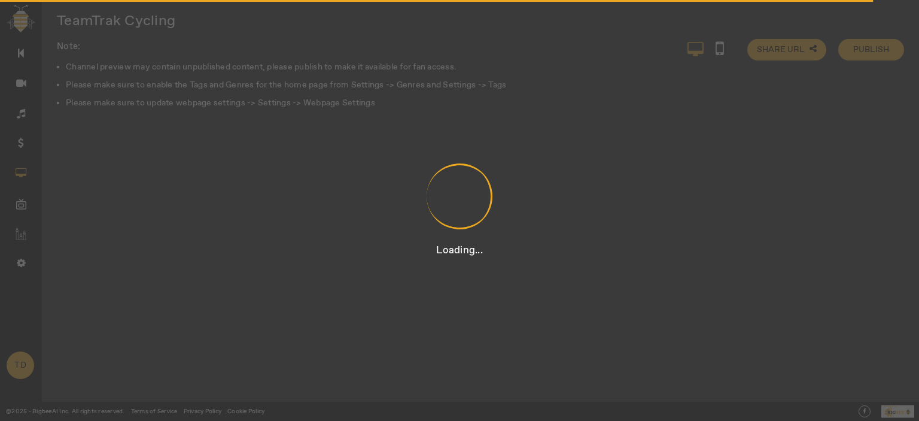
click at [103, 224] on div "Loading..." at bounding box center [459, 210] width 919 height 421
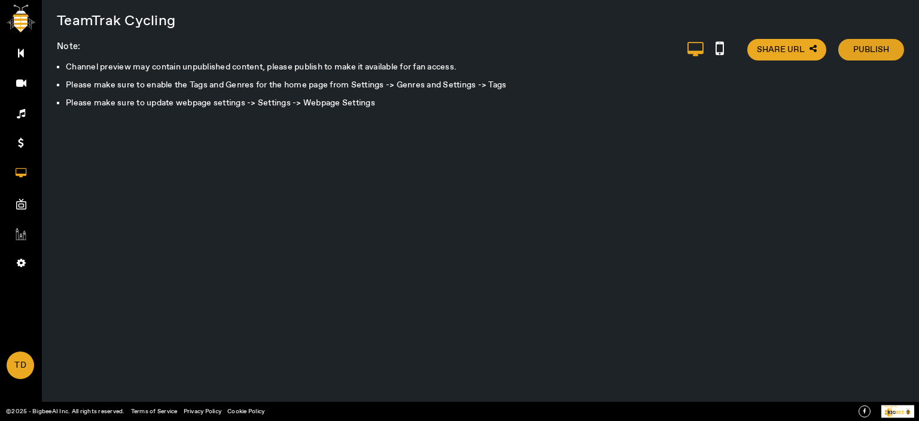
click at [871, 54] on span "Publish" at bounding box center [871, 50] width 36 height 12
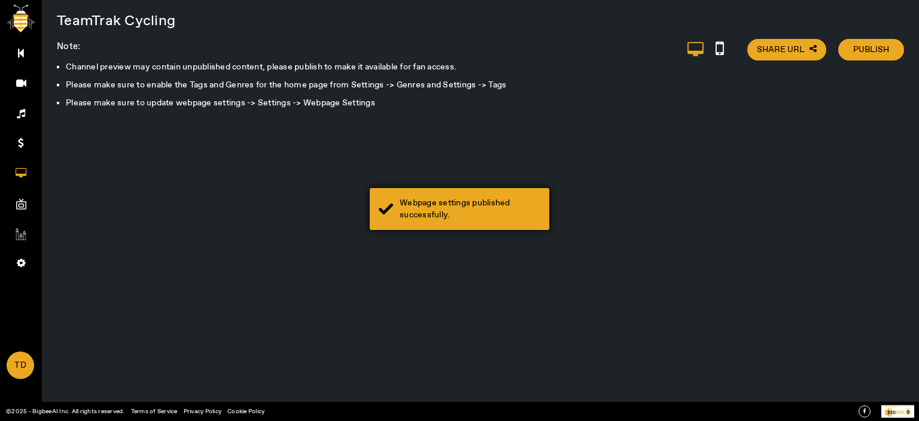
click at [448, 221] on div "Webpage settings published successfully." at bounding box center [460, 209] width 180 height 42
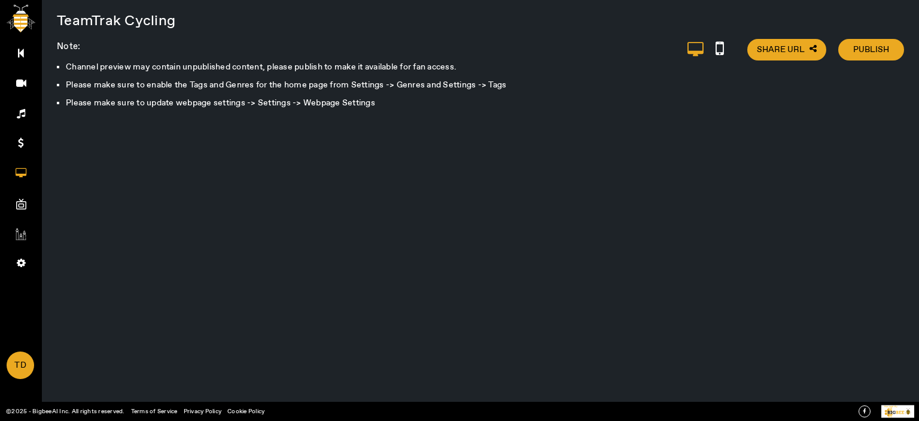
scroll to position [108, 0]
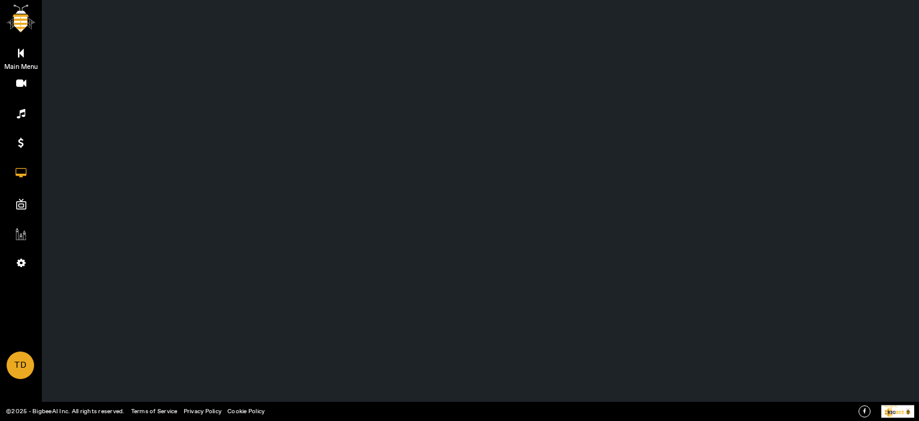
click at [10, 58] on span "Main Menu" at bounding box center [20, 67] width 69 height 18
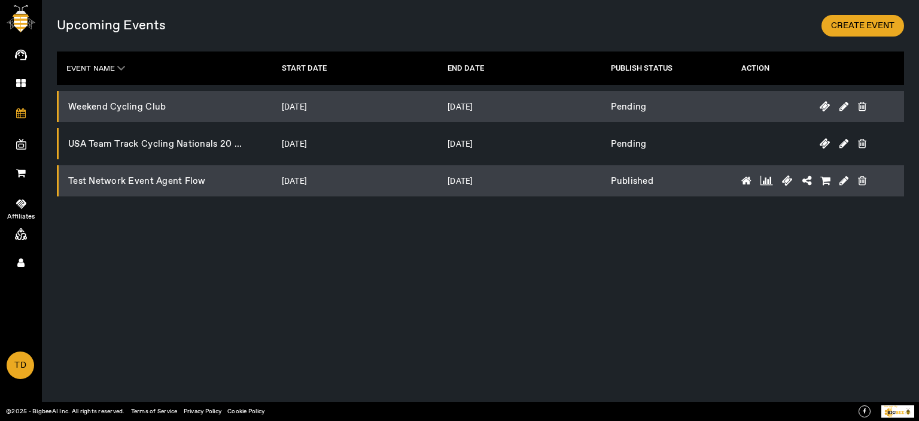
click at [19, 199] on icon at bounding box center [21, 204] width 10 height 12
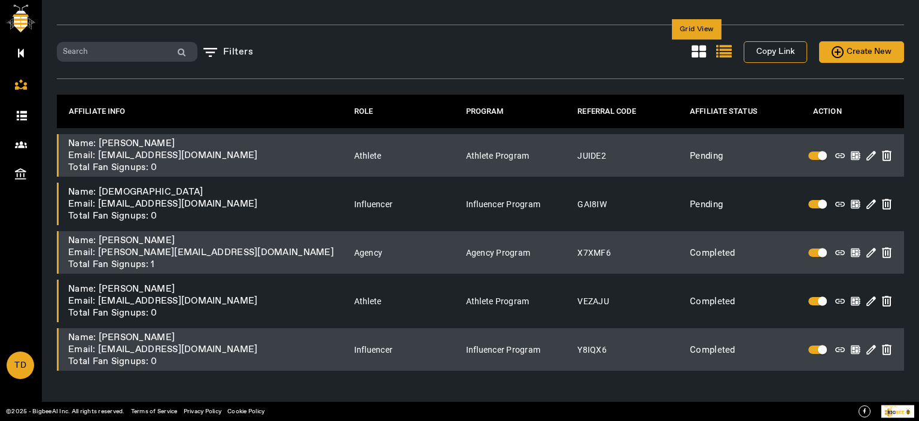
click at [694, 47] on icon at bounding box center [699, 52] width 14 height 16
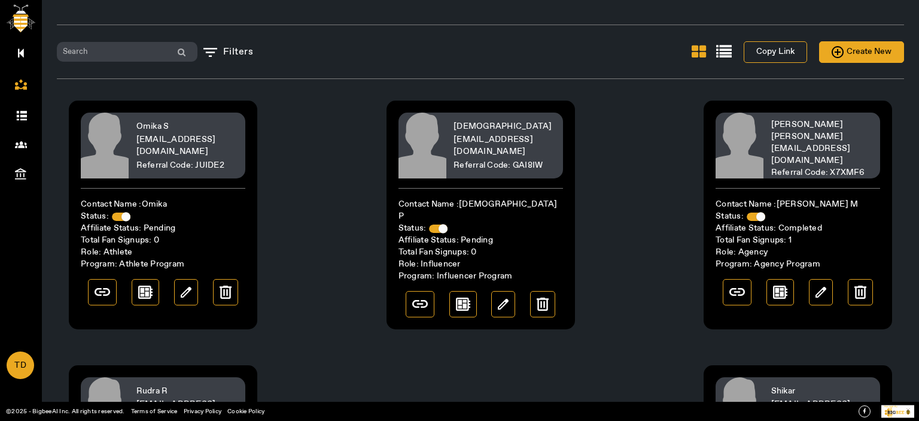
scroll to position [196, 0]
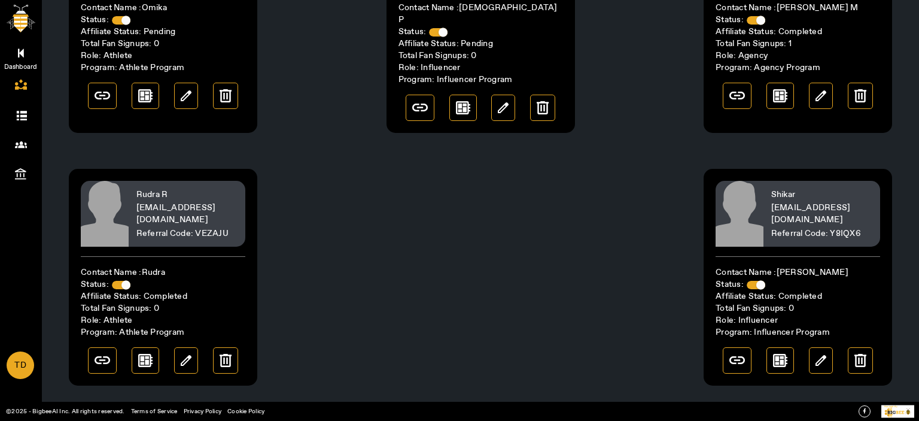
click at [24, 58] on span "Dashboard" at bounding box center [20, 67] width 69 height 18
